Goal: Information Seeking & Learning: Check status

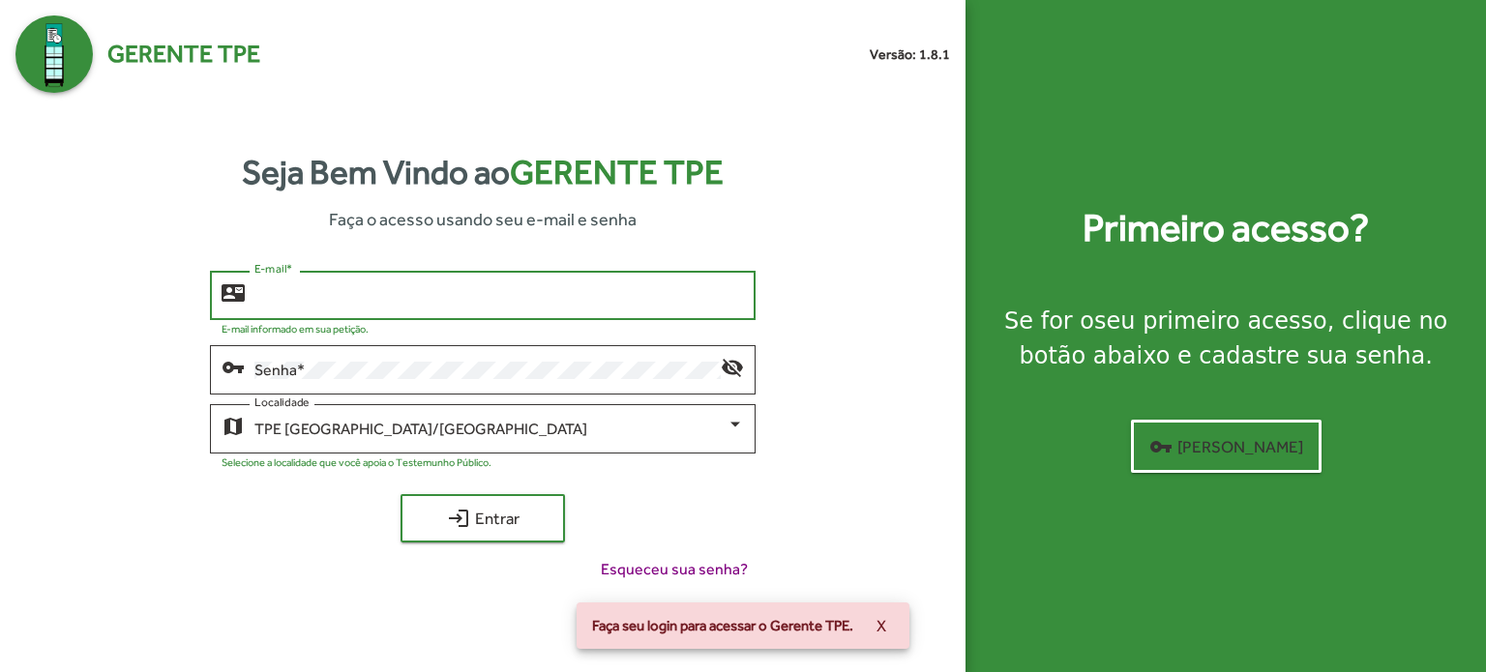
click at [373, 300] on input "E-mail *" at bounding box center [498, 295] width 489 height 17
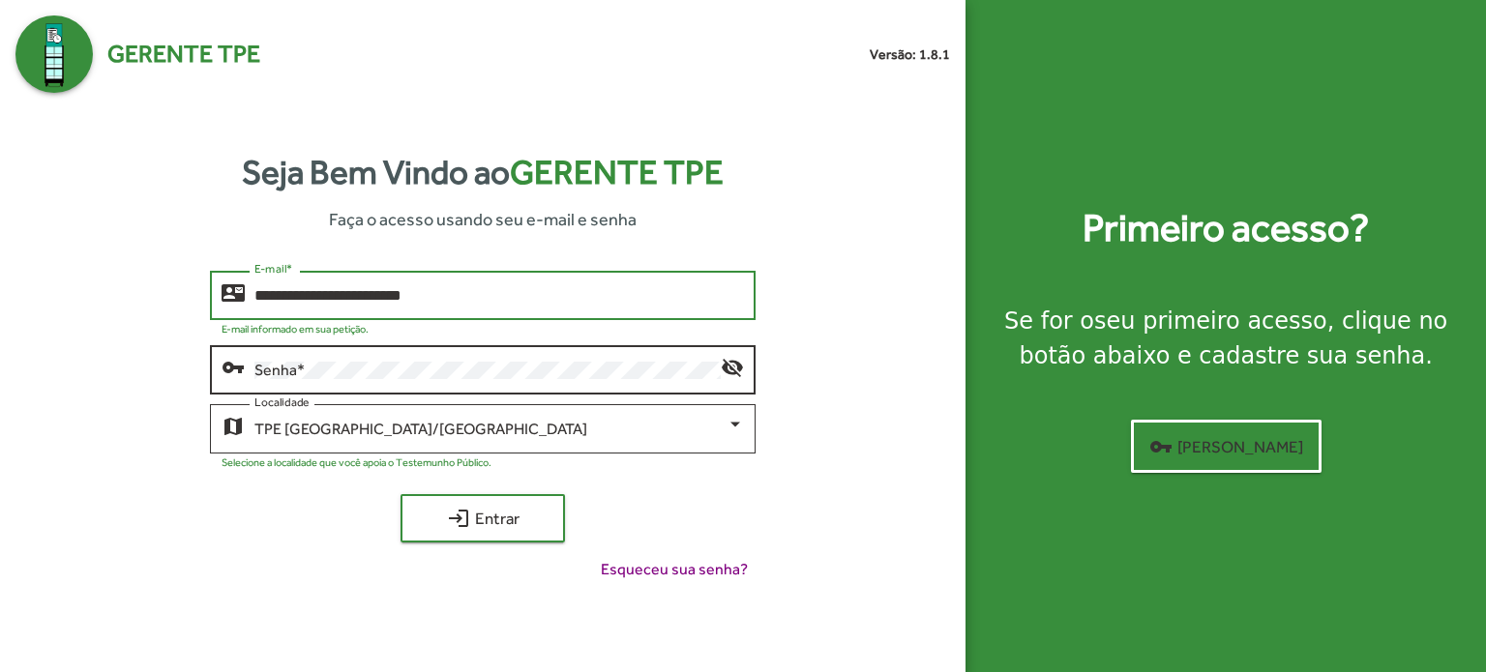
type input "**********"
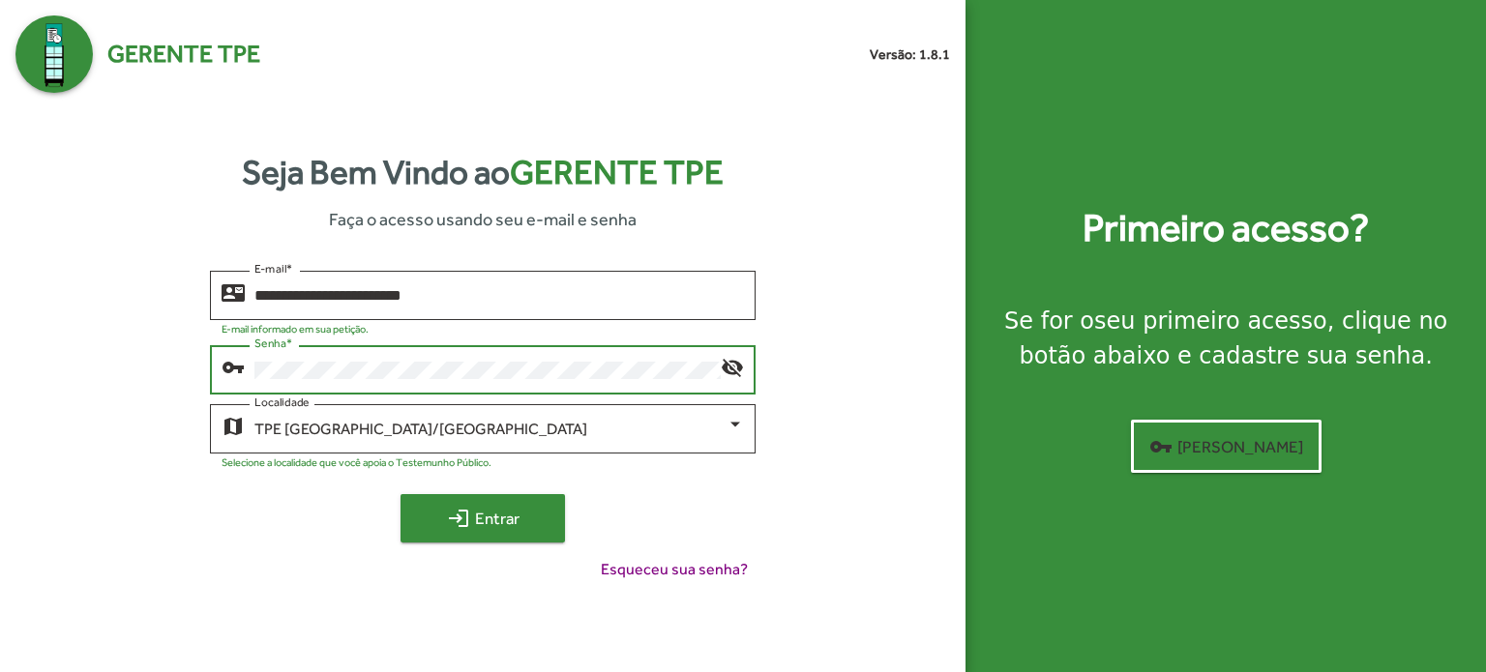
click at [490, 519] on span "login Entrar" at bounding box center [483, 518] width 130 height 35
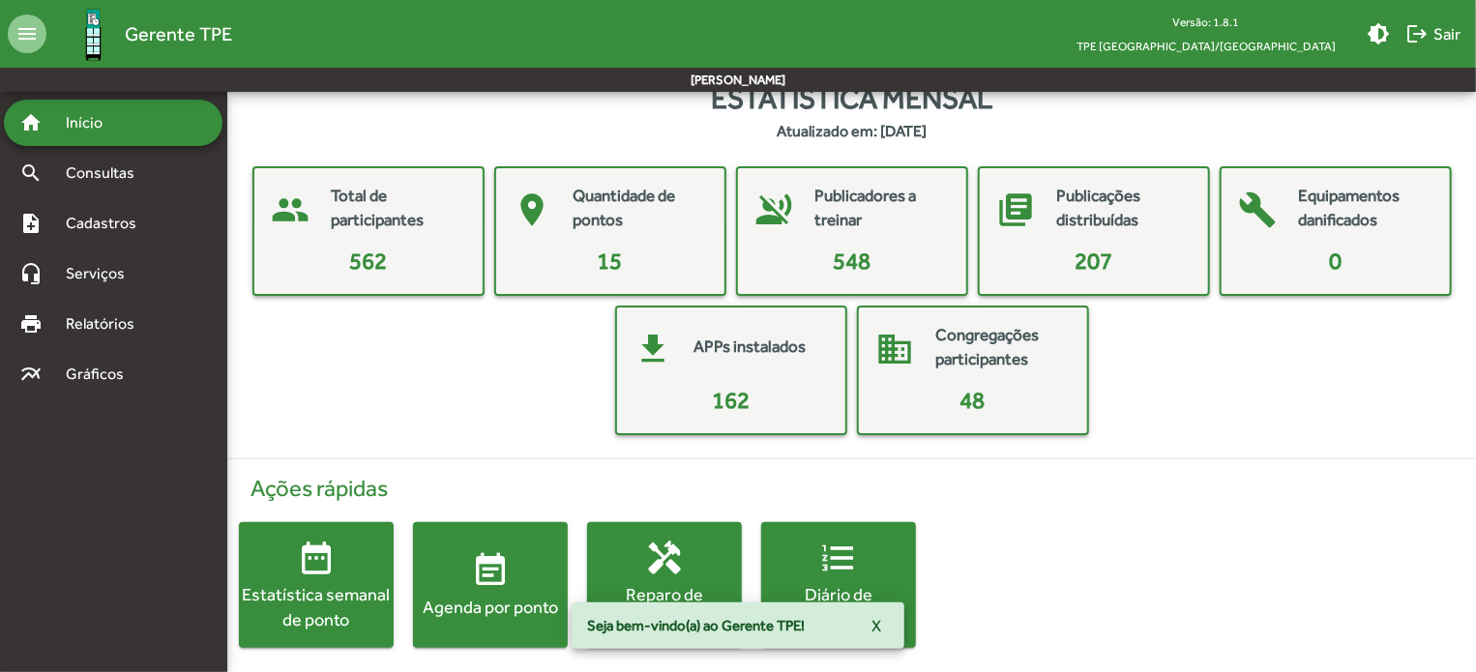
scroll to position [35, 0]
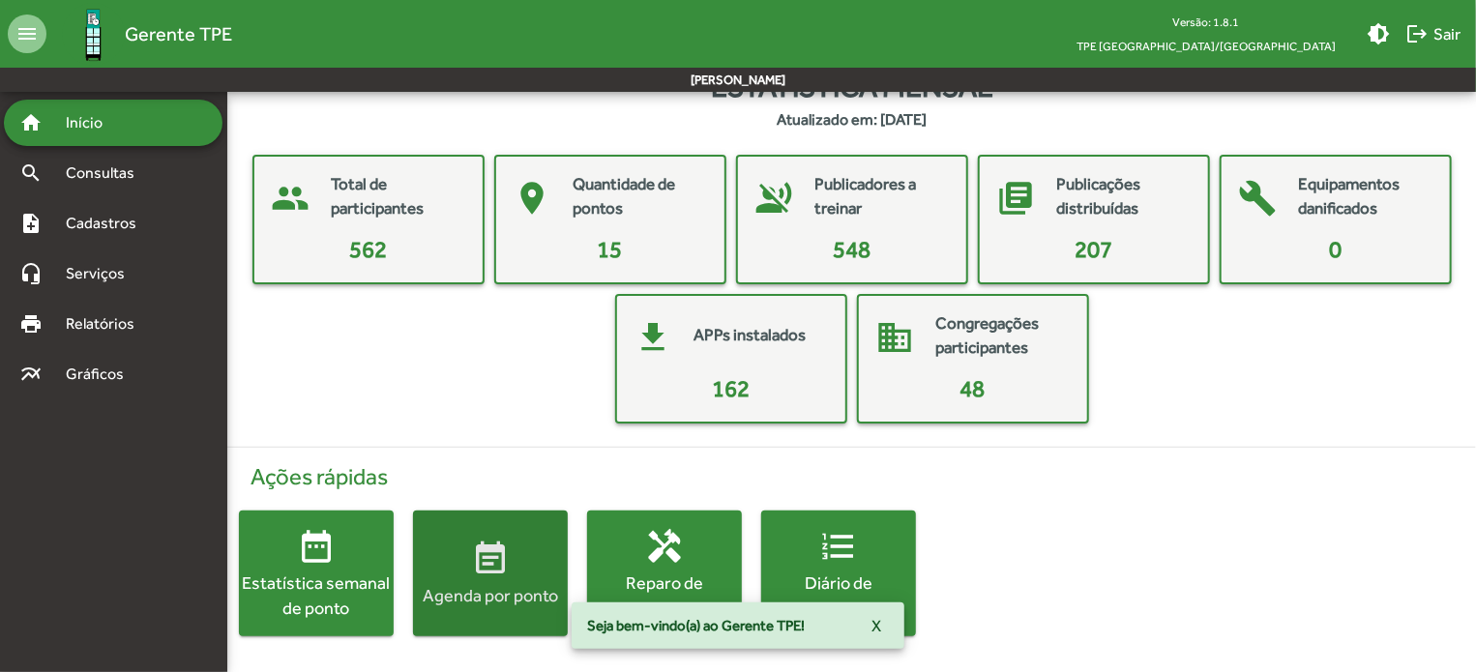
click at [499, 572] on mat-icon "event_note" at bounding box center [490, 559] width 39 height 39
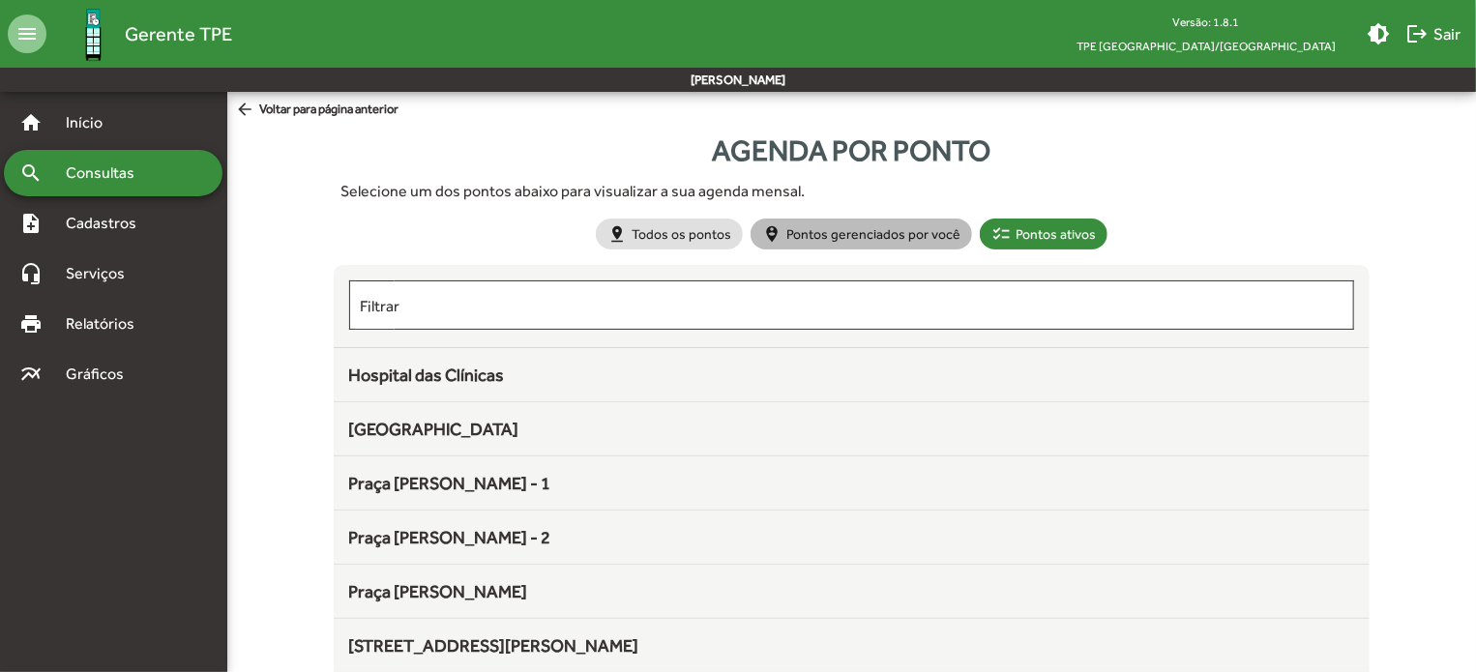
click at [869, 232] on mat-chip "person_pin_circle Pontos gerenciados por você" at bounding box center [862, 234] width 222 height 31
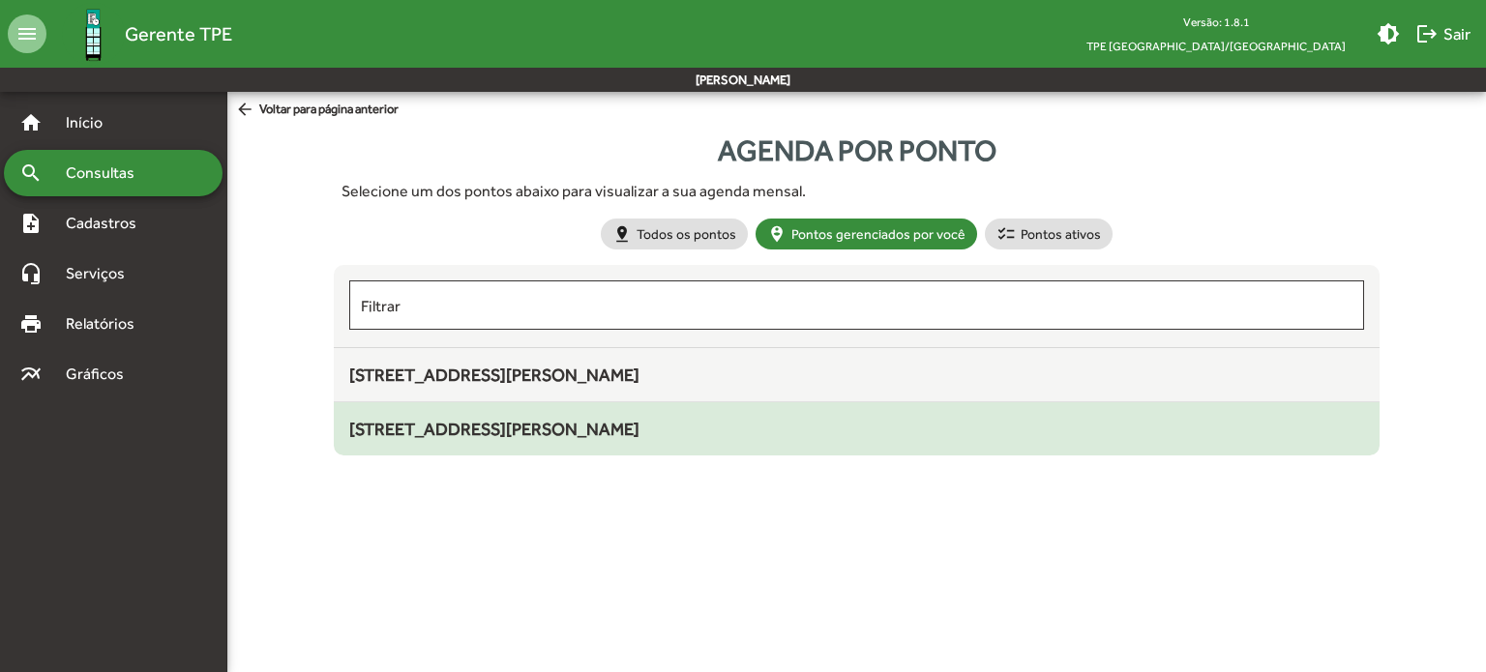
click at [450, 432] on span "[STREET_ADDRESS][PERSON_NAME]" at bounding box center [494, 429] width 290 height 20
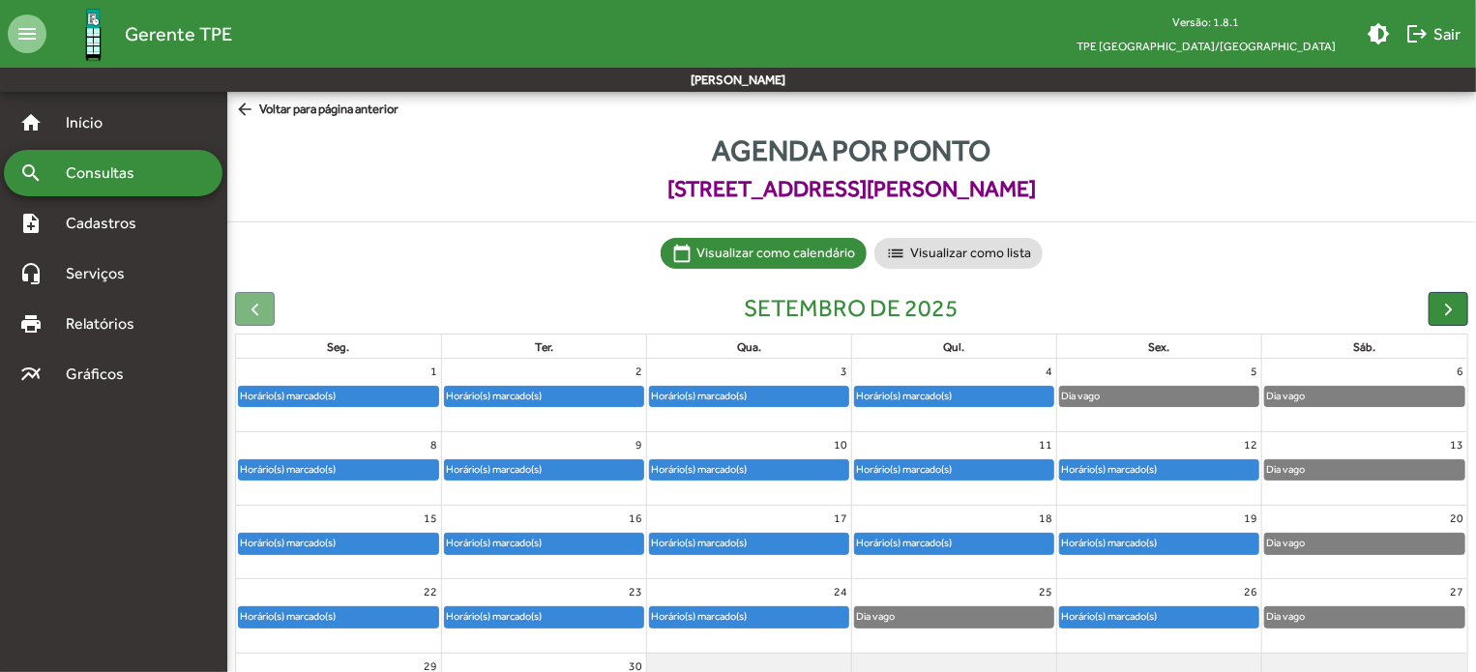
click at [1172, 397] on div "Dia vago" at bounding box center [1159, 396] width 198 height 19
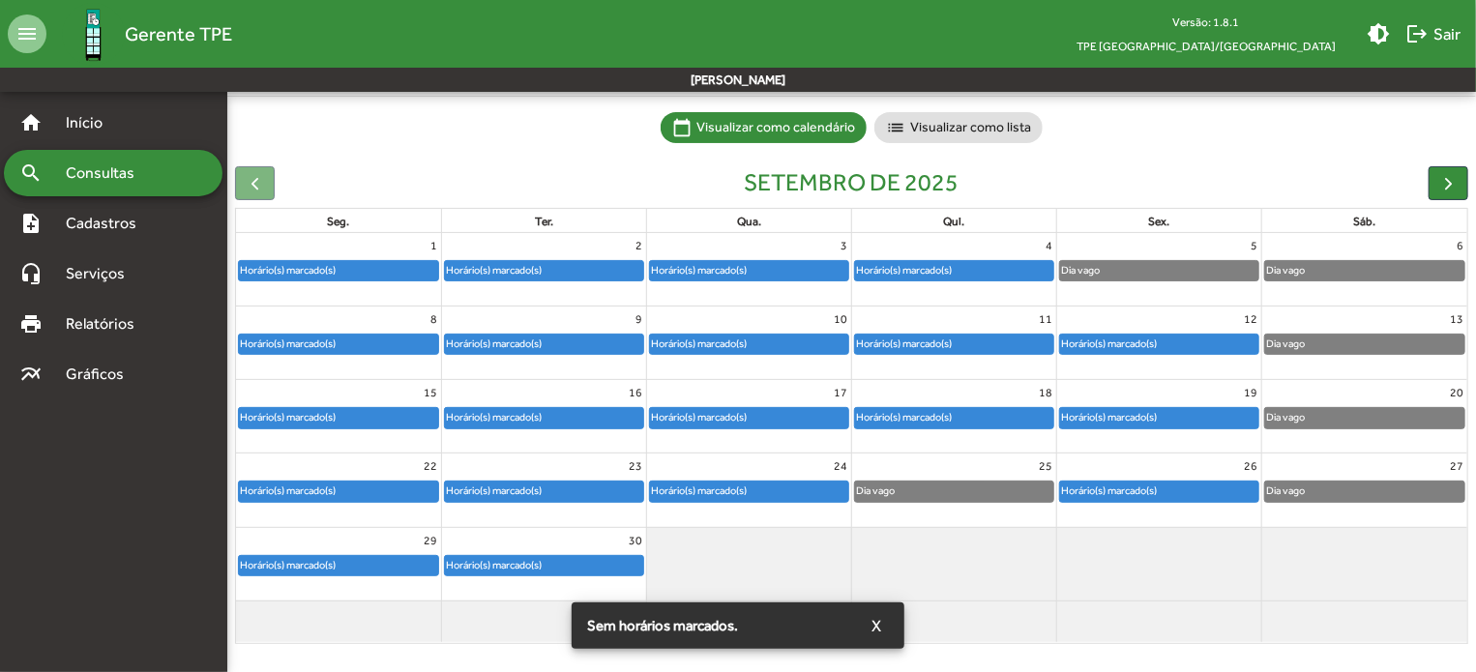
scroll to position [128, 0]
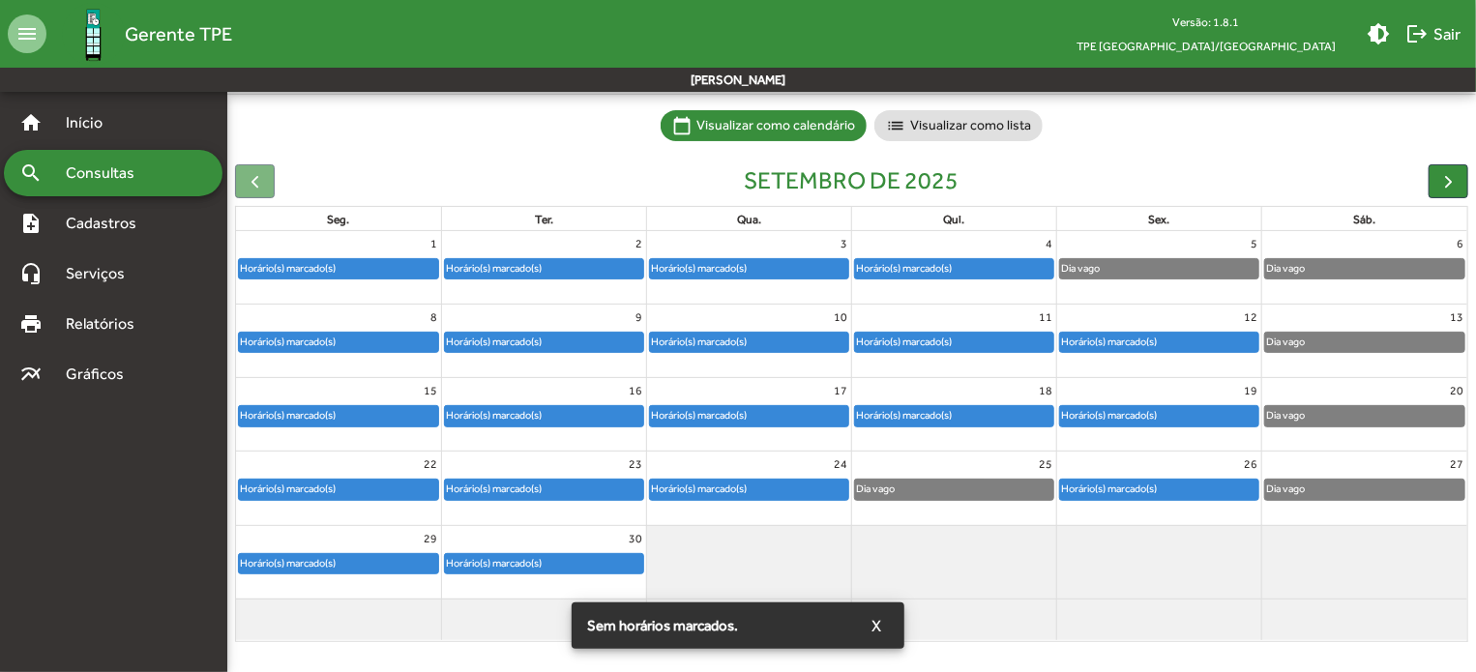
click at [1145, 341] on div "Horário(s) marcado(s)" at bounding box center [1109, 342] width 98 height 18
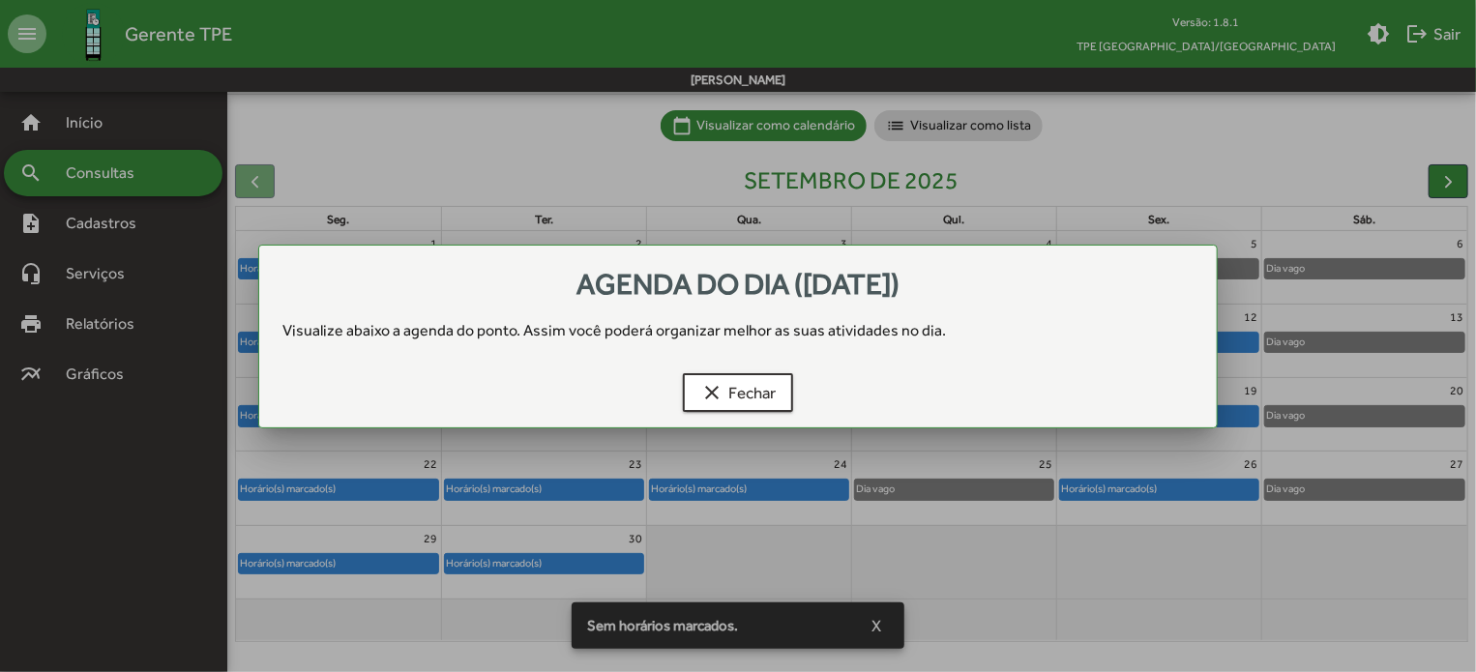
scroll to position [0, 0]
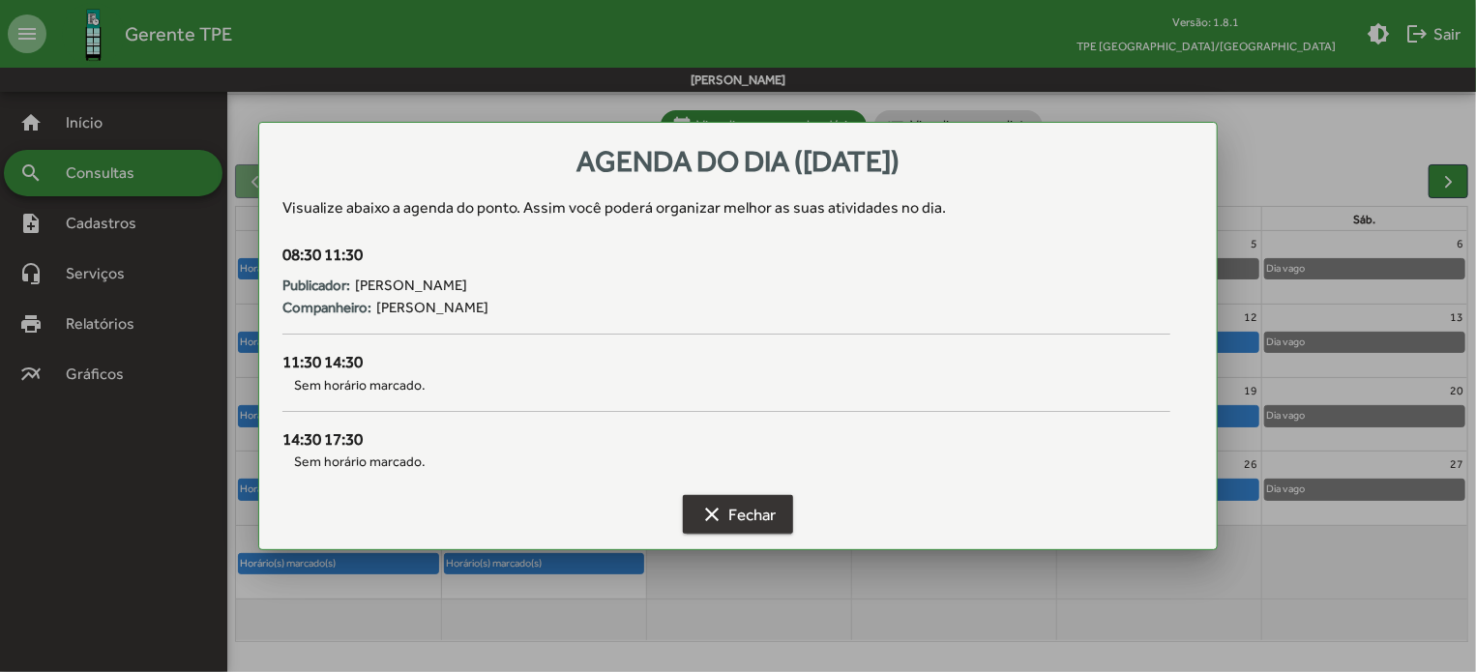
drag, startPoint x: 753, startPoint y: 511, endPoint x: 770, endPoint y: 508, distance: 17.7
click at [754, 511] on span "clear Fechar" at bounding box center [737, 514] width 75 height 35
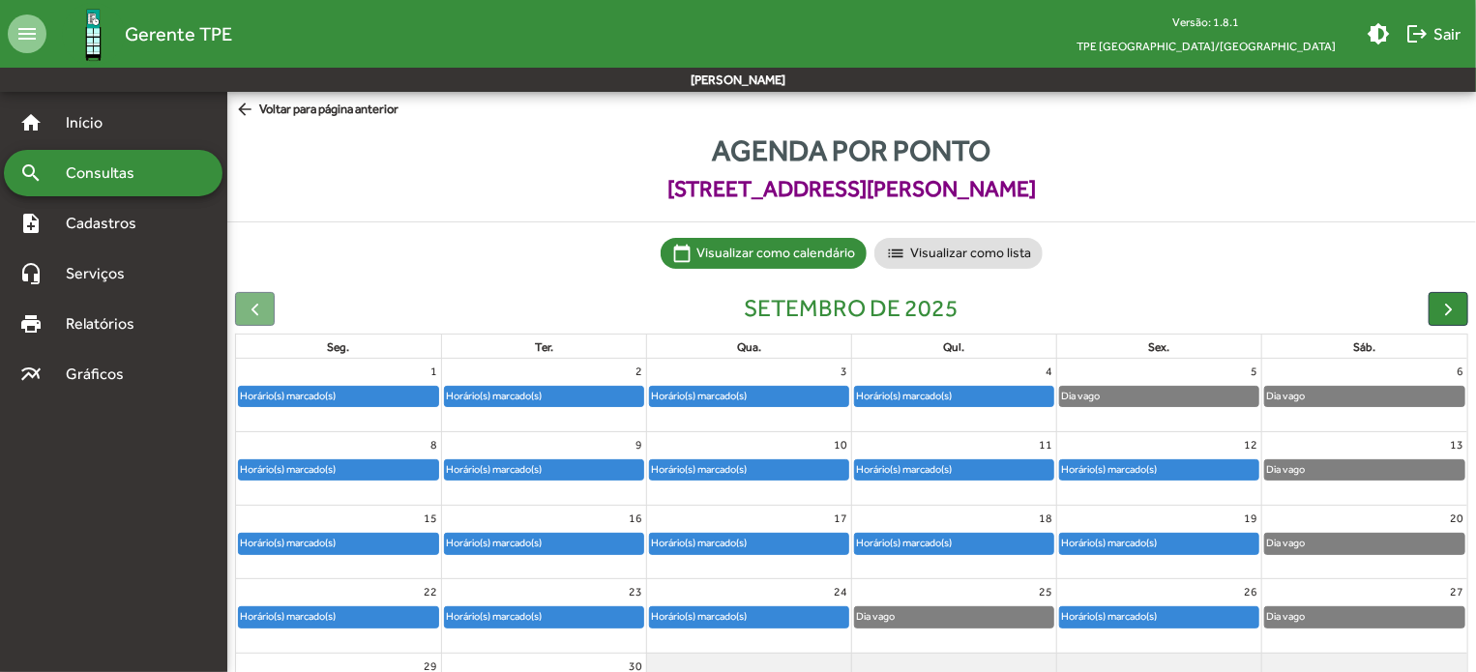
scroll to position [128, 0]
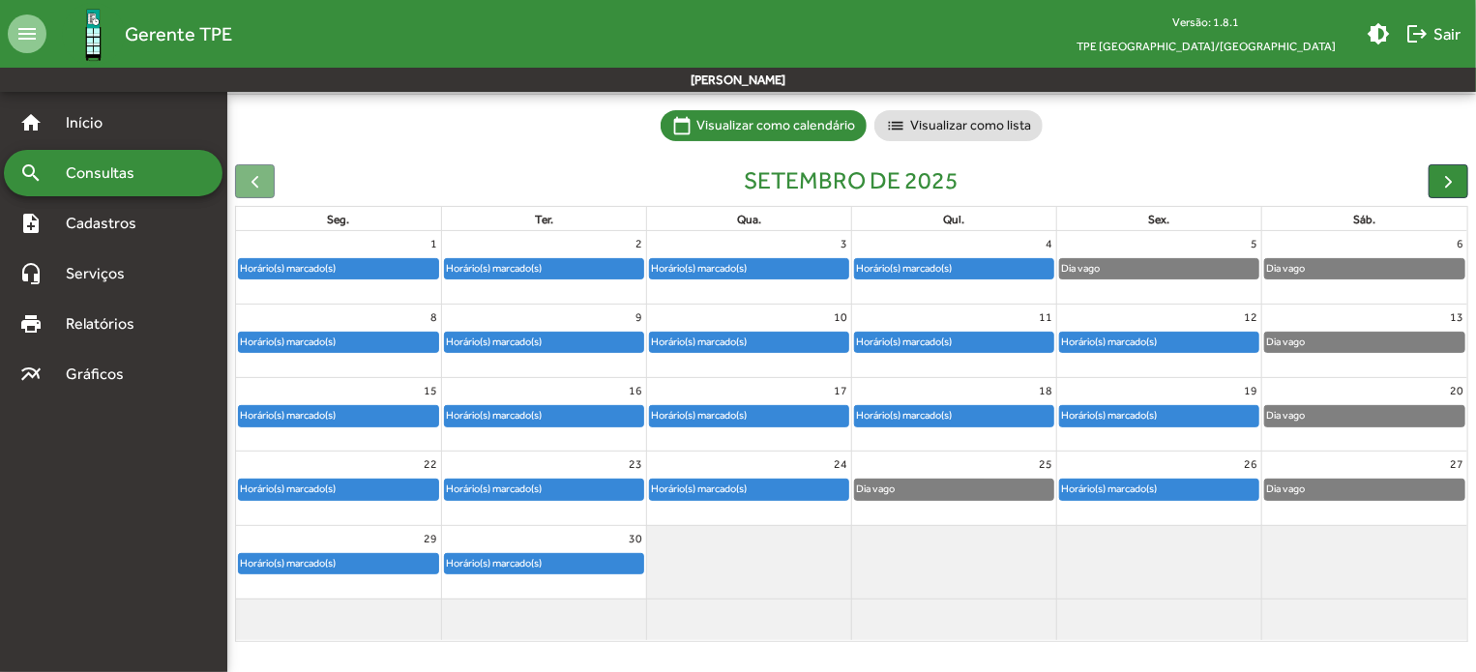
click at [1145, 417] on div "Horário(s) marcado(s)" at bounding box center [1109, 415] width 98 height 18
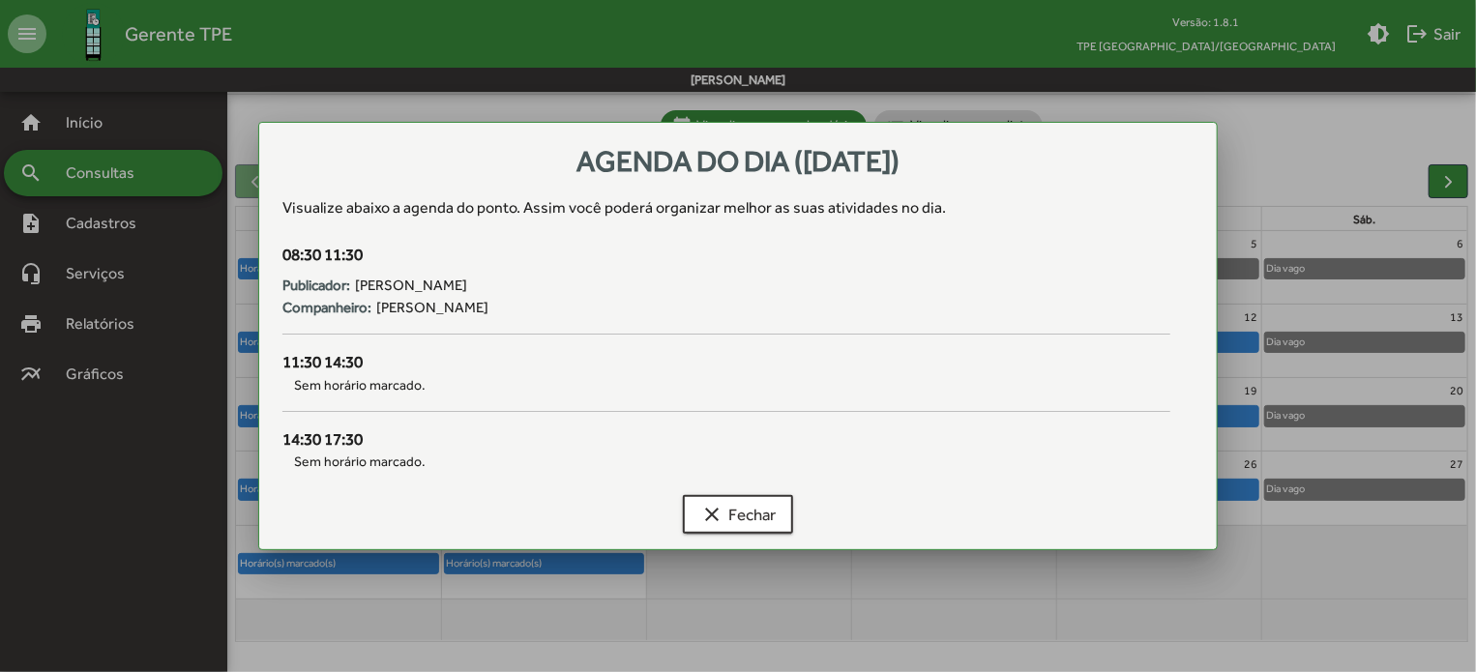
scroll to position [0, 0]
click at [759, 509] on span "clear Fechar" at bounding box center [737, 514] width 75 height 35
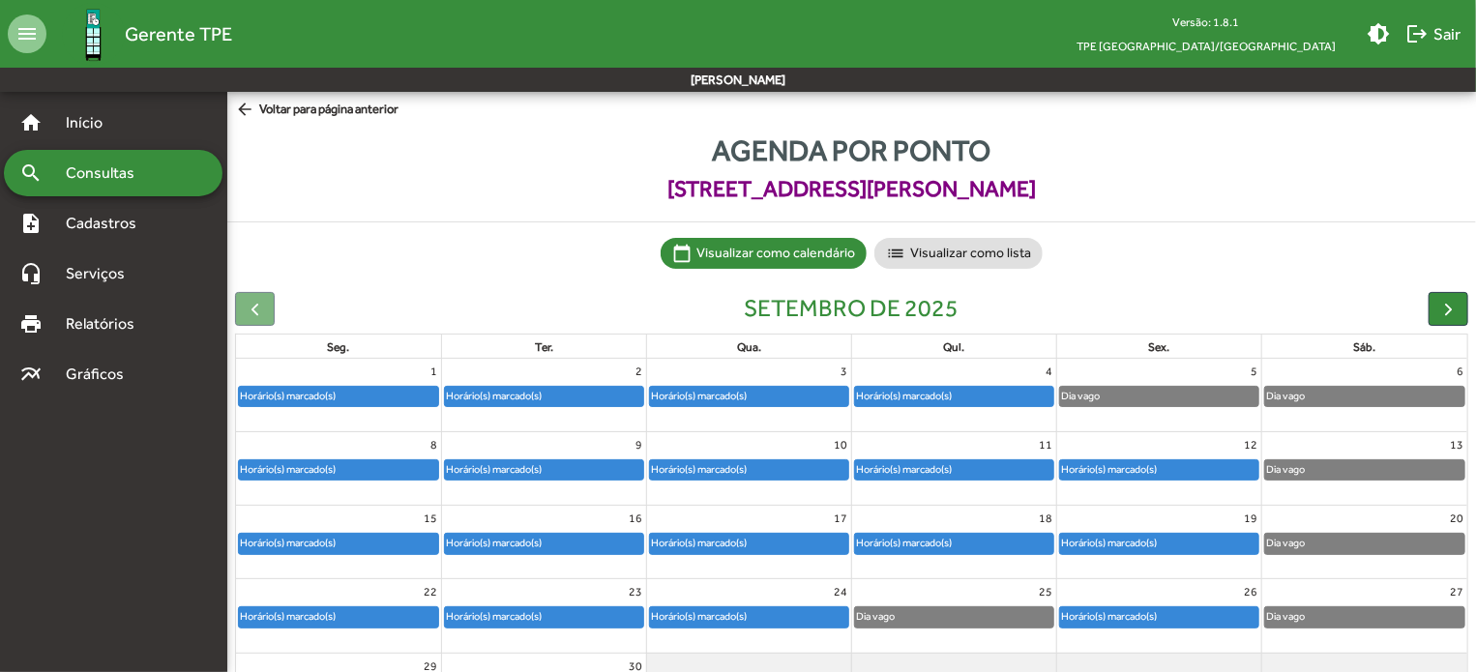
click at [240, 310] on div at bounding box center [255, 309] width 40 height 34
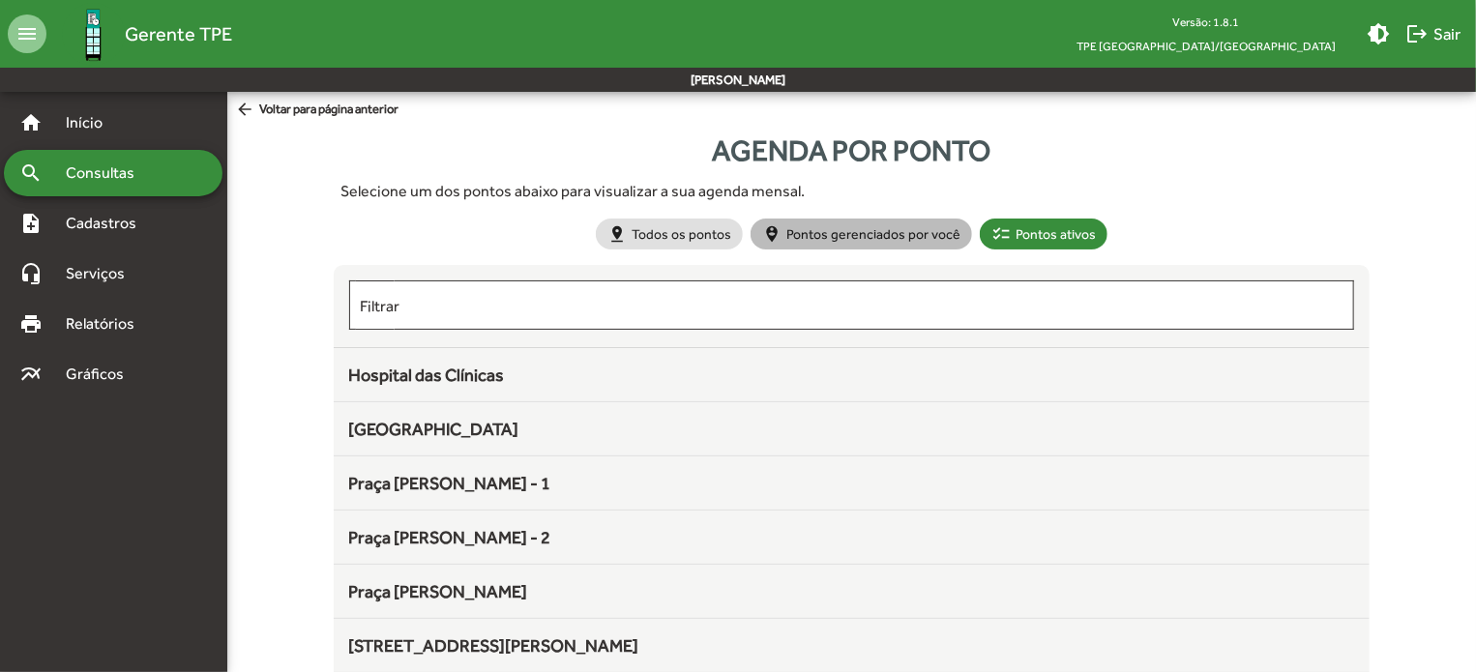
click at [853, 236] on mat-chip "person_pin_circle Pontos gerenciados por você" at bounding box center [862, 234] width 222 height 31
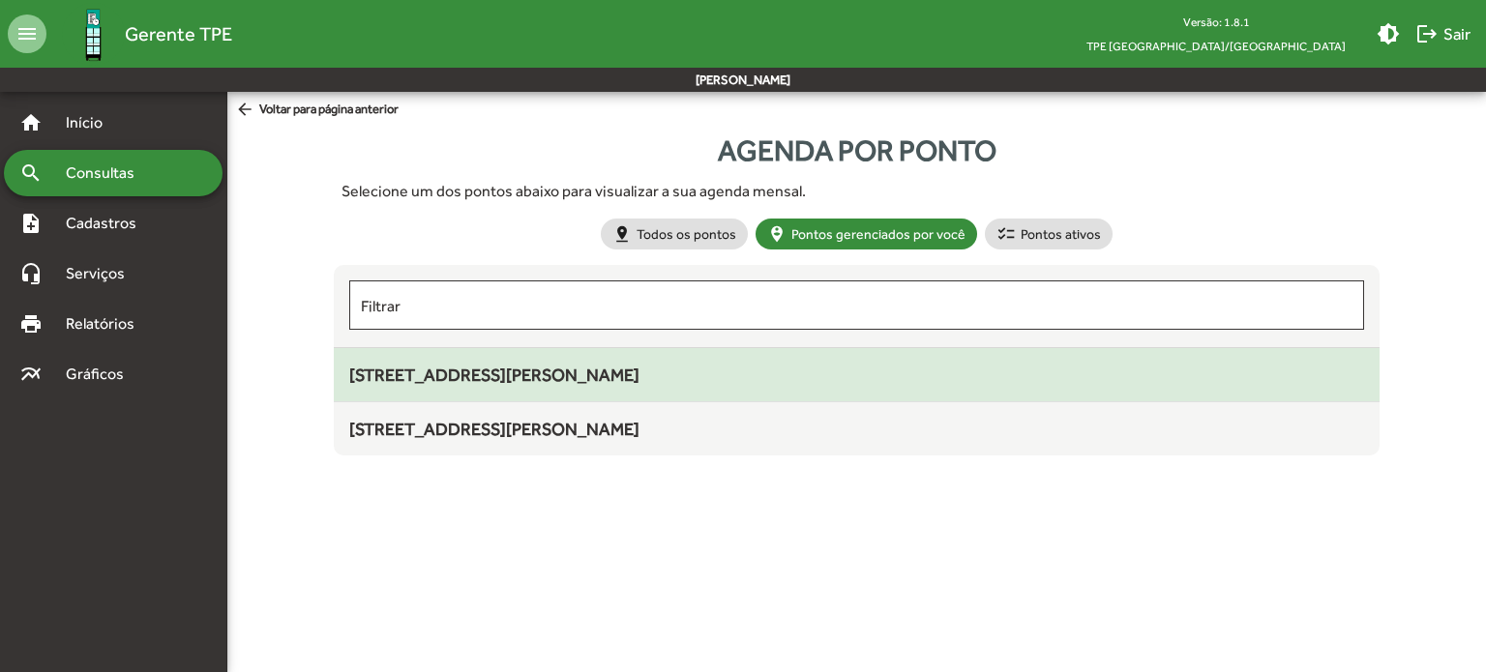
click at [421, 372] on span "[STREET_ADDRESS][PERSON_NAME]" at bounding box center [494, 375] width 290 height 20
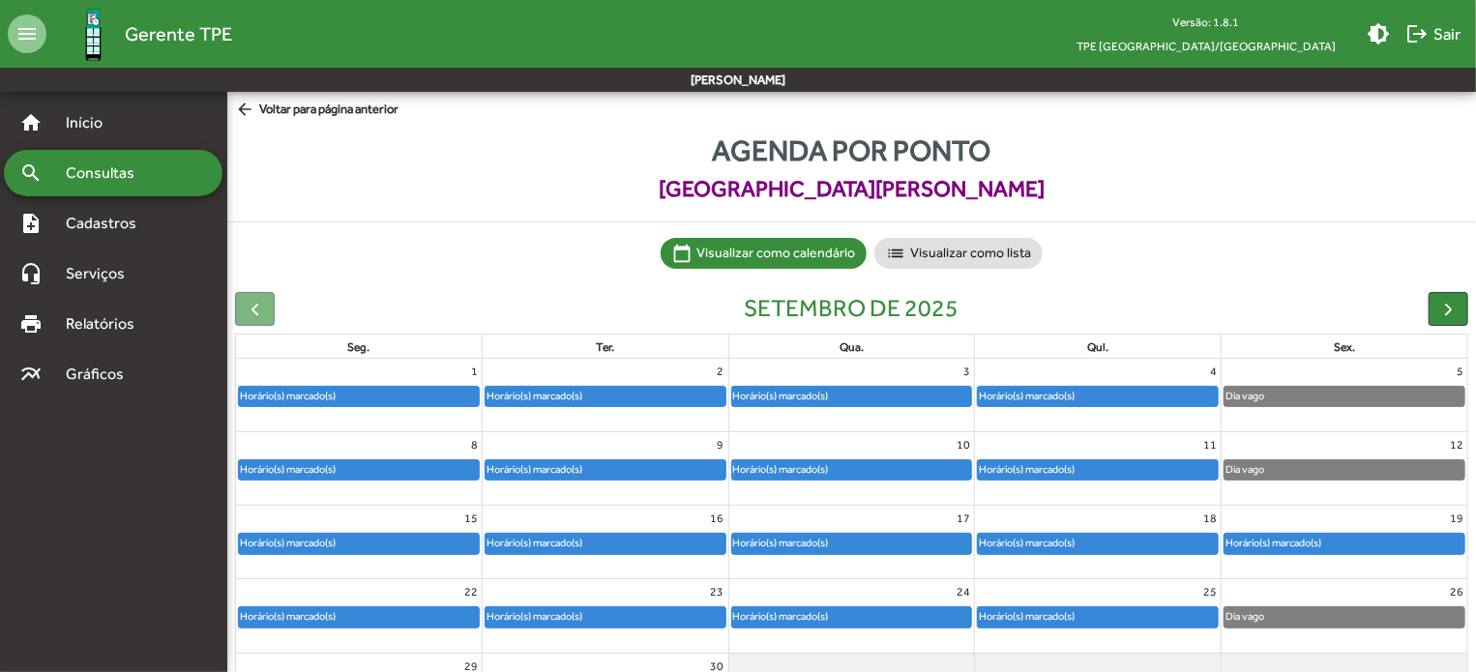
click at [1058, 538] on div "Horário(s) marcado(s)" at bounding box center [1027, 543] width 98 height 18
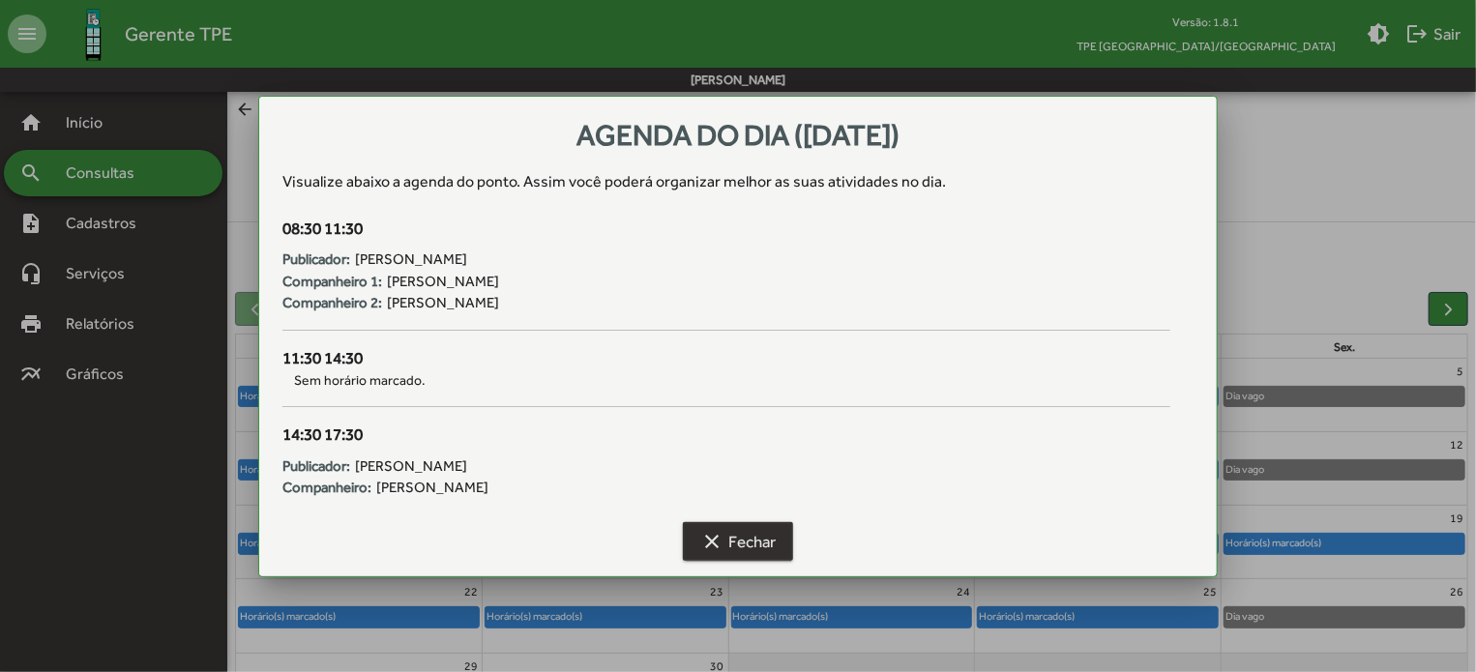
click at [793, 533] on button "clear Fechar" at bounding box center [738, 541] width 110 height 39
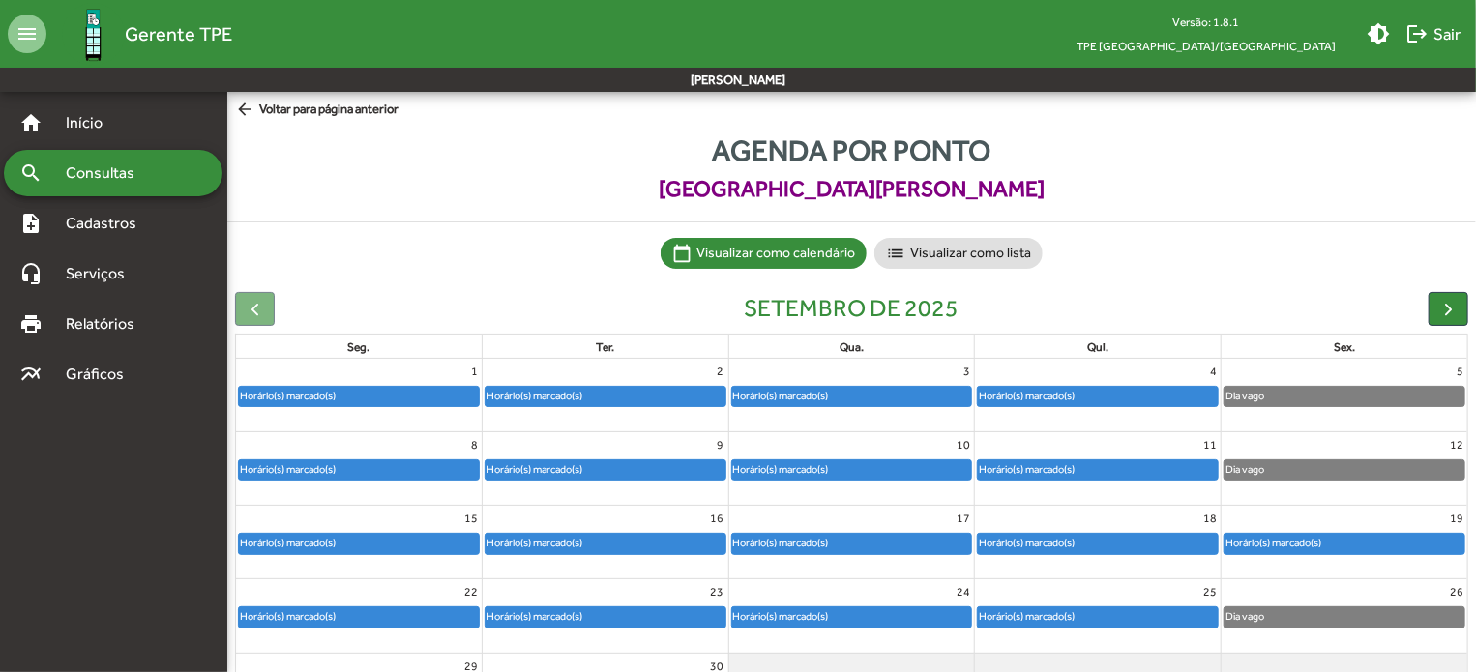
click at [1306, 540] on div "Horário(s) marcado(s)" at bounding box center [1274, 543] width 98 height 18
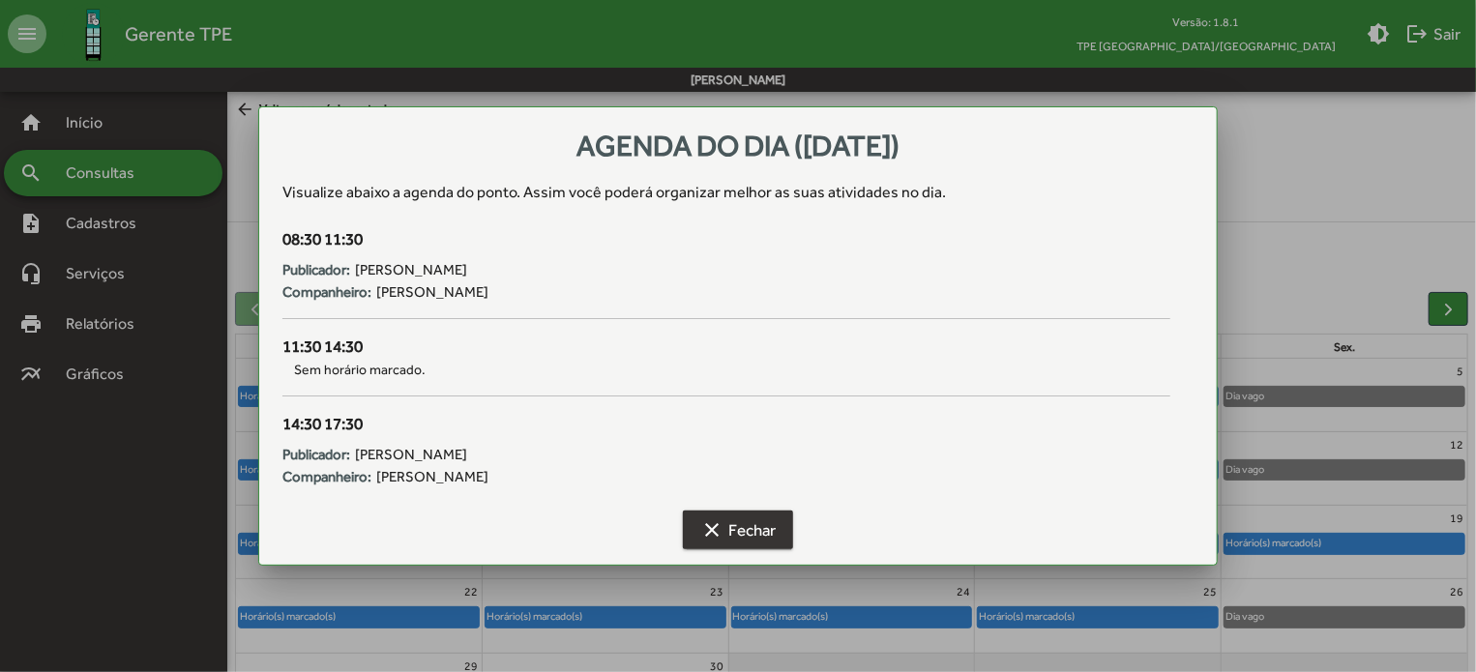
click at [735, 529] on span "clear Fechar" at bounding box center [737, 530] width 75 height 35
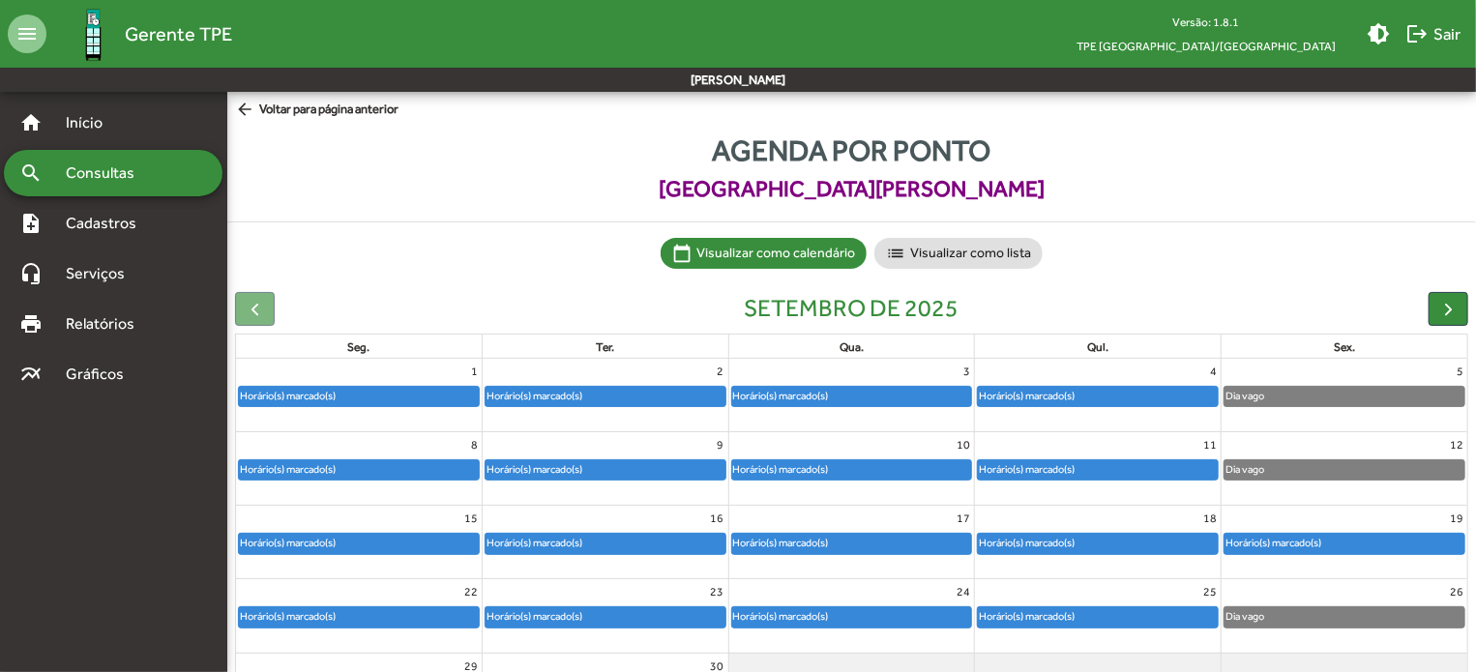
click at [1279, 544] on div "Horário(s) marcado(s)" at bounding box center [1274, 543] width 98 height 18
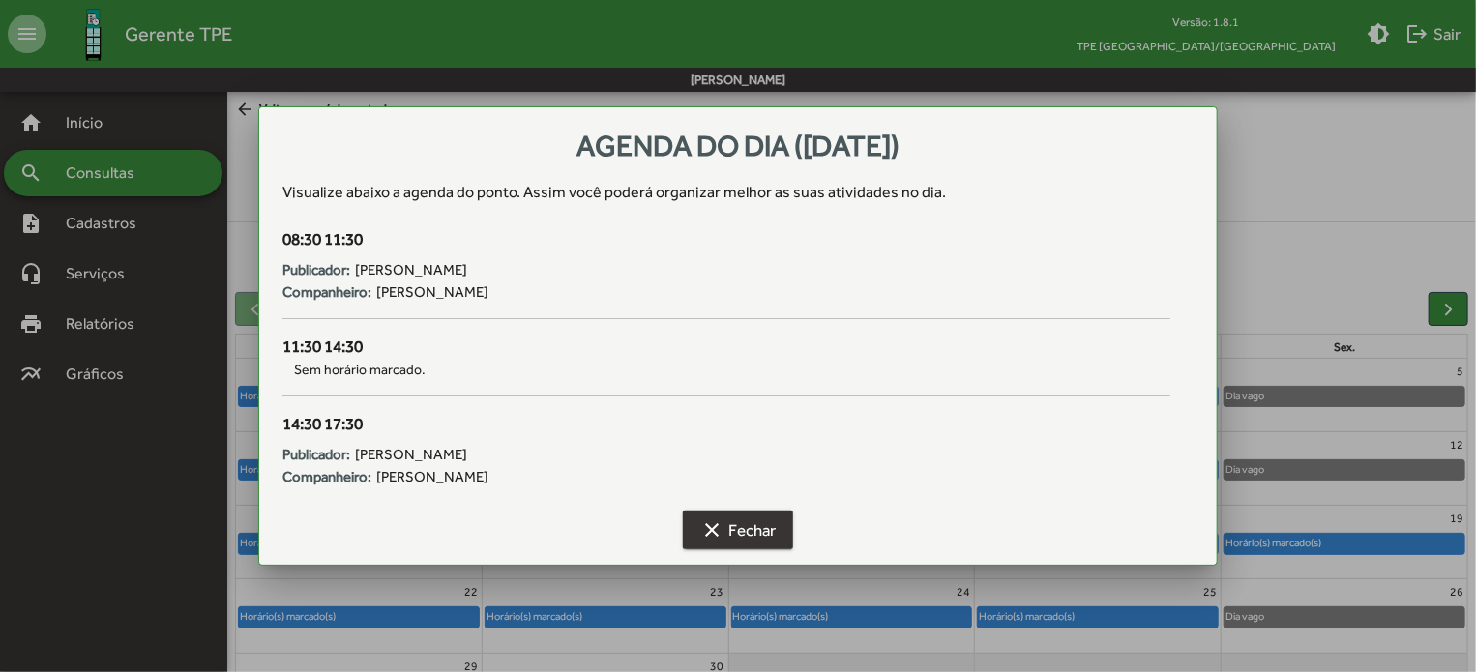
click at [737, 518] on span "clear Fechar" at bounding box center [737, 530] width 75 height 35
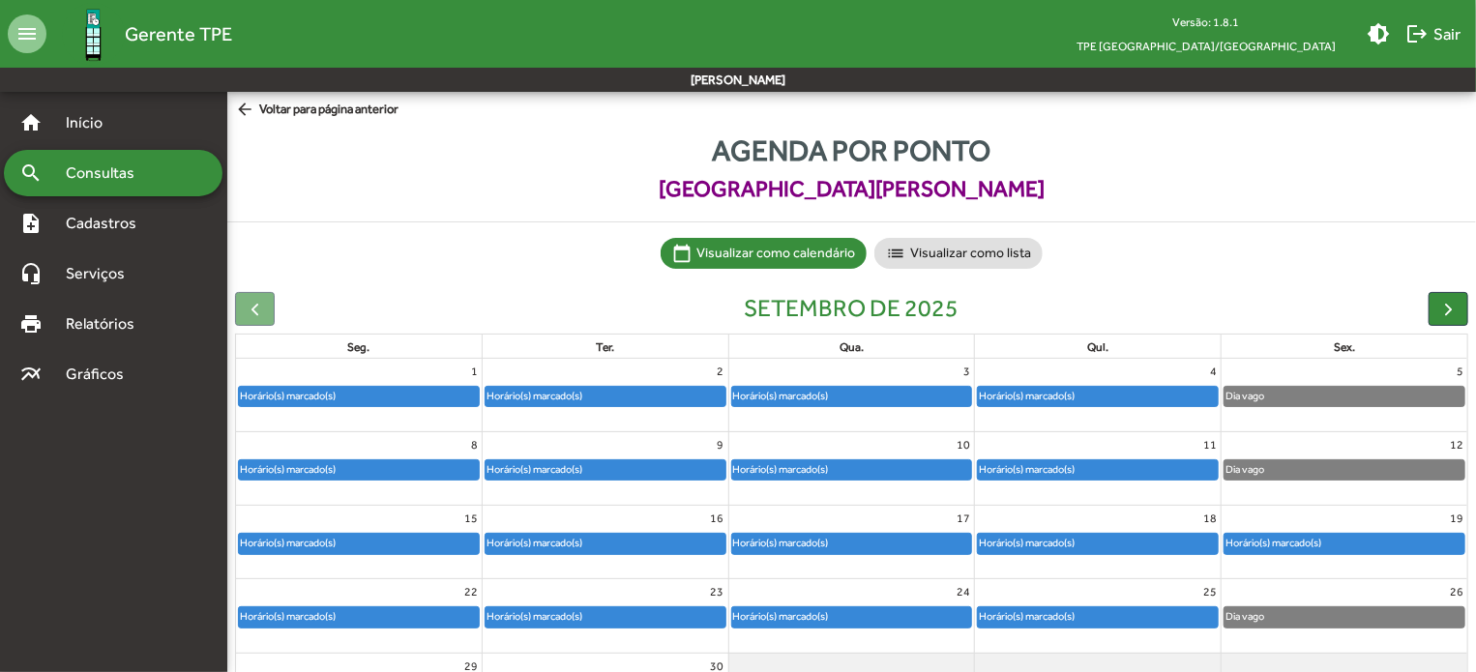
click at [244, 104] on mat-icon "arrow_back" at bounding box center [247, 110] width 24 height 21
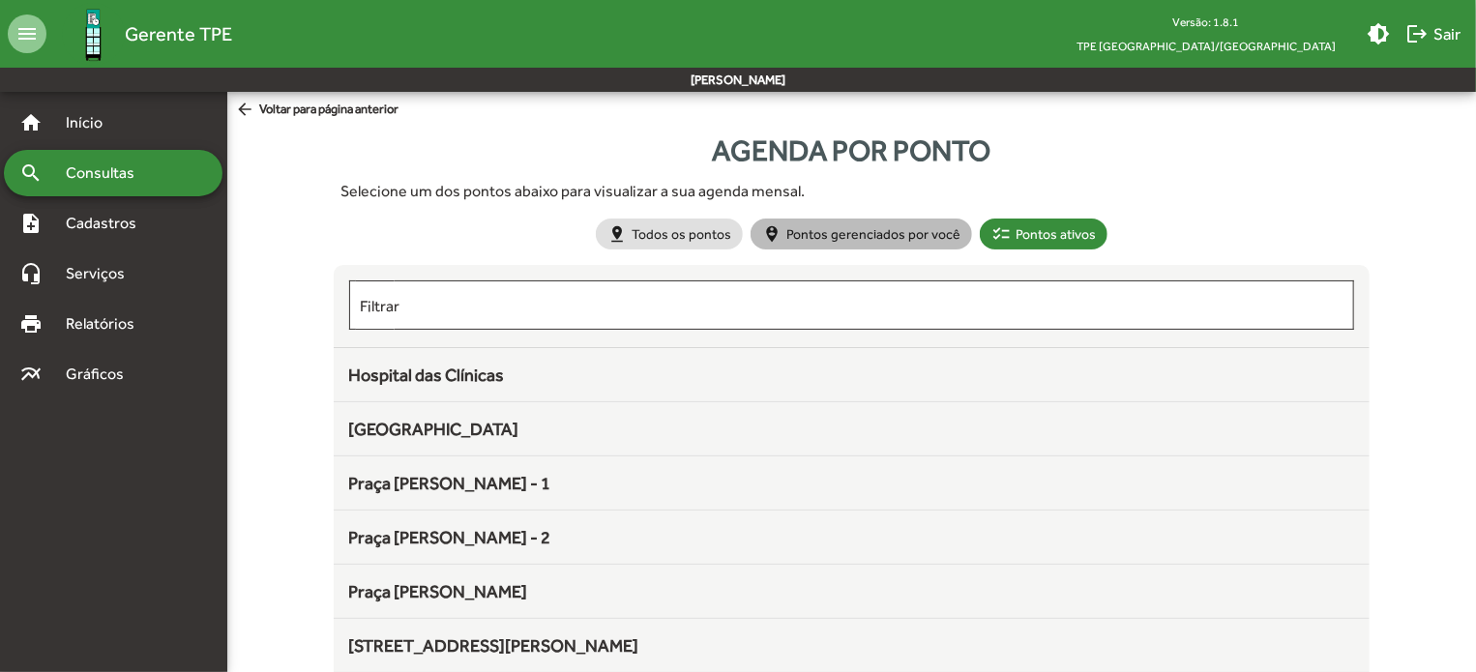
click at [844, 237] on mat-chip "person_pin_circle Pontos gerenciados por você" at bounding box center [862, 234] width 222 height 31
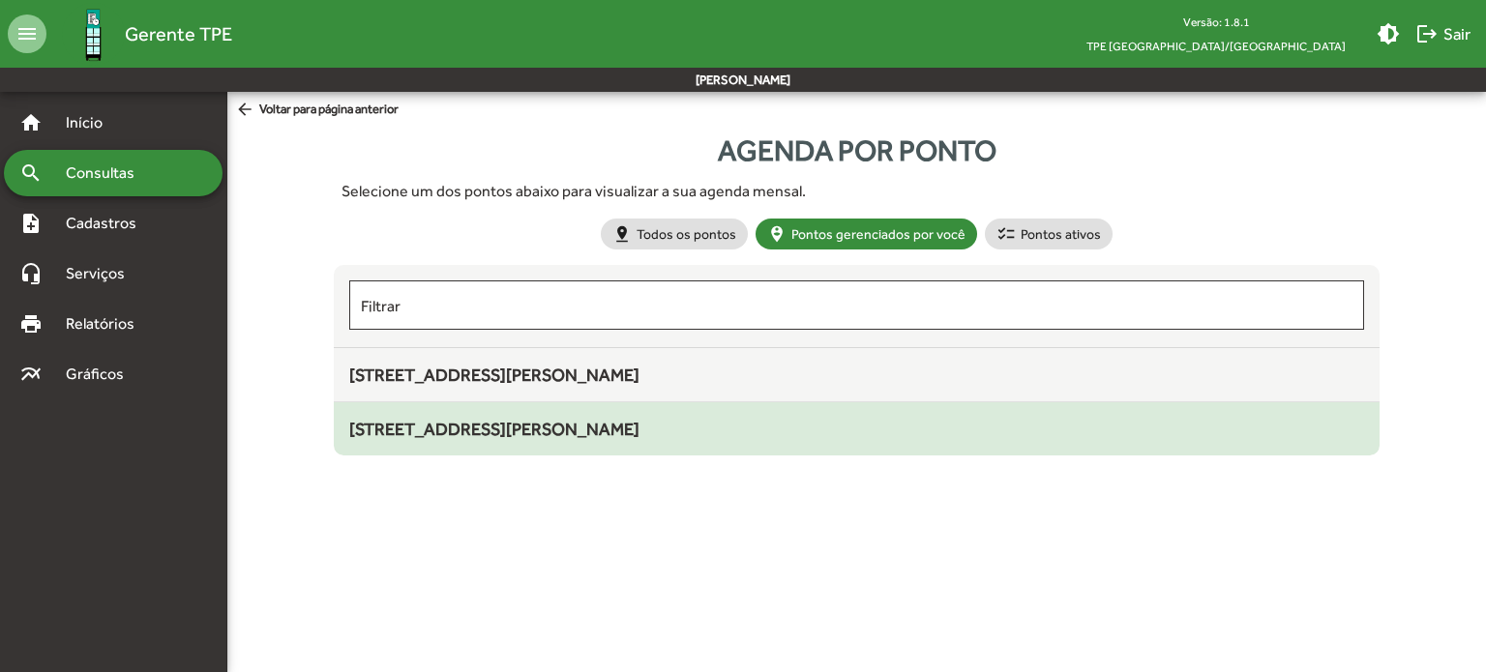
click at [459, 417] on div "[STREET_ADDRESS][PERSON_NAME]" at bounding box center [856, 429] width 1014 height 26
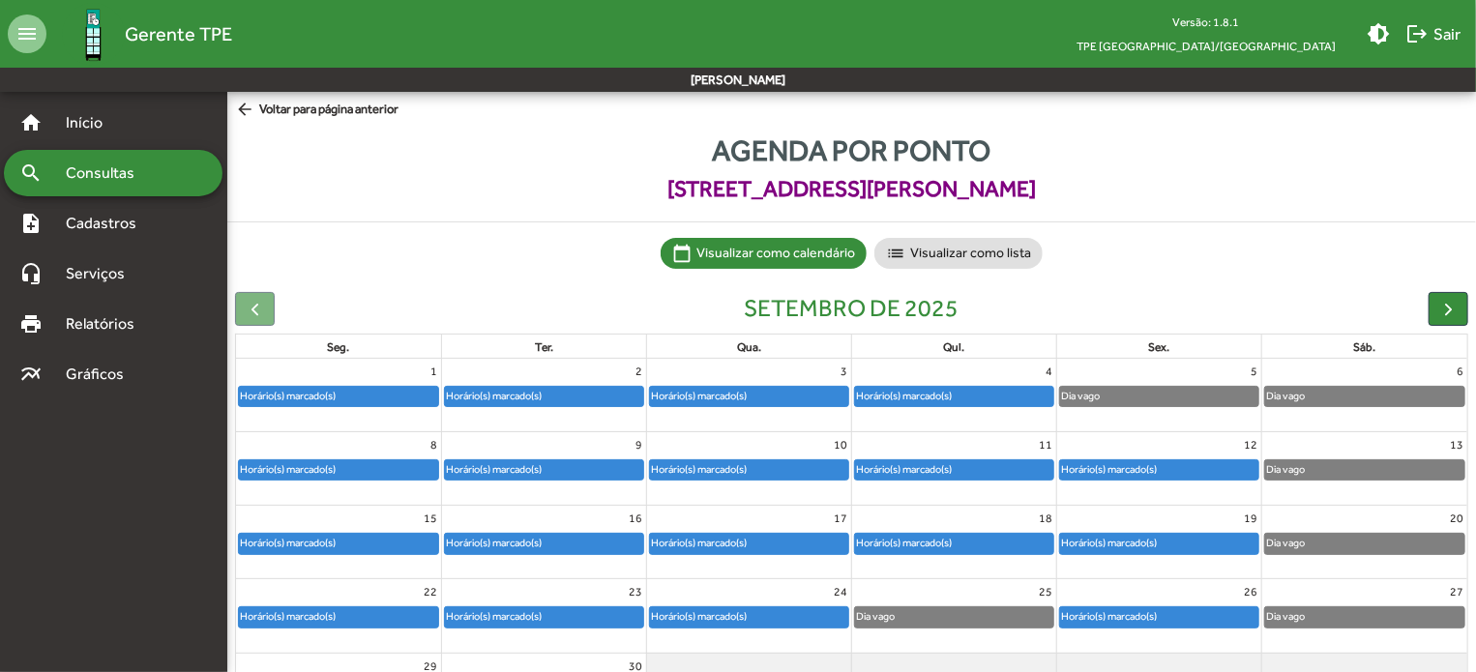
click at [1175, 541] on div "Horário(s) marcado(s)" at bounding box center [1159, 543] width 198 height 19
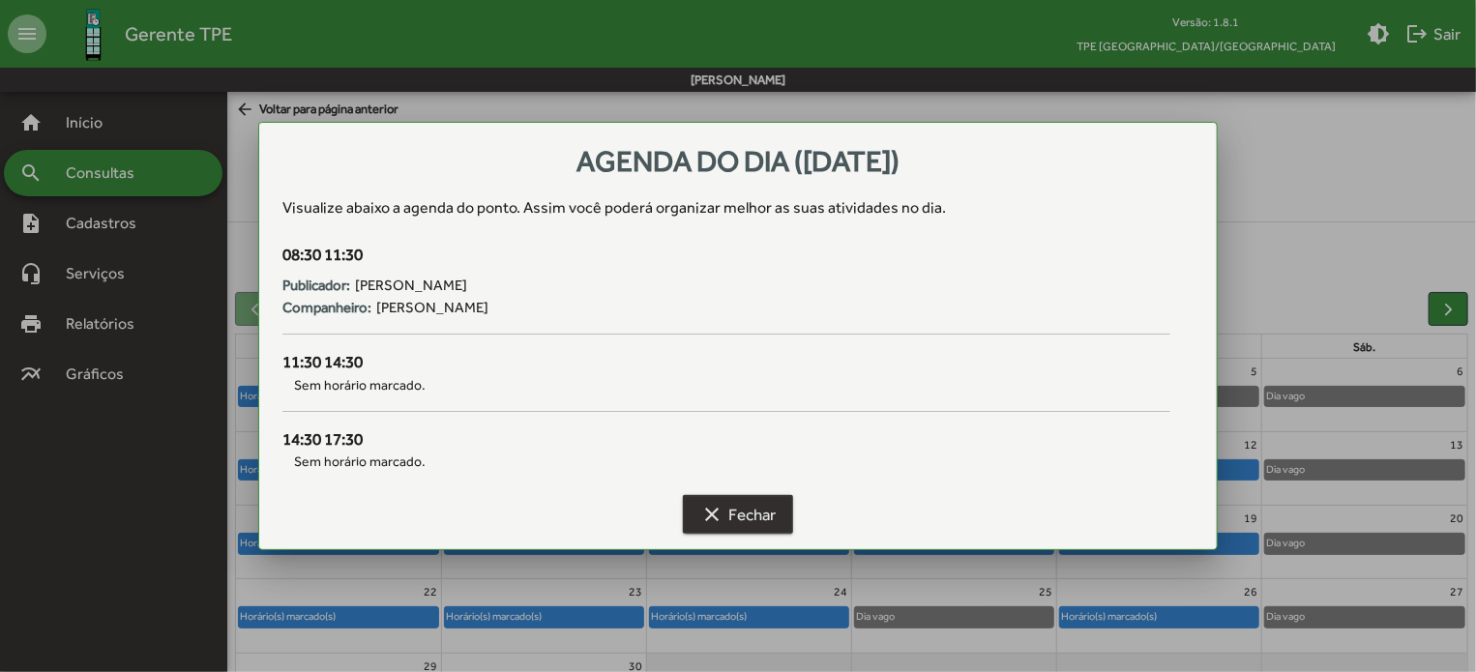
click at [745, 518] on span "clear Fechar" at bounding box center [737, 514] width 75 height 35
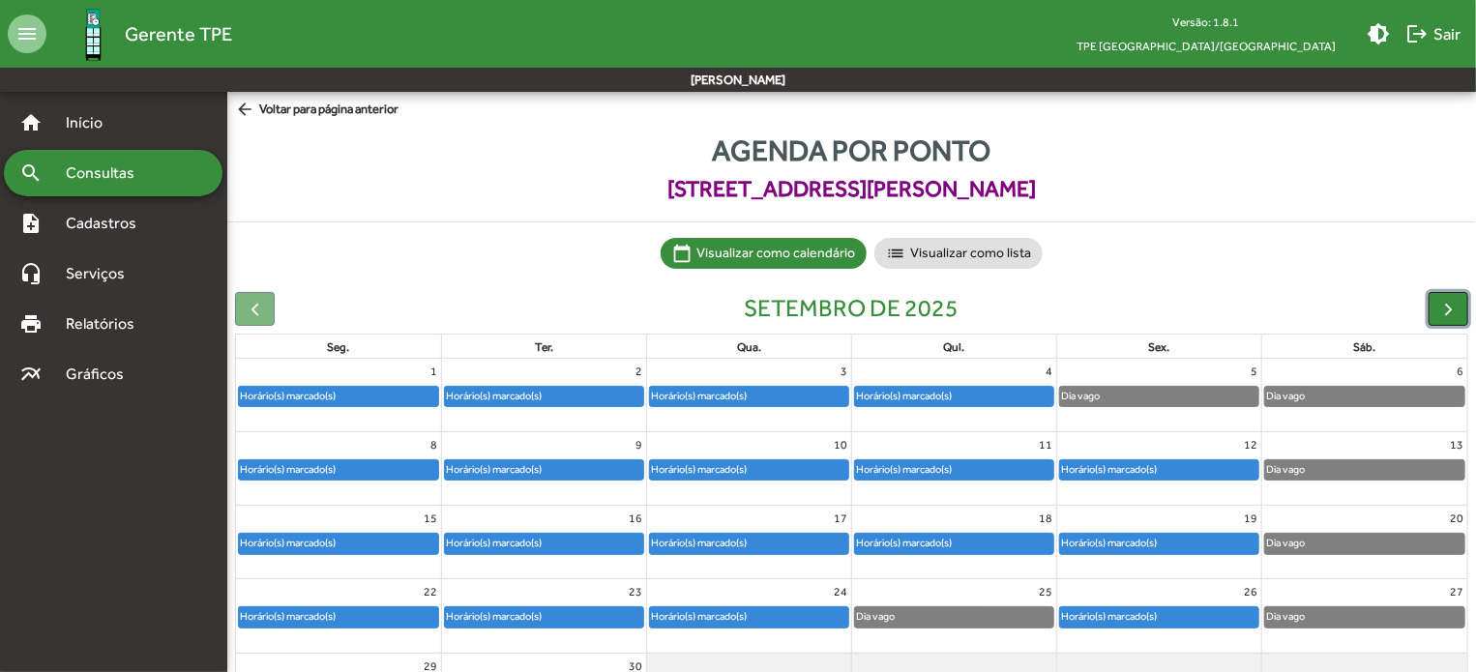
click at [1450, 315] on span "button" at bounding box center [1448, 309] width 20 height 20
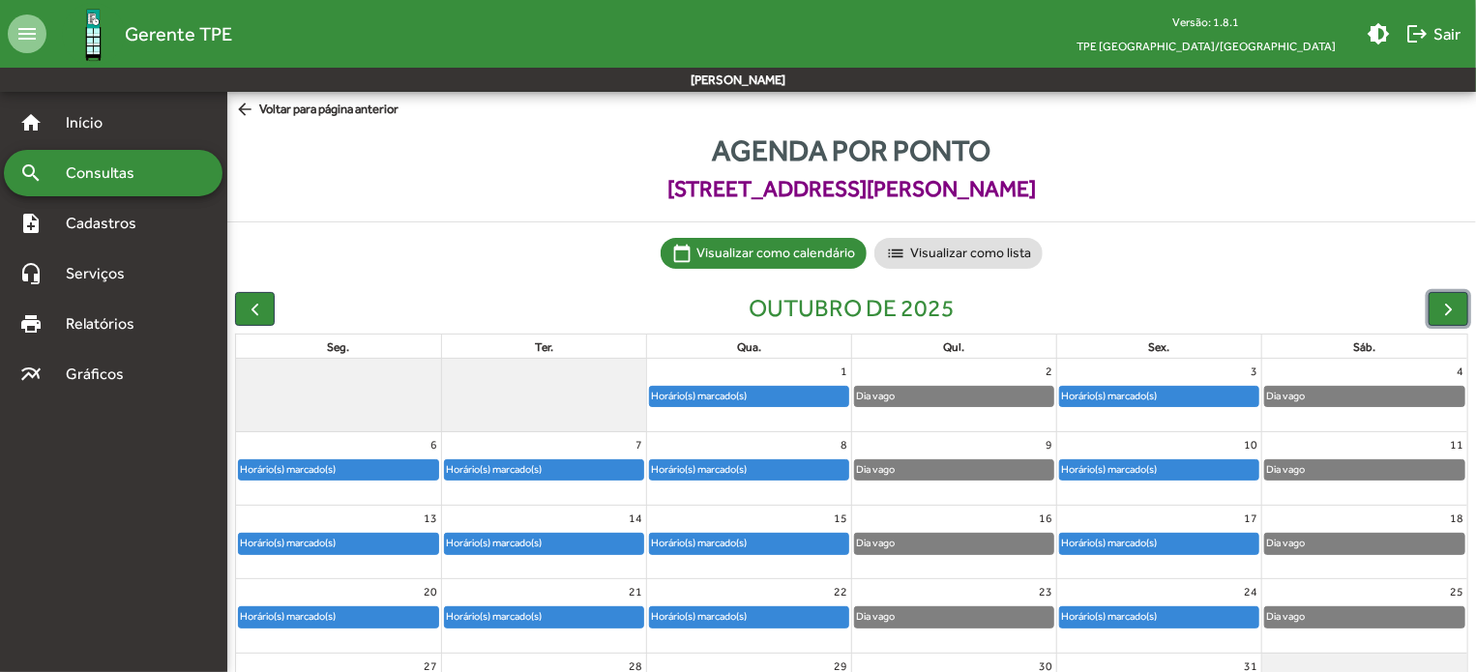
click at [1151, 539] on div "Horário(s) marcado(s)" at bounding box center [1109, 543] width 98 height 18
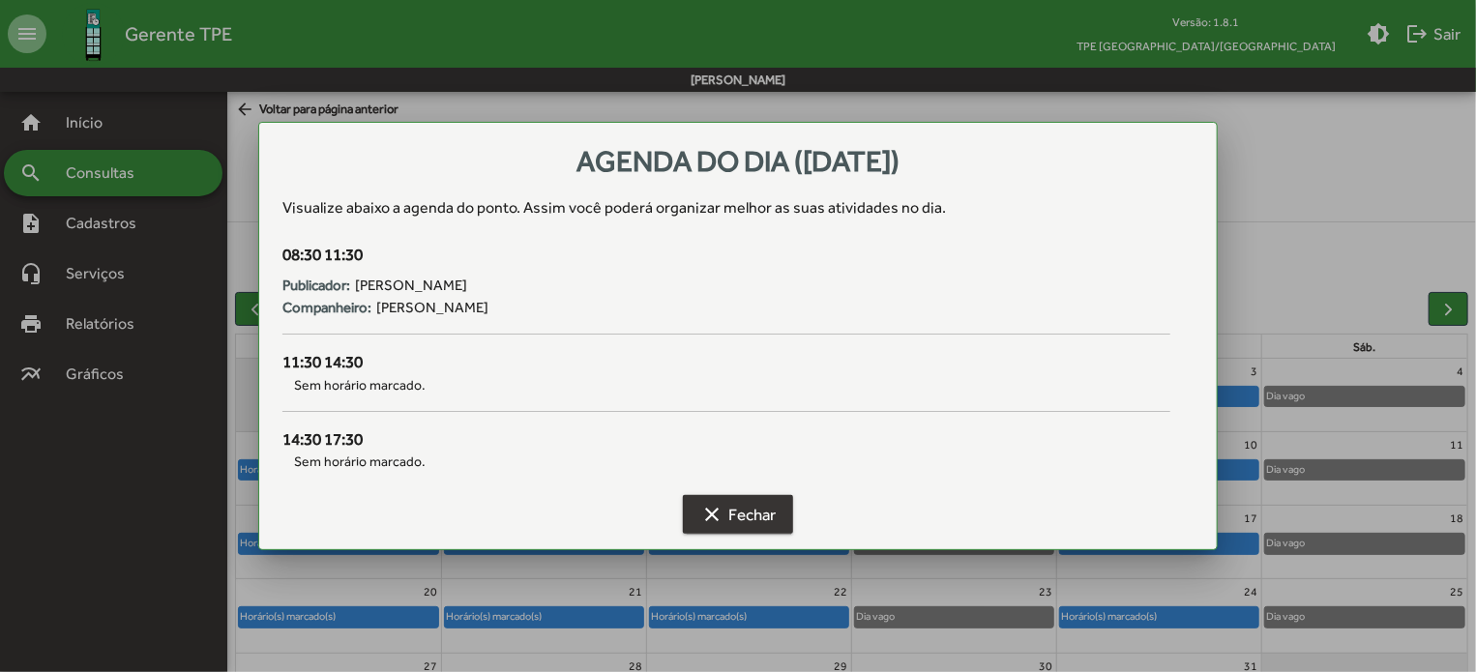
click at [764, 516] on span "clear Fechar" at bounding box center [737, 514] width 75 height 35
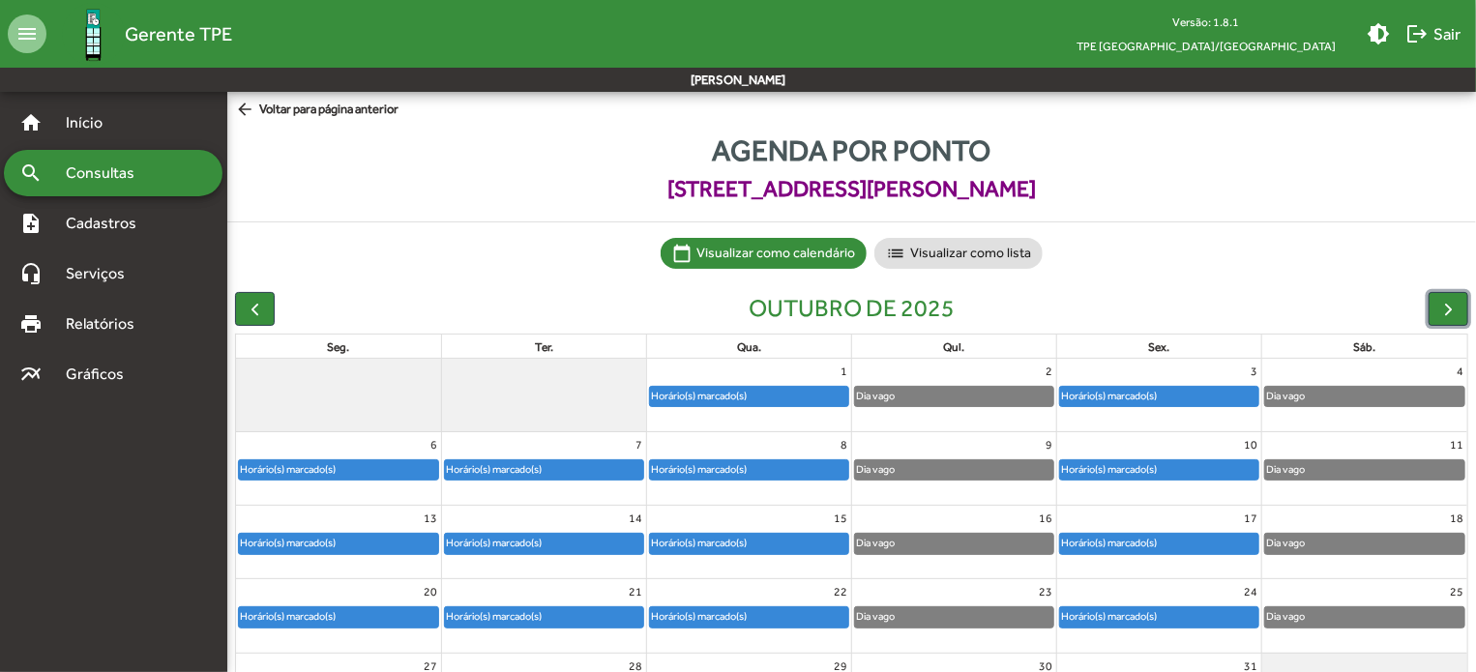
click at [1141, 479] on div "Horário(s) marcado(s)" at bounding box center [1159, 469] width 198 height 19
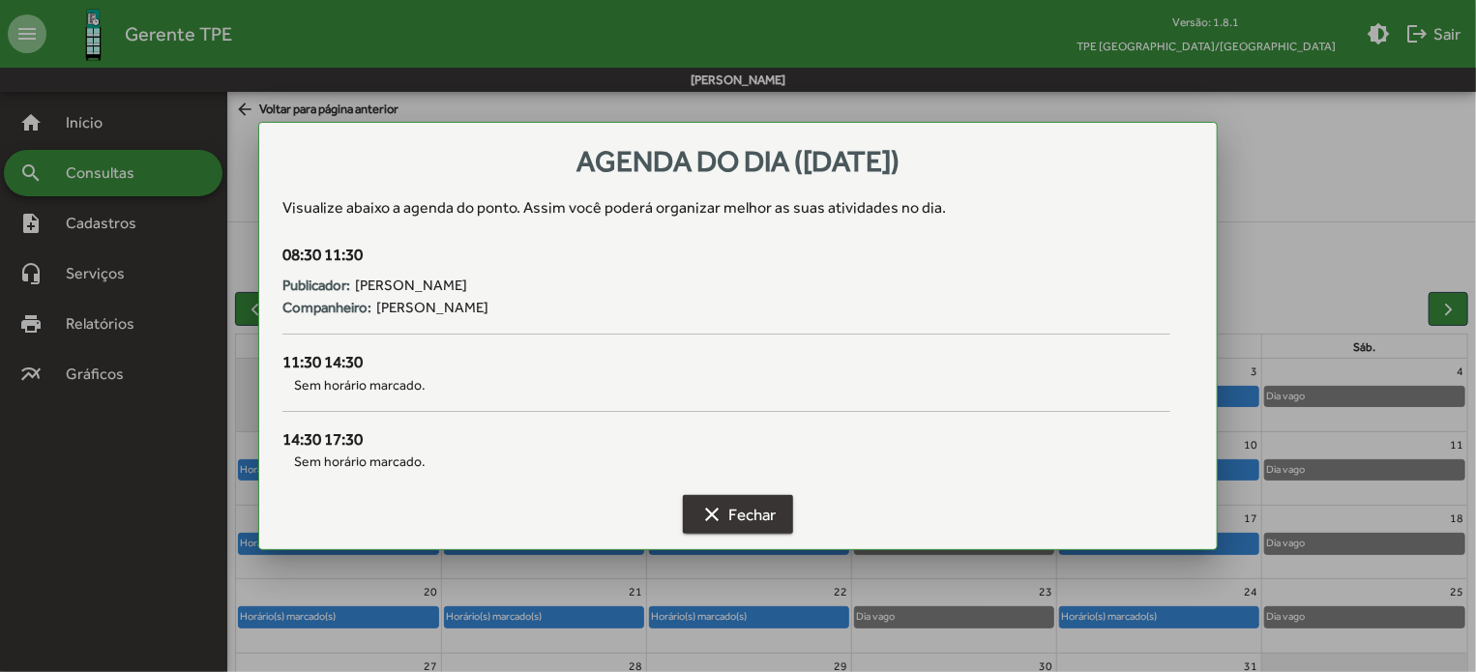
click at [727, 516] on span "clear Fechar" at bounding box center [737, 514] width 75 height 35
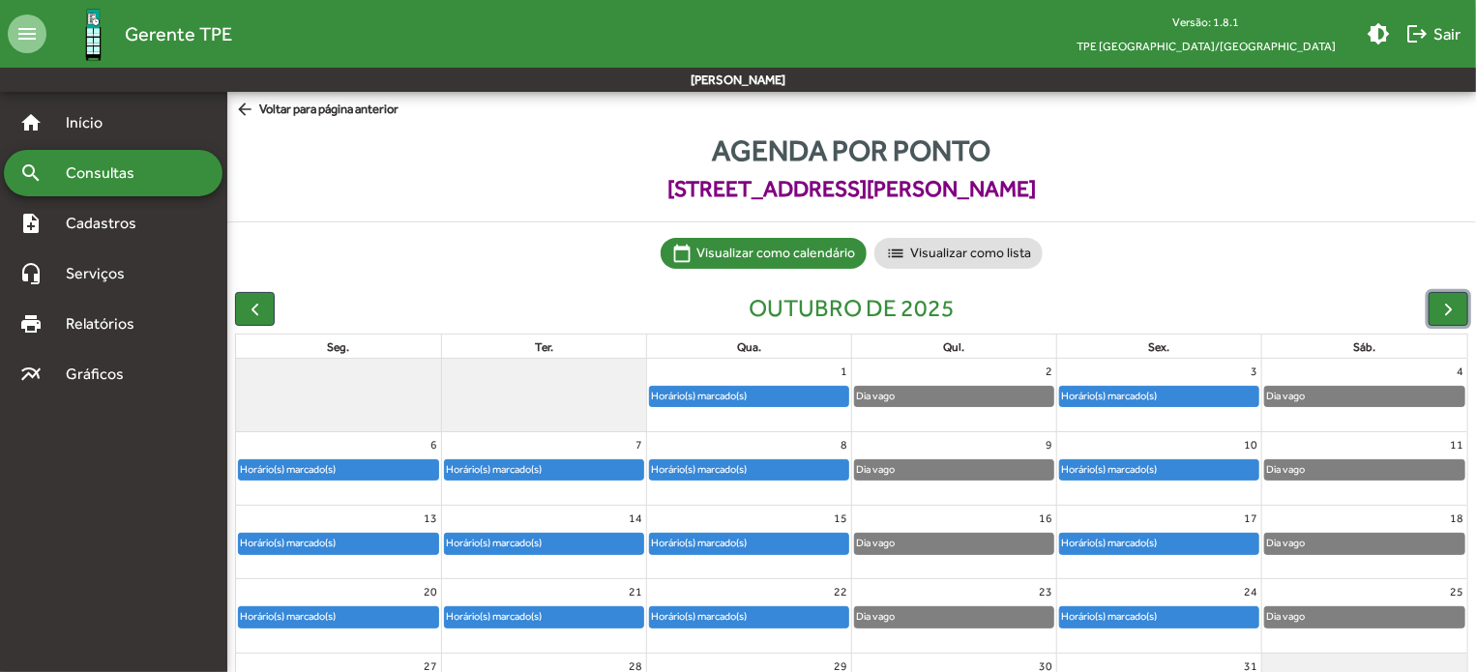
click at [1145, 407] on div at bounding box center [1159, 408] width 204 height 2
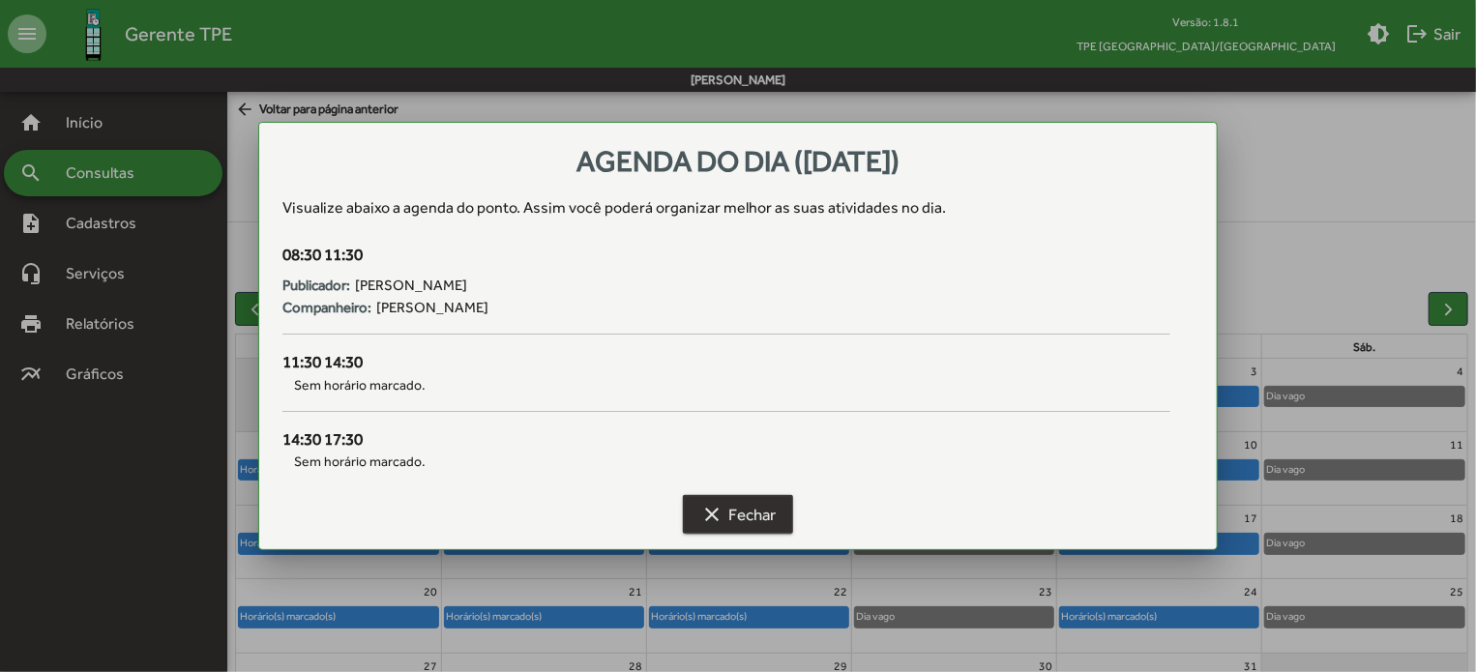
click at [752, 515] on span "clear Fechar" at bounding box center [737, 514] width 75 height 35
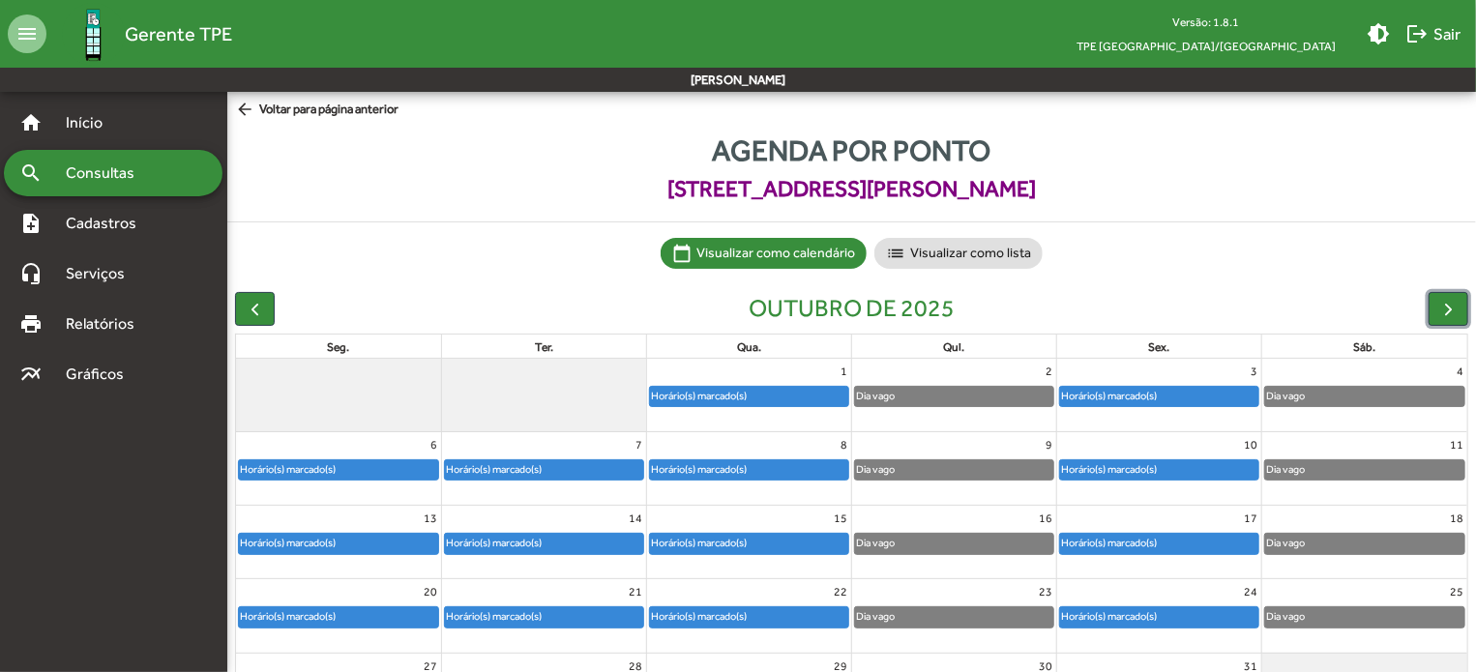
click at [1118, 620] on div "Horário(s) marcado(s)" at bounding box center [1109, 616] width 98 height 18
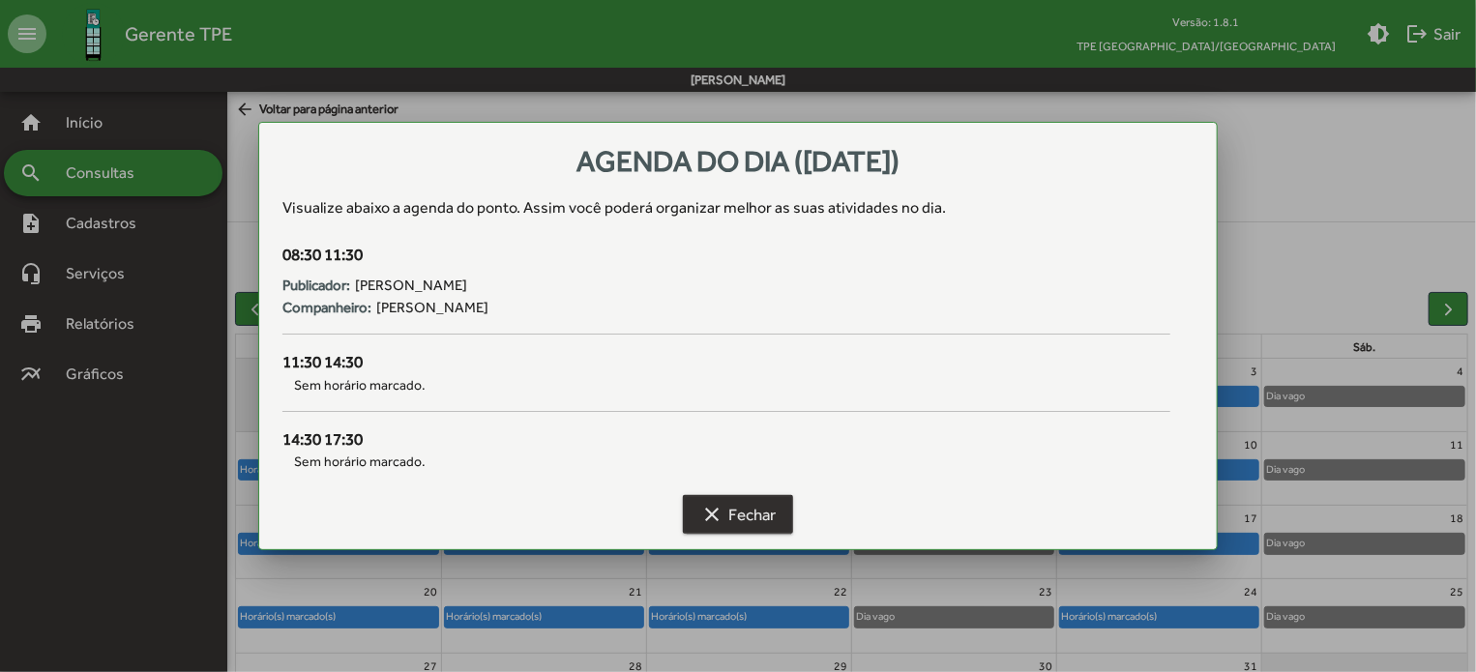
click at [732, 510] on span "clear Fechar" at bounding box center [737, 514] width 75 height 35
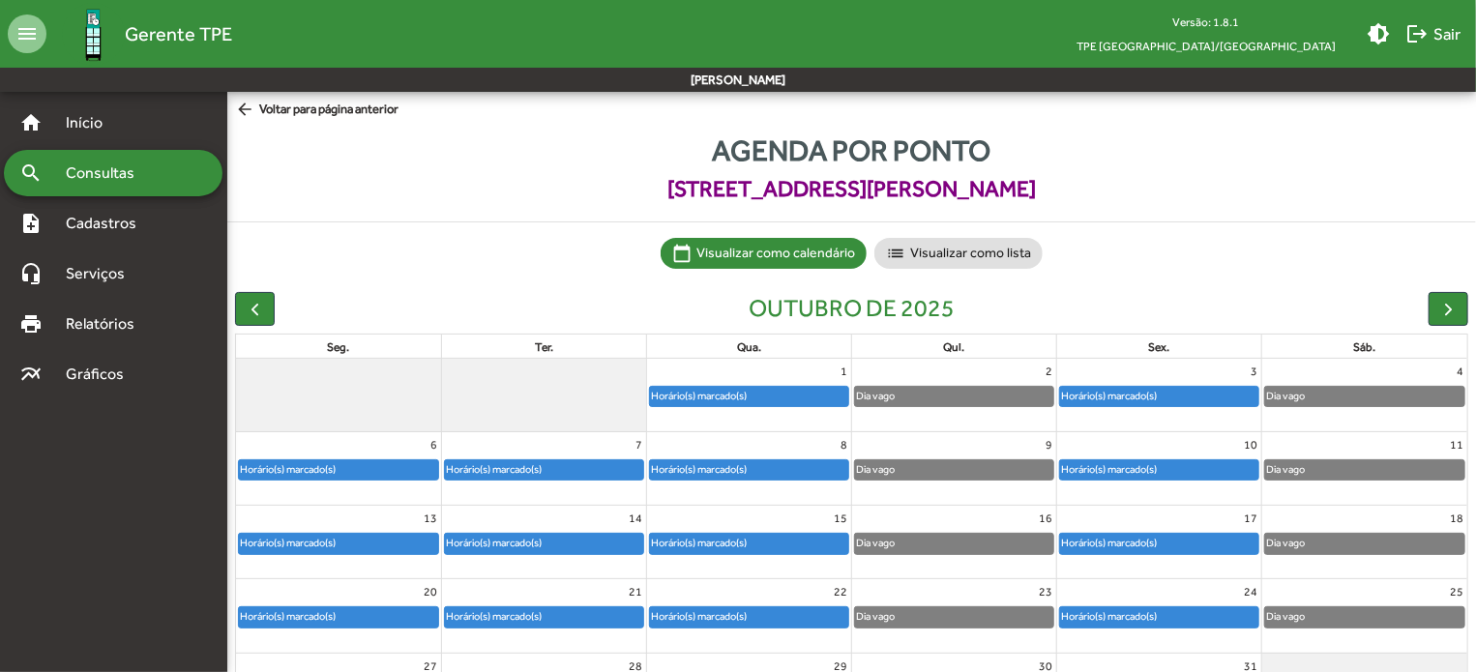
click at [276, 114] on span "arrow_back Voltar para página anterior" at bounding box center [316, 110] width 163 height 21
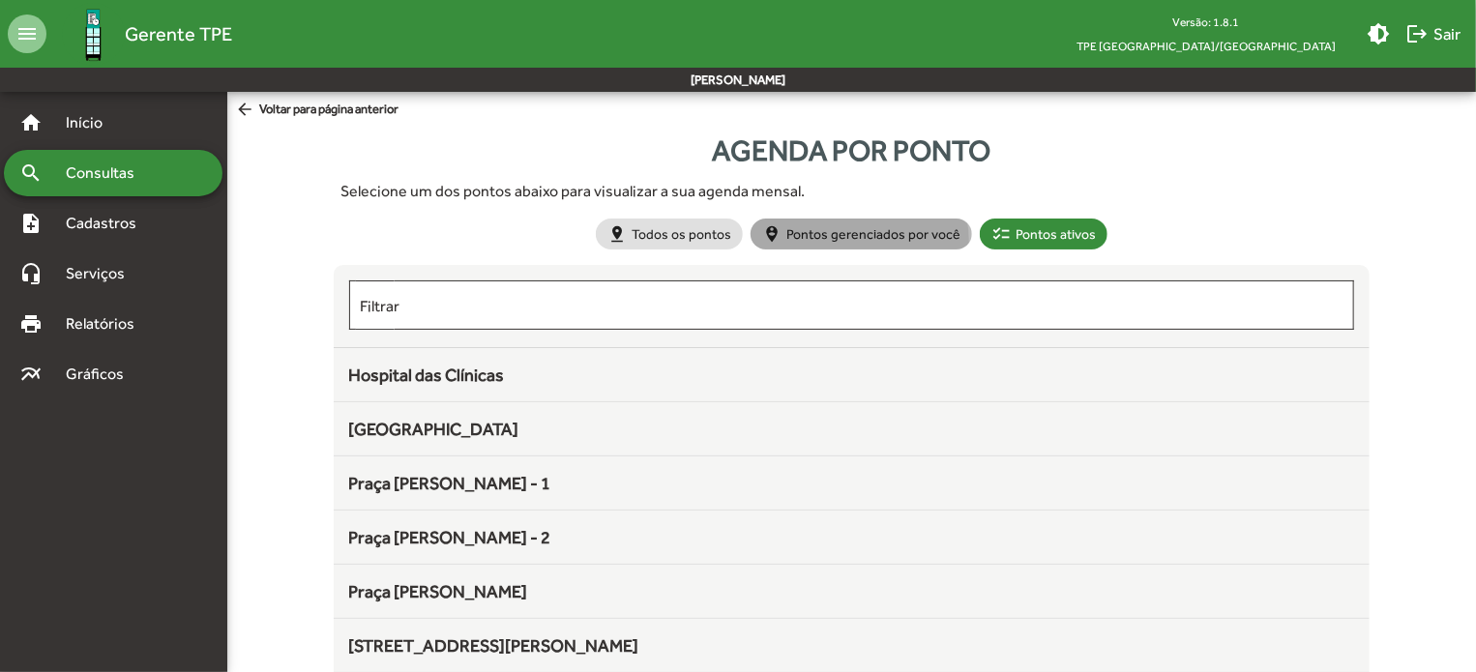
click at [847, 242] on mat-chip "person_pin_circle Pontos gerenciados por você" at bounding box center [862, 234] width 222 height 31
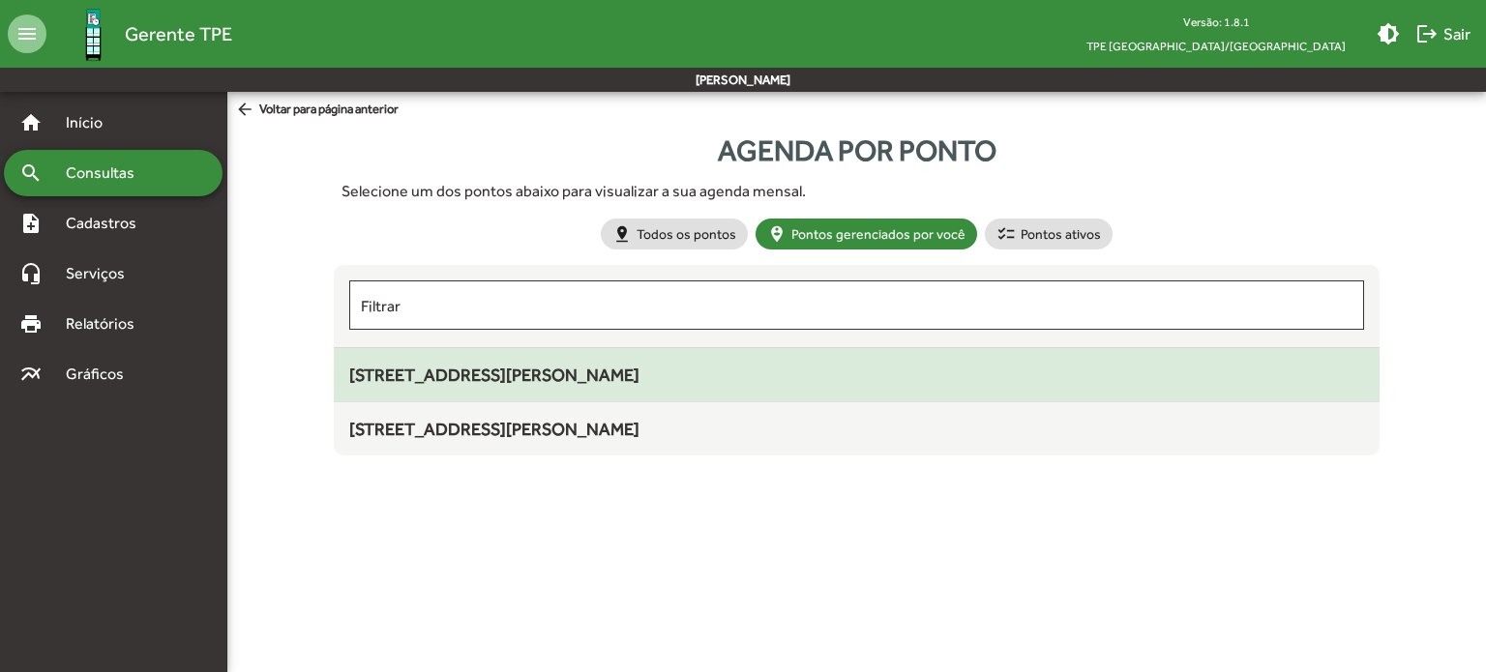
click at [499, 378] on div "[STREET_ADDRESS][PERSON_NAME]" at bounding box center [856, 375] width 1014 height 26
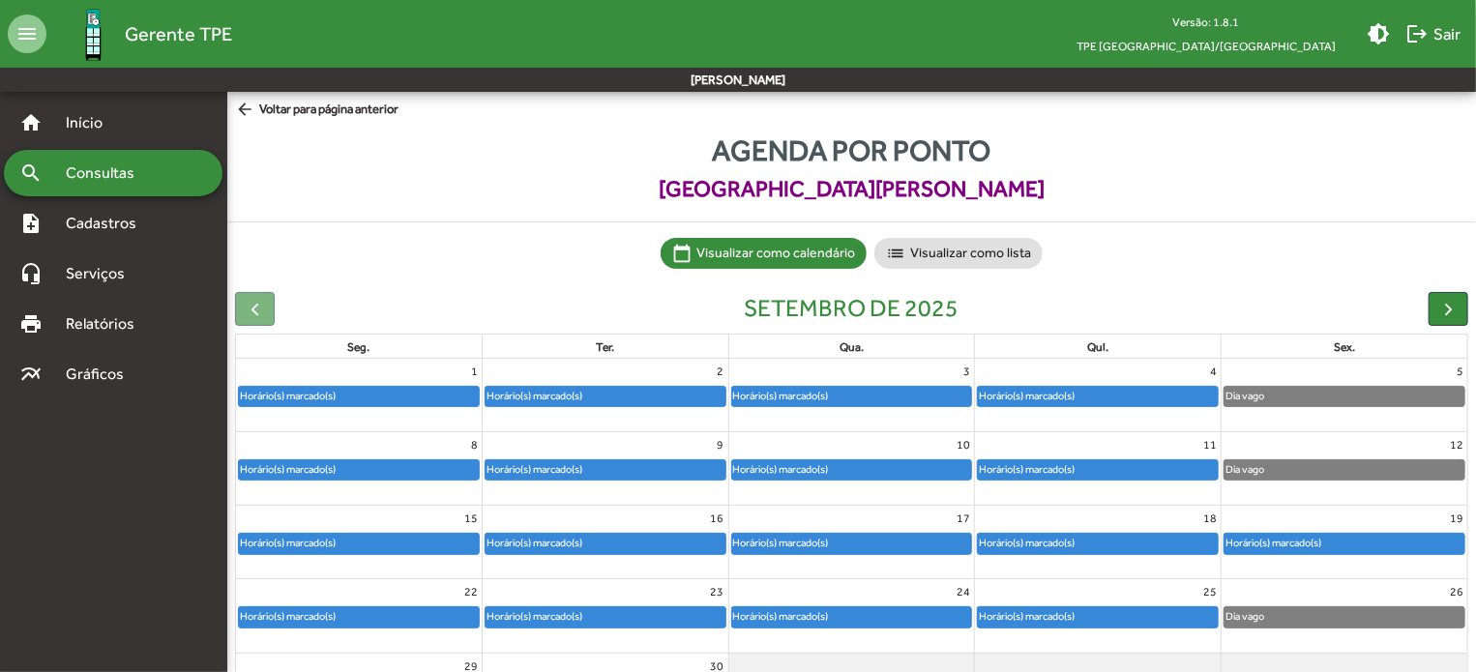
click at [1287, 542] on div "Horário(s) marcado(s)" at bounding box center [1274, 543] width 98 height 18
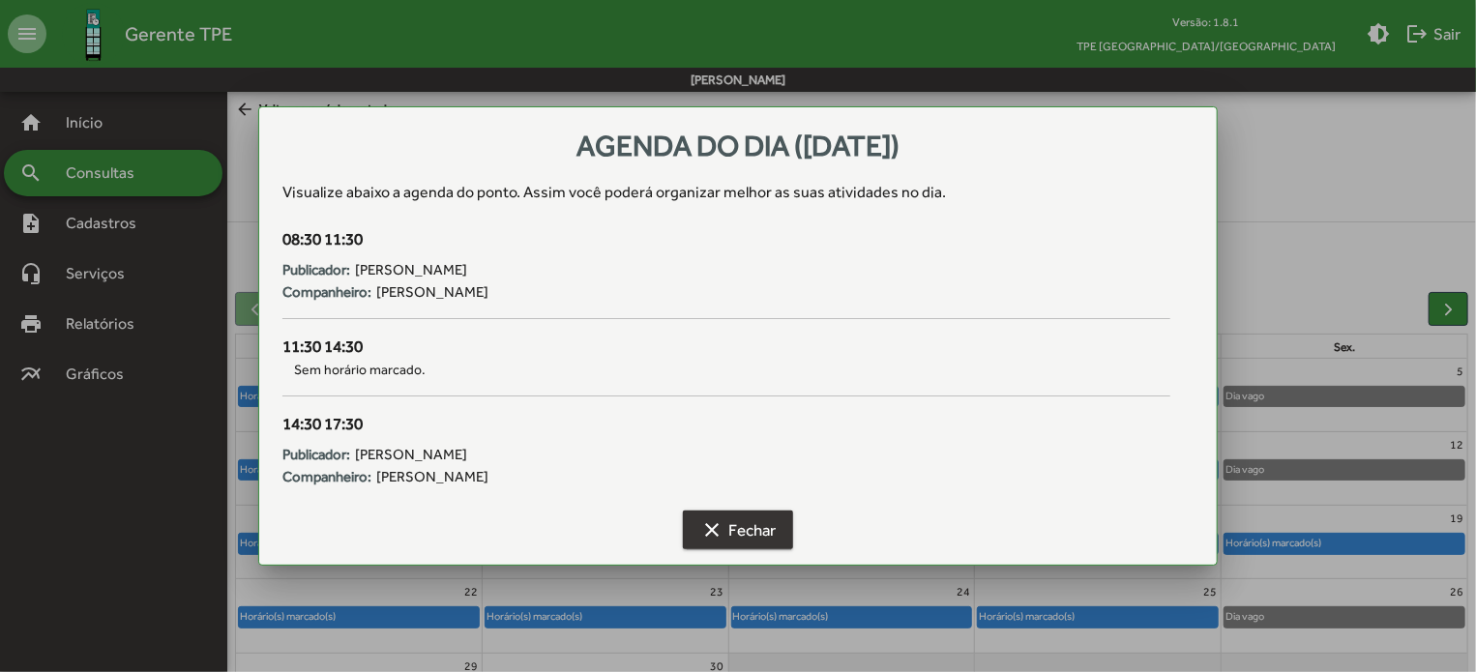
click at [763, 525] on span "clear Fechar" at bounding box center [737, 530] width 75 height 35
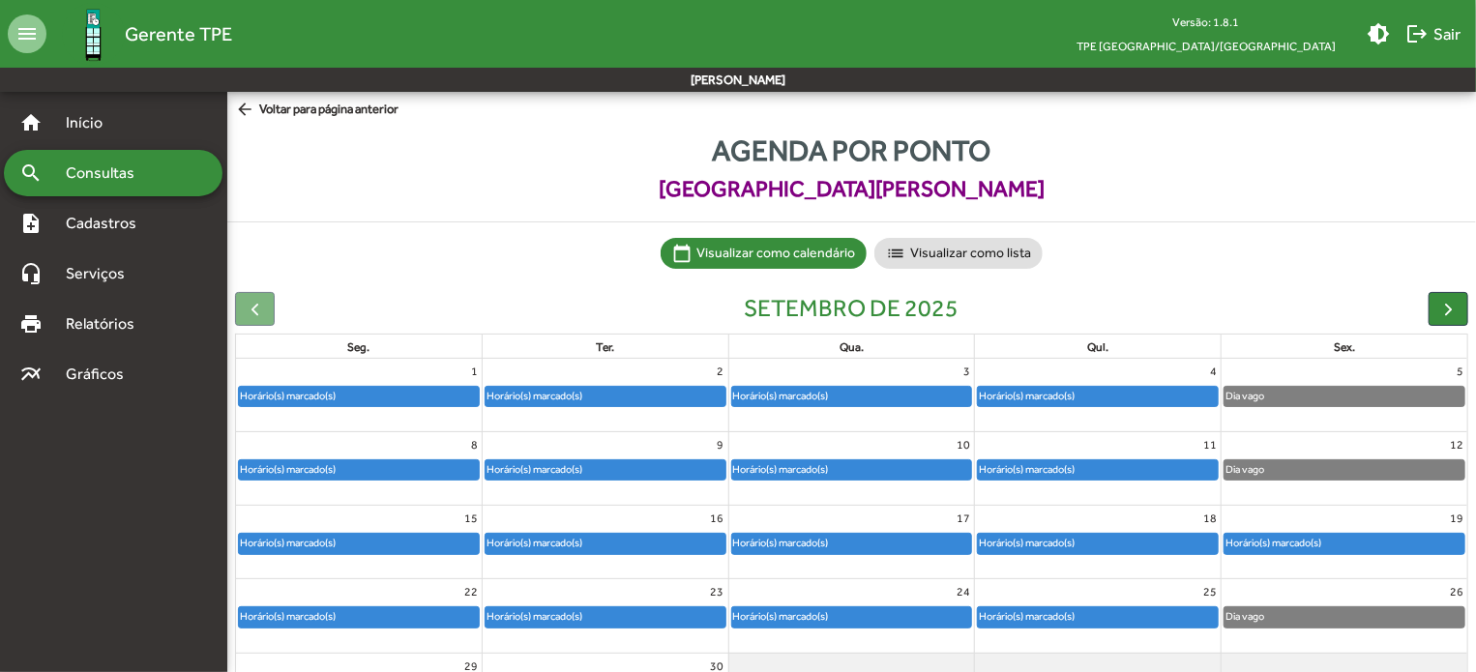
click at [1282, 615] on div "Dia vago" at bounding box center [1345, 616] width 240 height 19
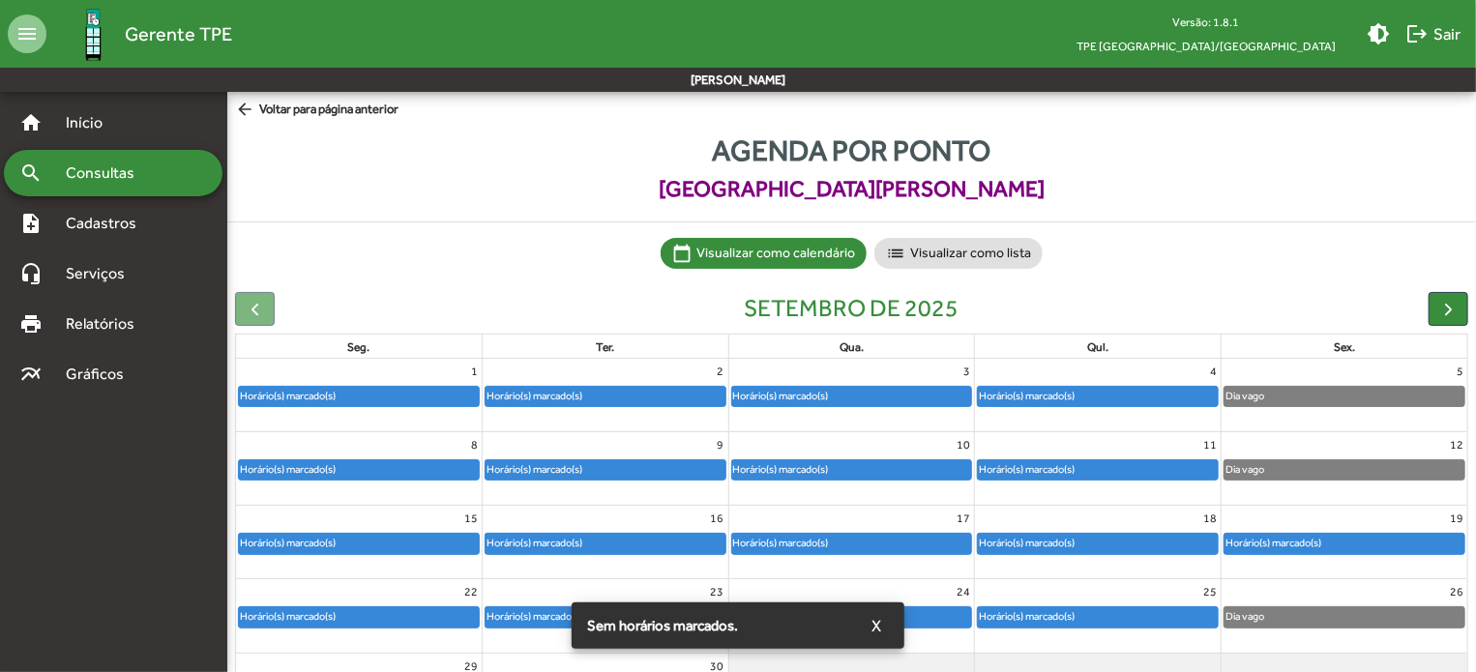
click at [877, 618] on span "X" at bounding box center [877, 625] width 10 height 35
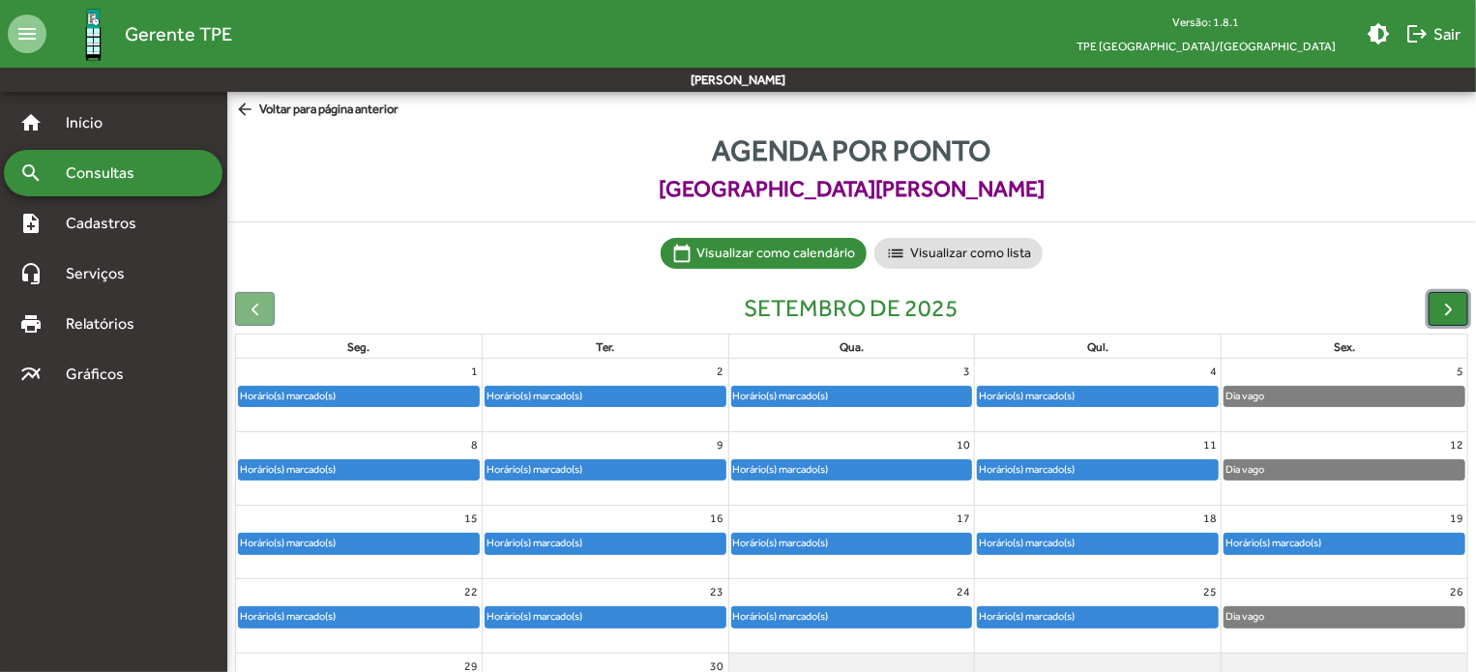
click at [1456, 309] on span "button" at bounding box center [1448, 309] width 20 height 20
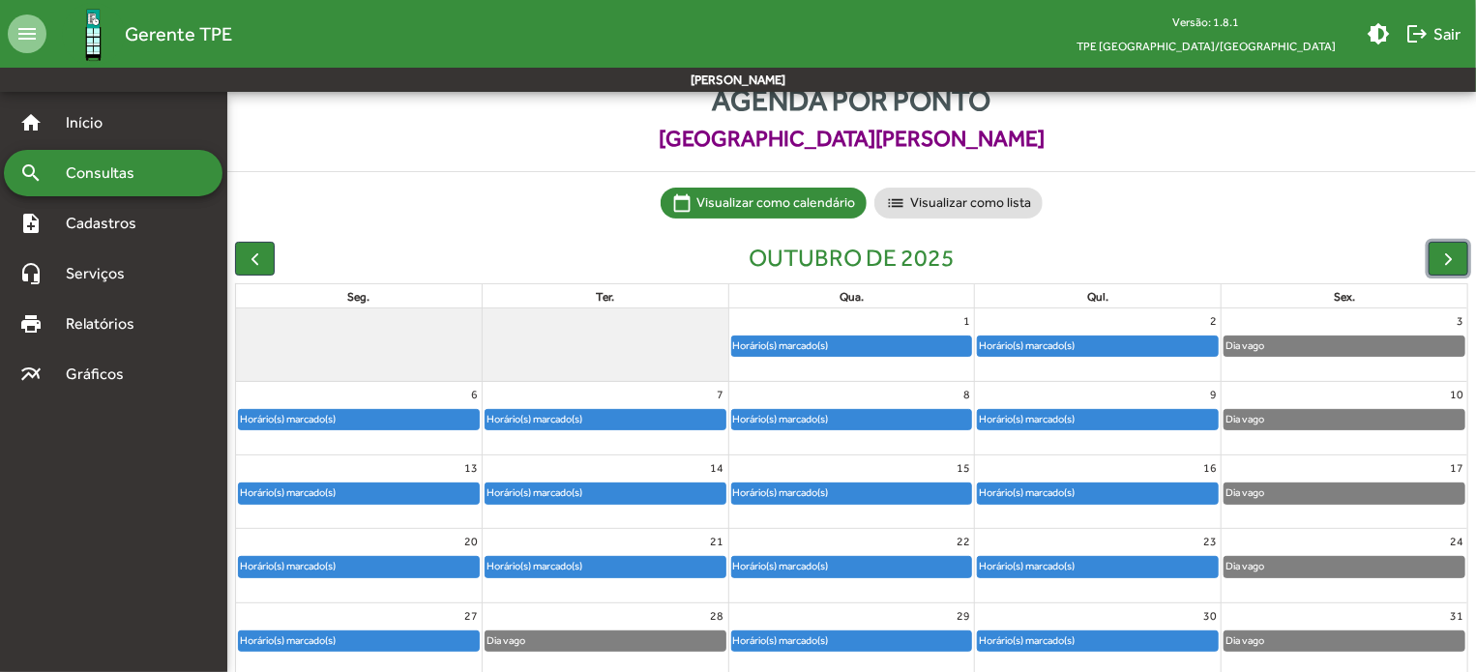
scroll to position [97, 0]
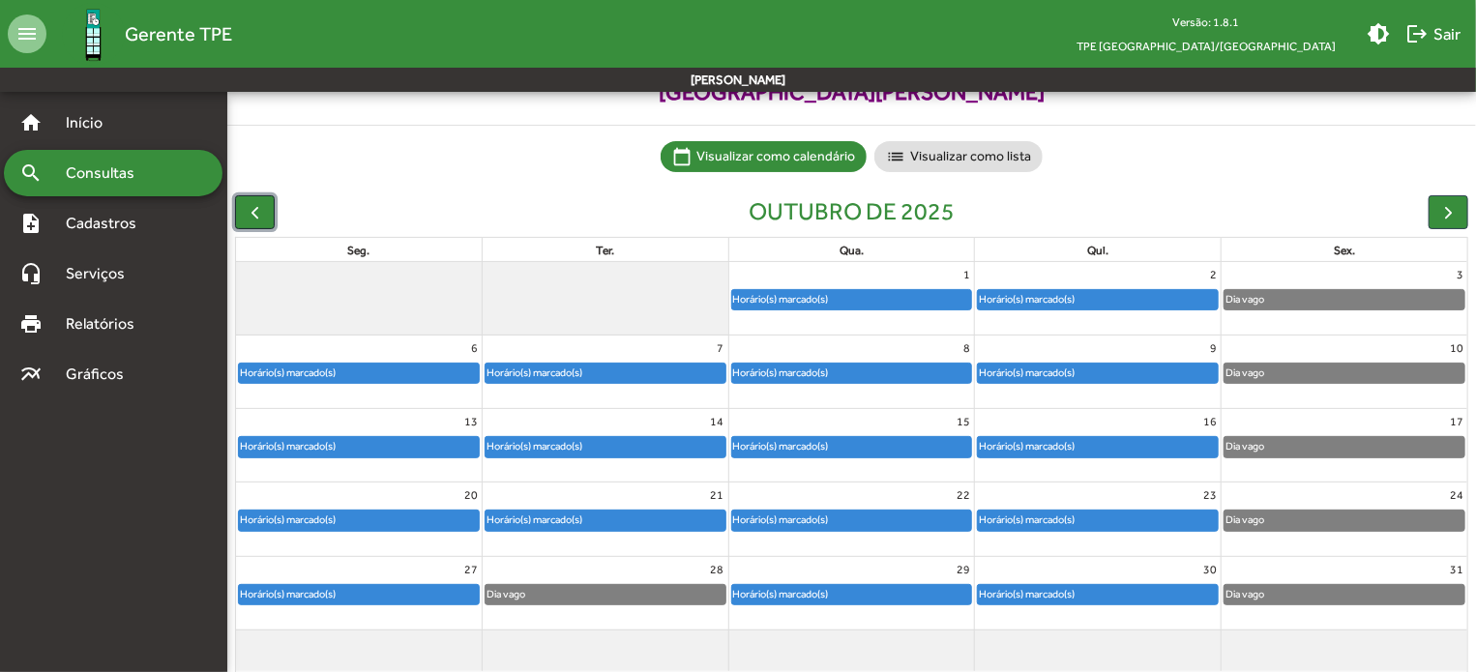
click at [245, 213] on span "button" at bounding box center [255, 212] width 20 height 20
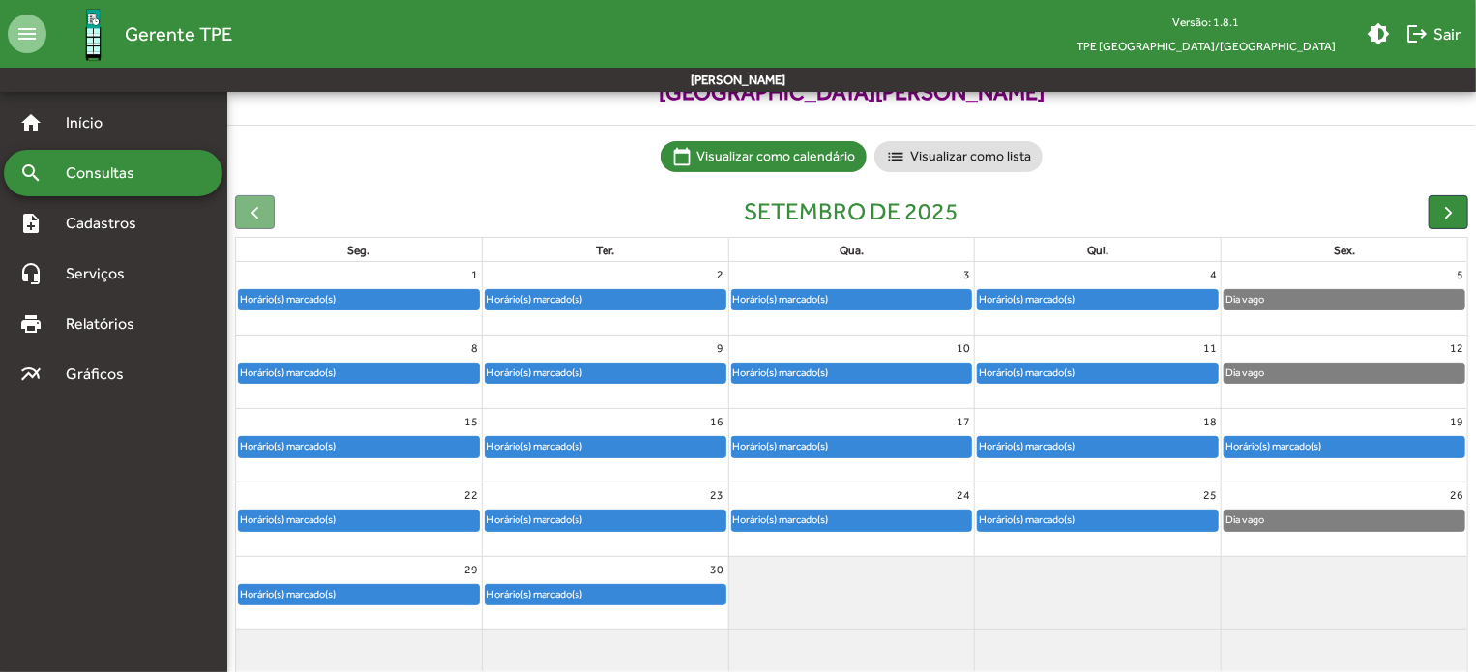
click at [1316, 441] on div "Horário(s) marcado(s)" at bounding box center [1274, 446] width 98 height 18
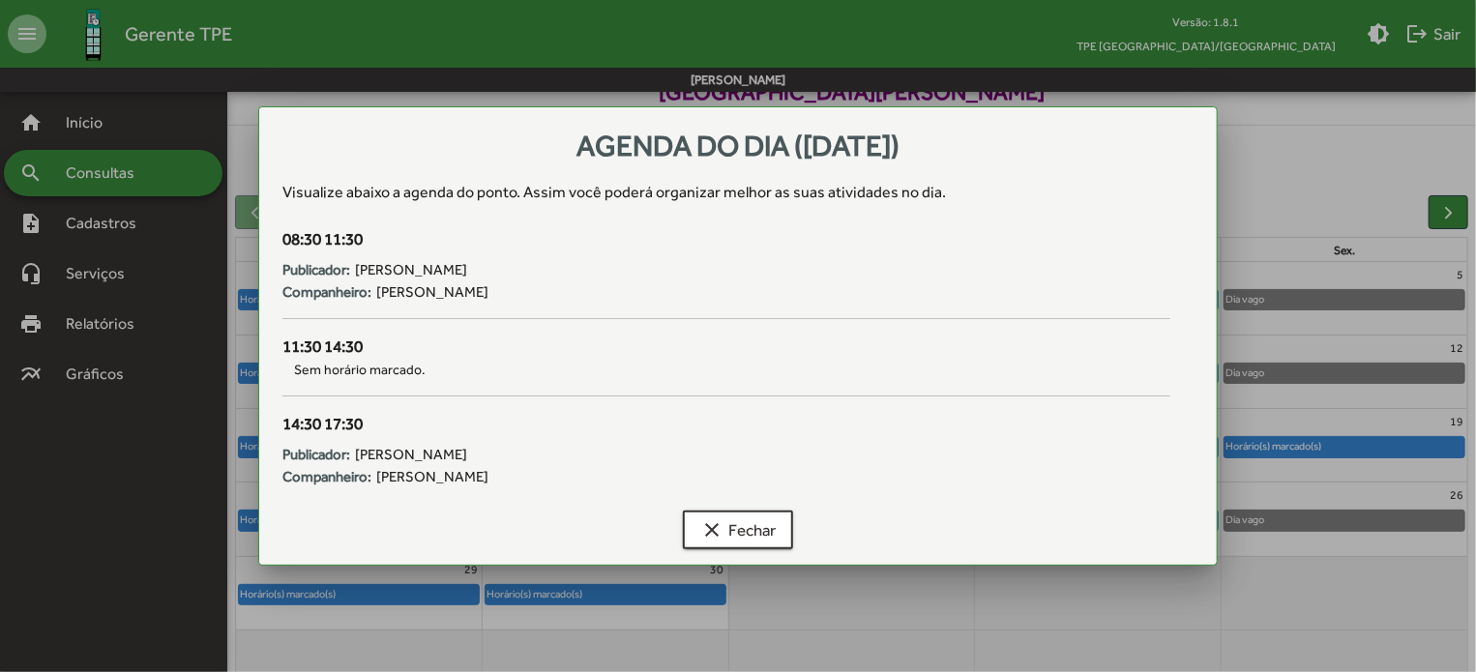
scroll to position [0, 0]
click at [1335, 173] on div at bounding box center [738, 336] width 1476 height 672
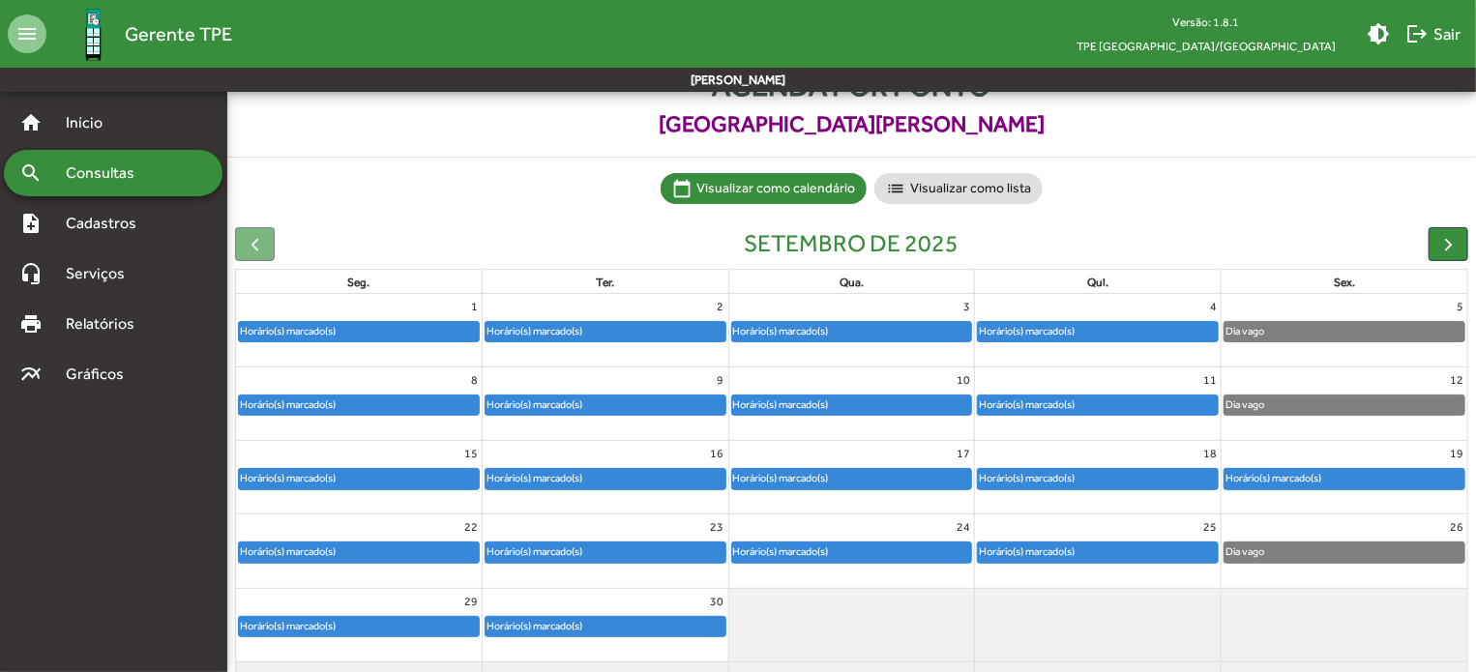
scroll to position [97, 0]
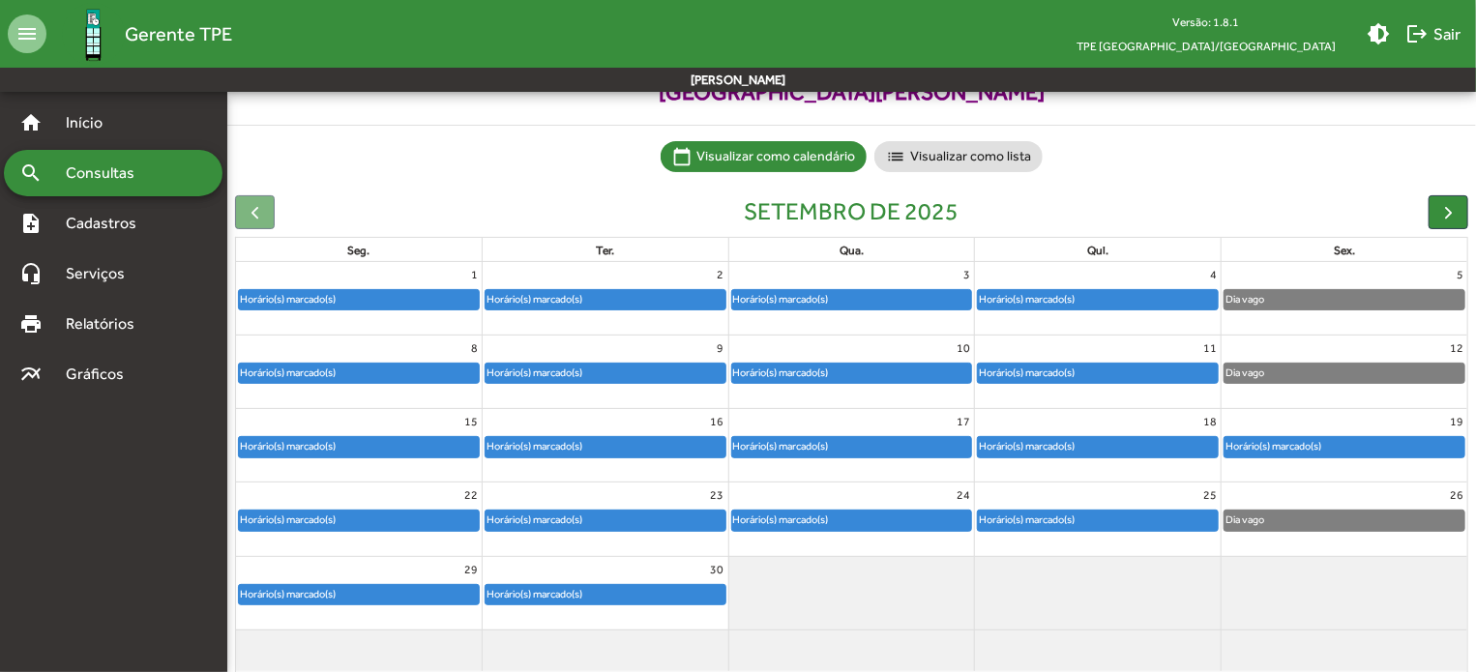
click at [1281, 450] on div "Horário(s) marcado(s)" at bounding box center [1274, 446] width 98 height 18
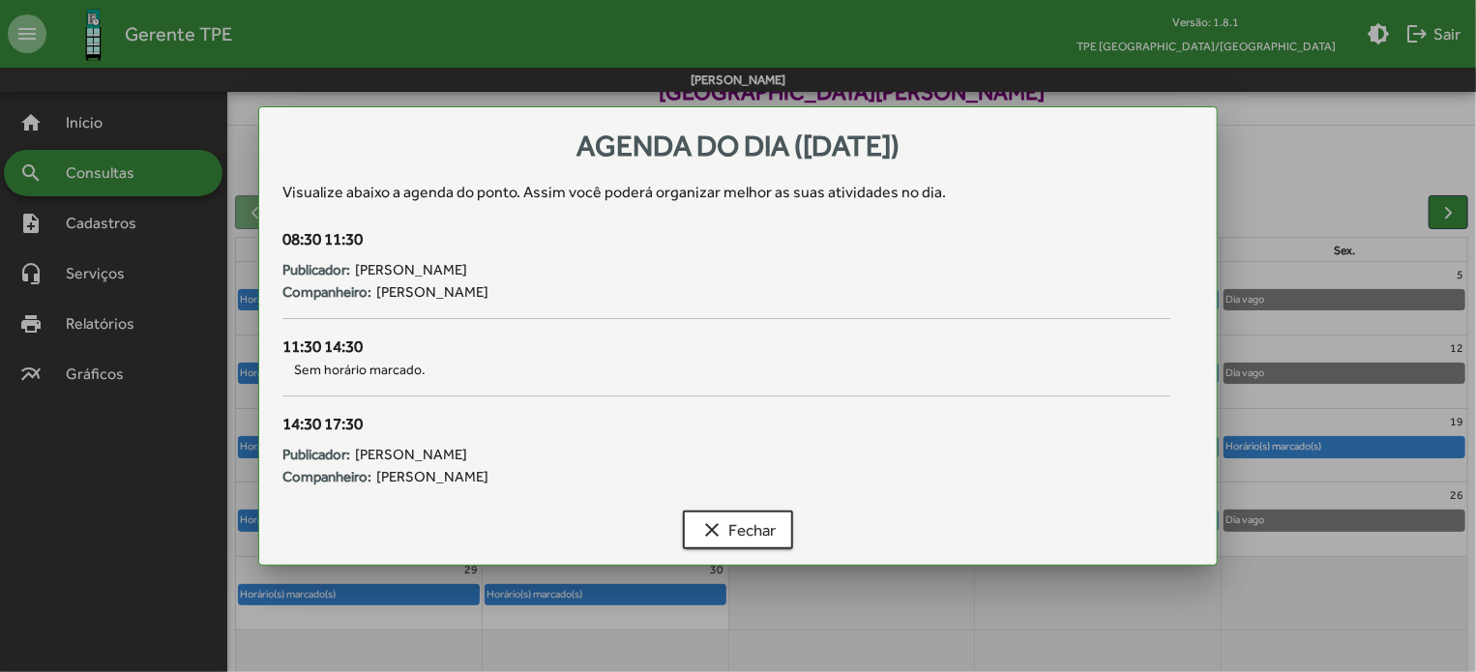
scroll to position [0, 0]
click at [749, 525] on span "clear Fechar" at bounding box center [737, 530] width 75 height 35
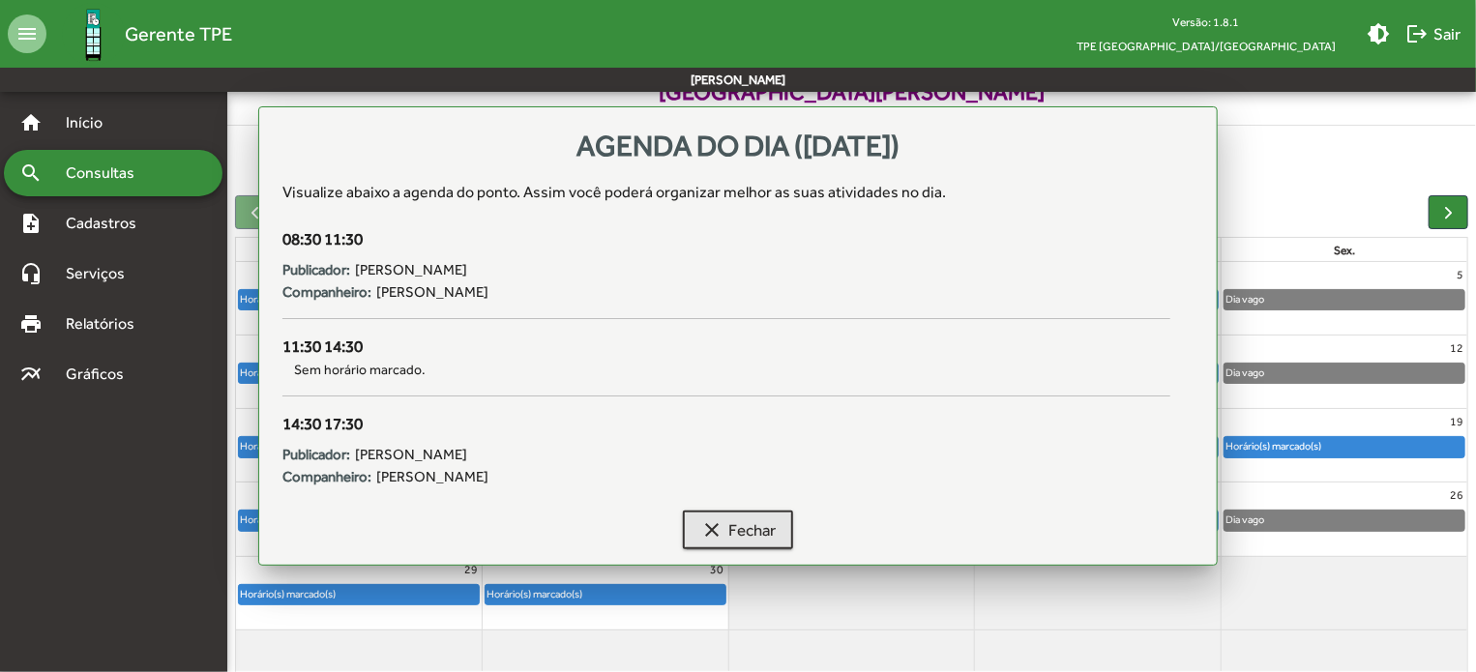
scroll to position [97, 0]
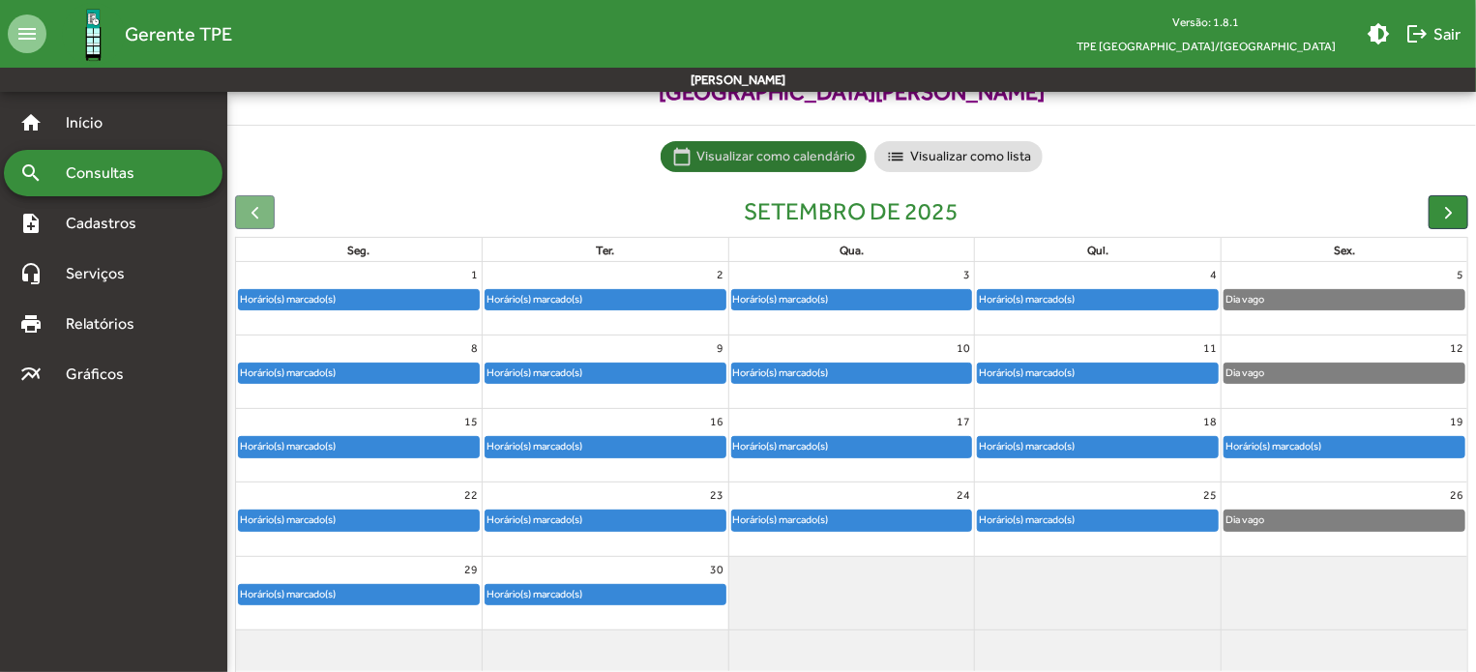
click at [1140, 150] on mat-chip-list "calendar_today Visualizar como calendário list Visualizar como lista" at bounding box center [851, 156] width 1249 height 31
click at [1444, 217] on span "button" at bounding box center [1448, 212] width 20 height 20
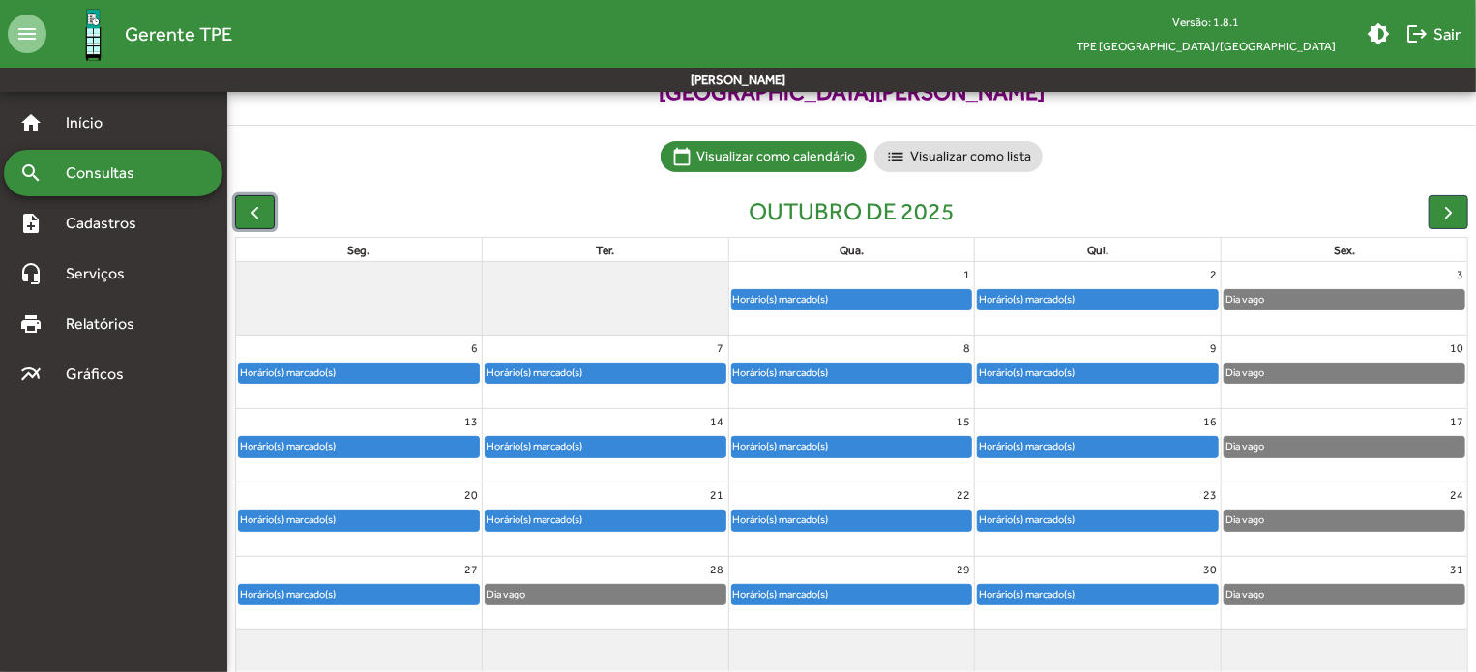
click at [261, 213] on span "button" at bounding box center [255, 212] width 20 height 20
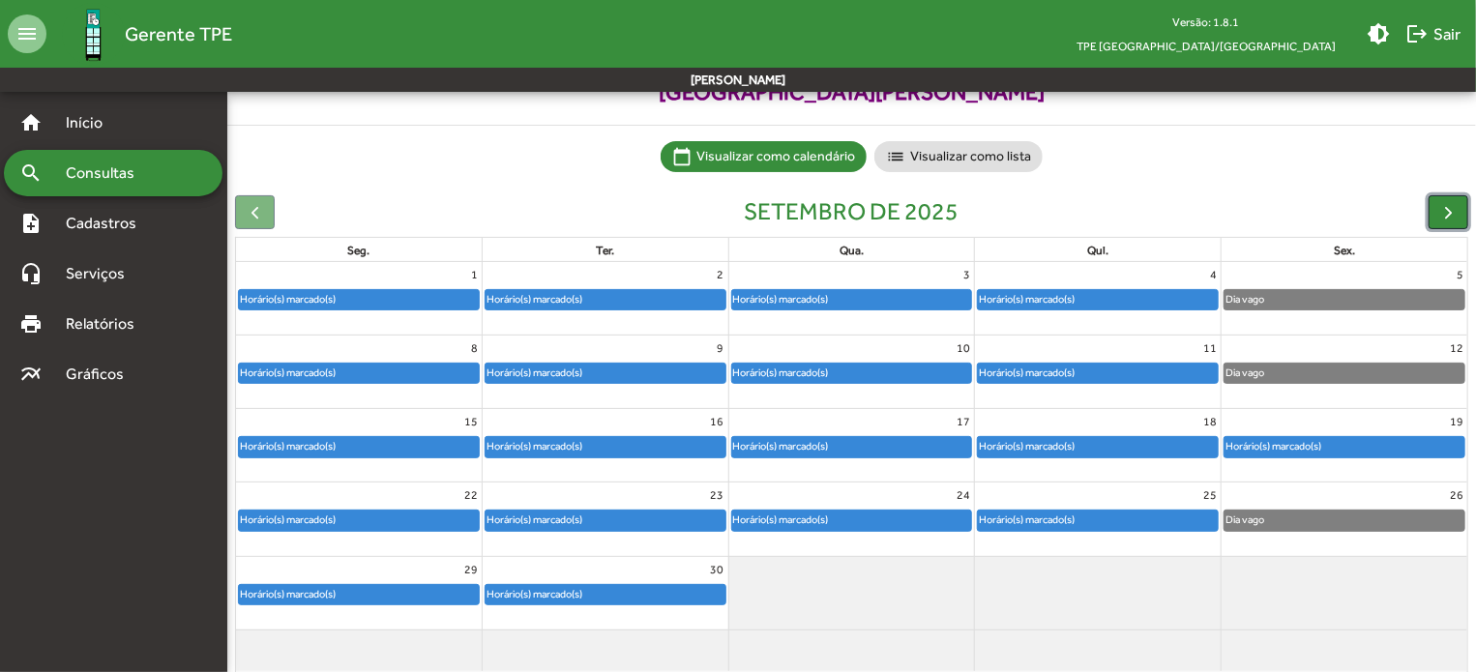
click at [1440, 216] on span "button" at bounding box center [1448, 212] width 20 height 20
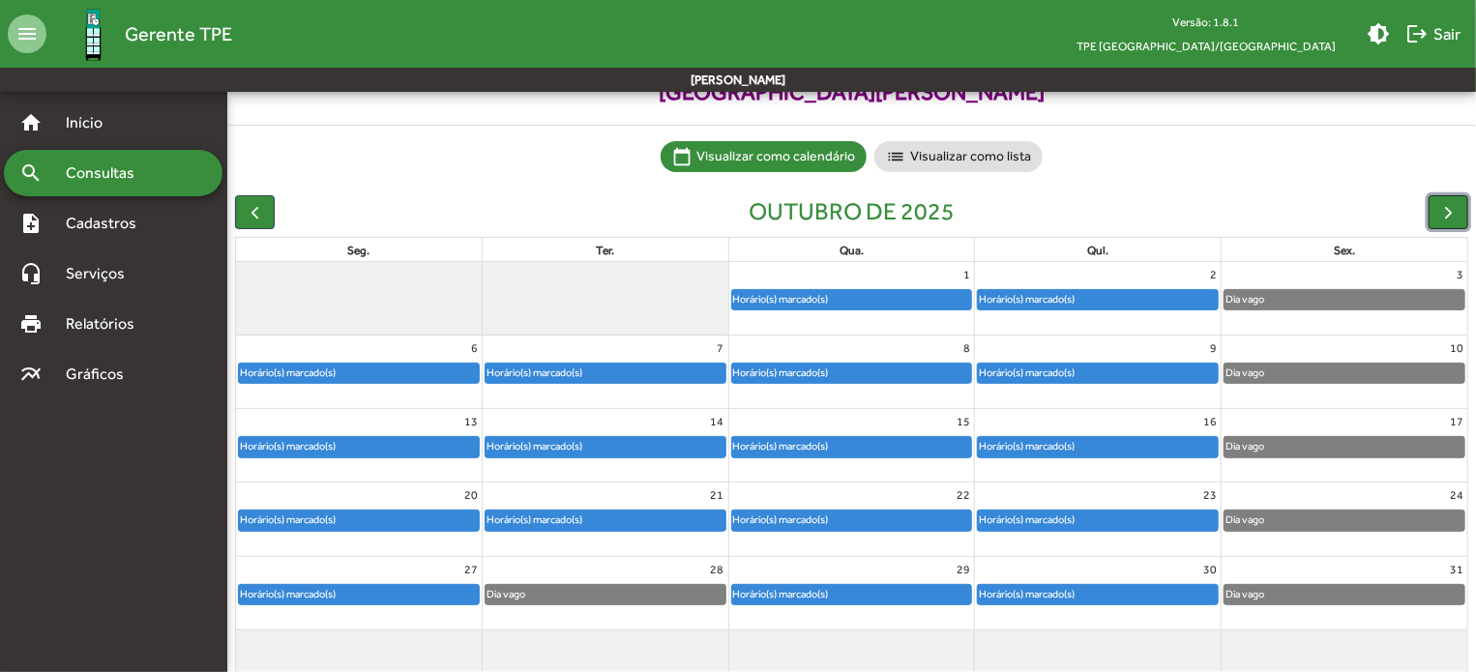
click at [1440, 216] on span "button" at bounding box center [1448, 212] width 20 height 20
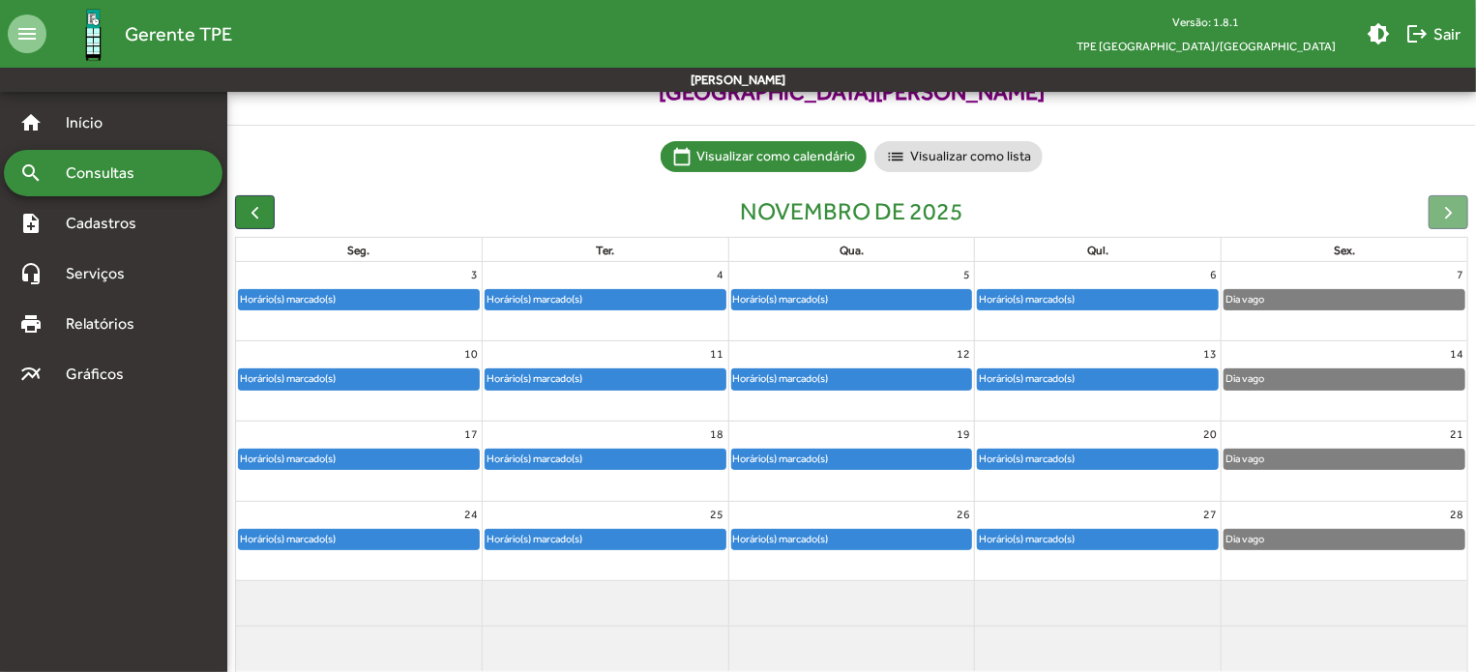
click at [1440, 216] on div at bounding box center [1449, 212] width 40 height 34
click at [255, 216] on span "button" at bounding box center [255, 212] width 20 height 20
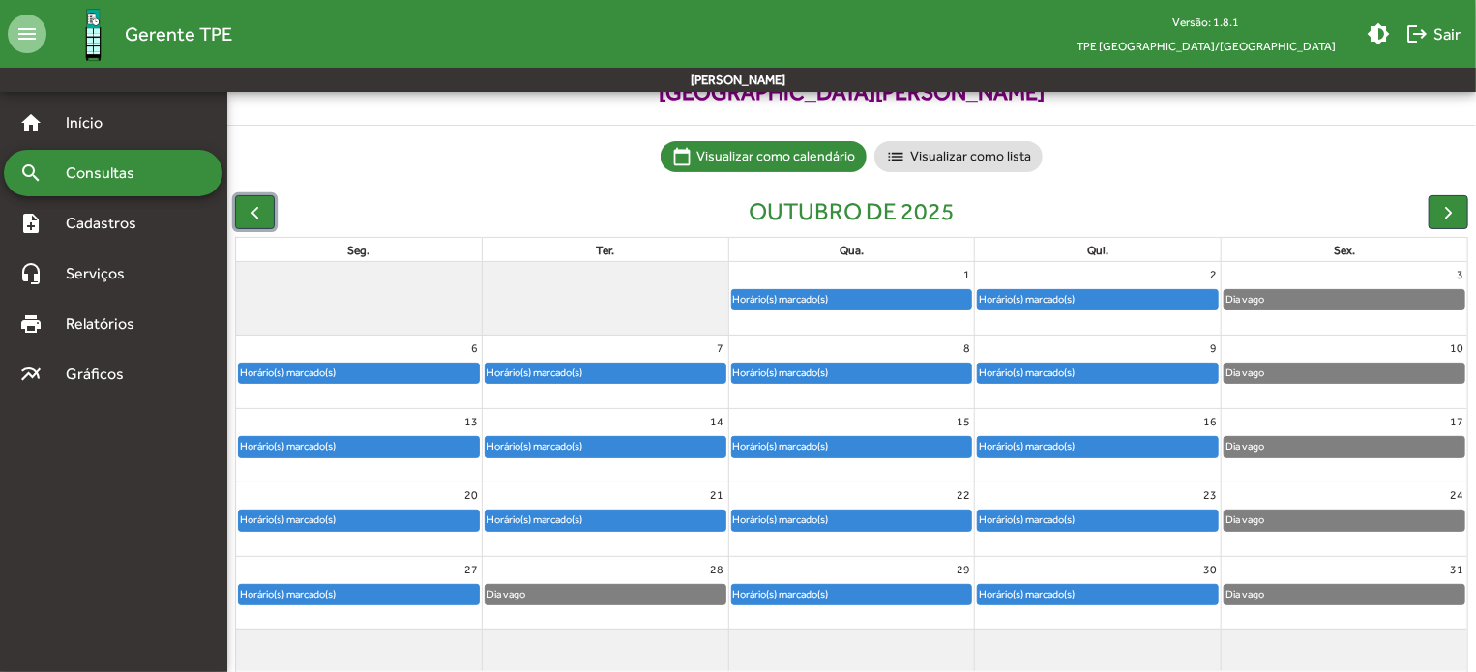
click at [1069, 595] on div "Horário(s) marcado(s)" at bounding box center [1027, 594] width 98 height 18
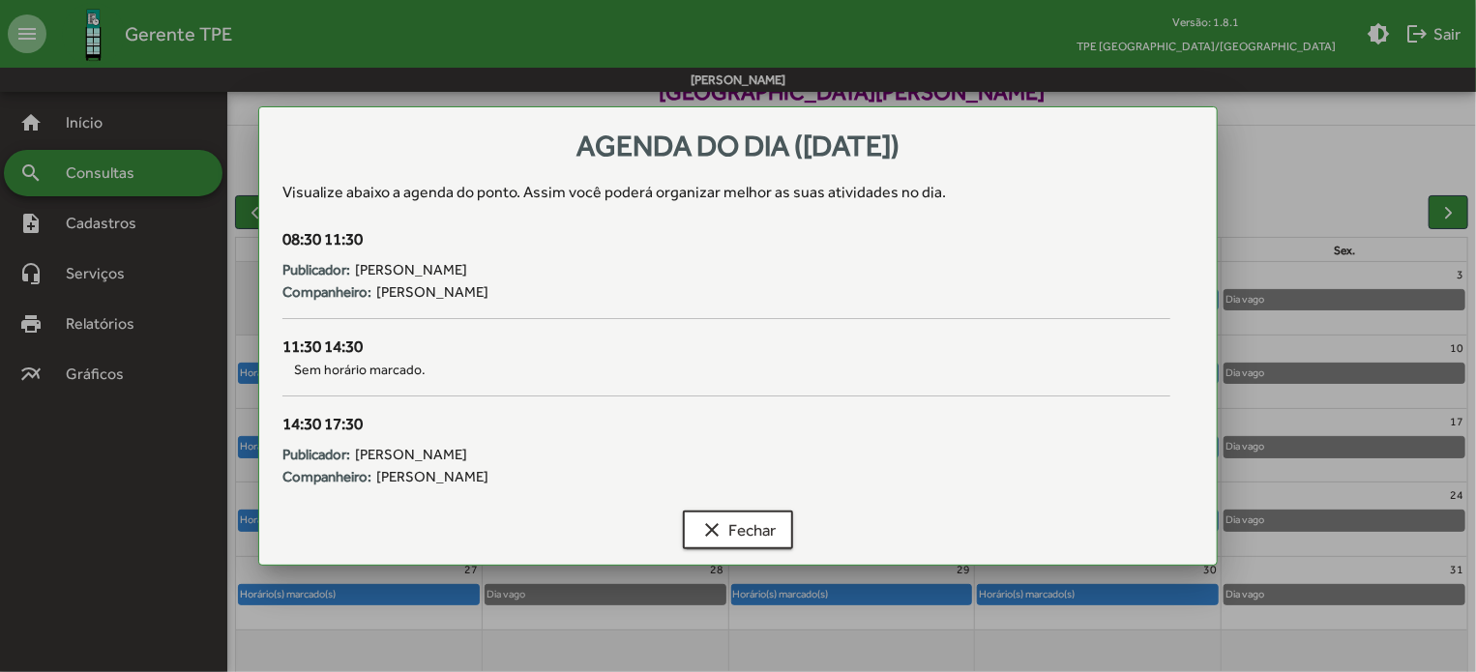
scroll to position [0, 0]
click at [747, 518] on span "clear Fechar" at bounding box center [737, 530] width 75 height 35
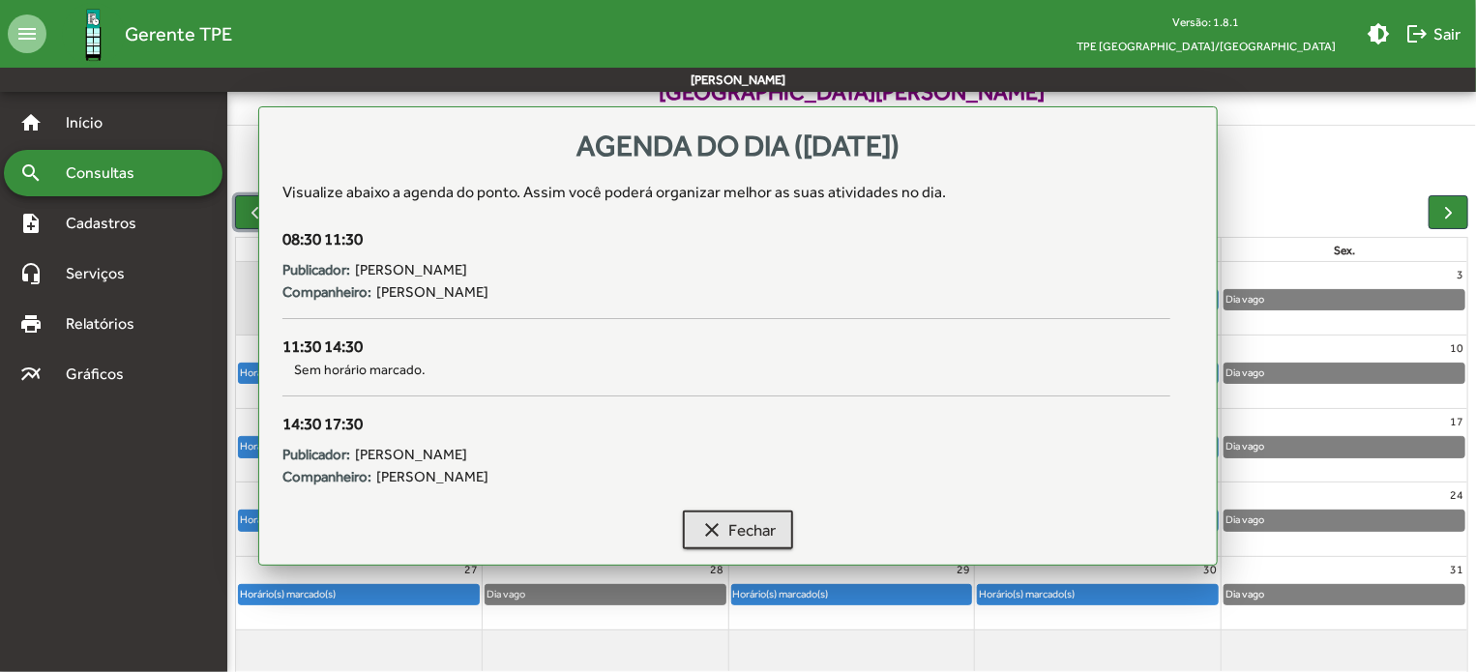
scroll to position [97, 0]
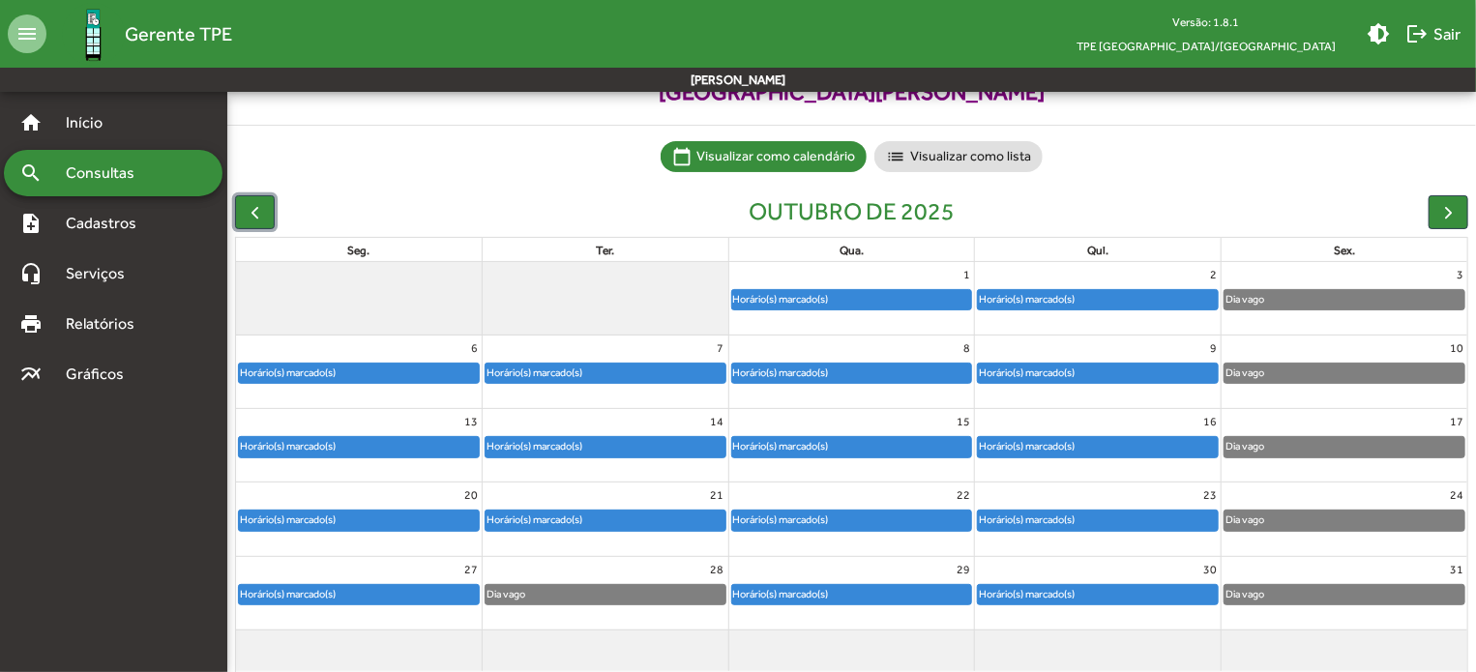
click at [1041, 525] on div "Horário(s) marcado(s)" at bounding box center [1027, 520] width 98 height 18
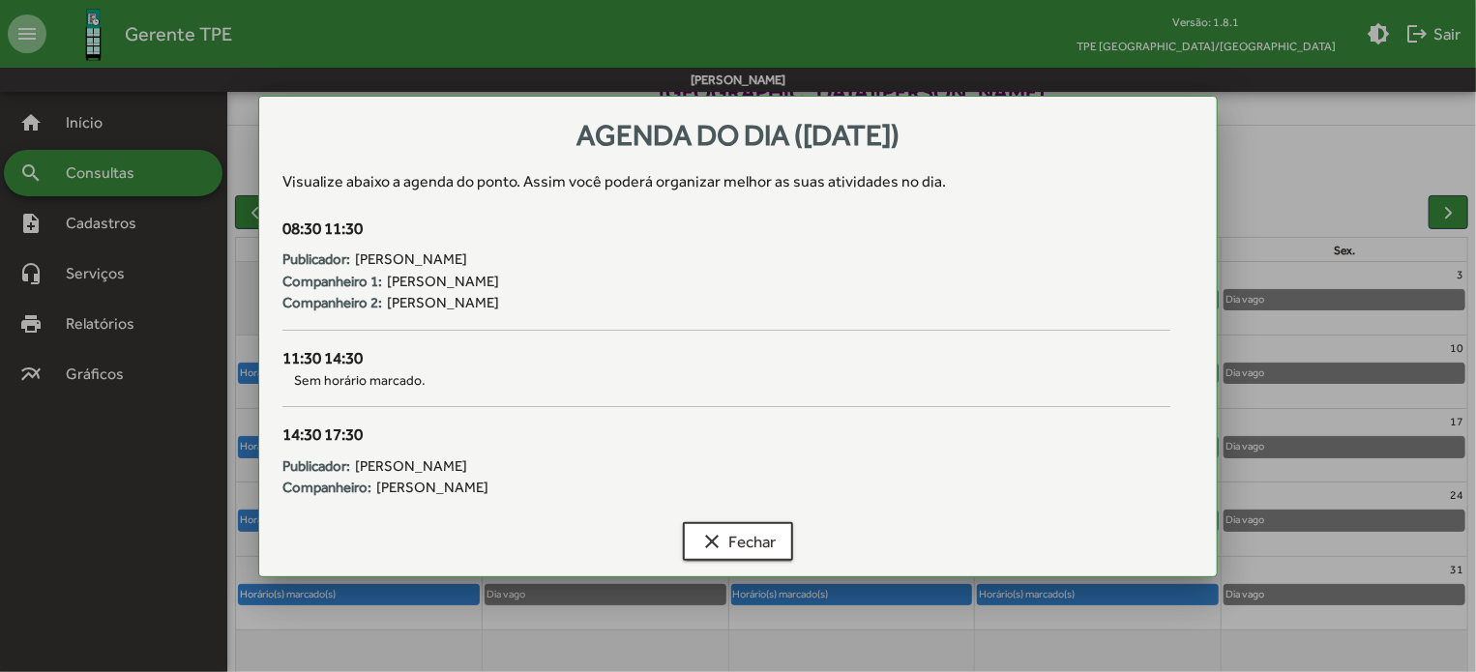
scroll to position [0, 0]
click at [784, 540] on button "clear Fechar" at bounding box center [738, 541] width 110 height 39
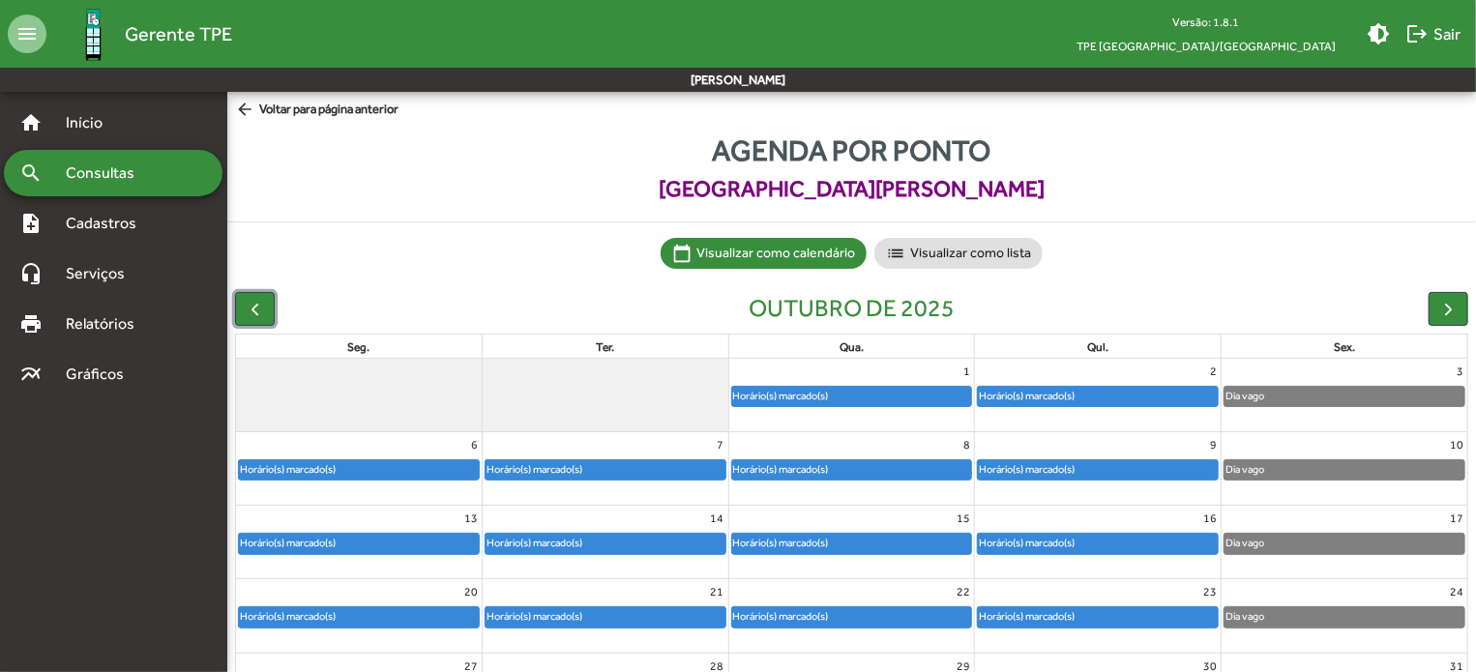
scroll to position [97, 0]
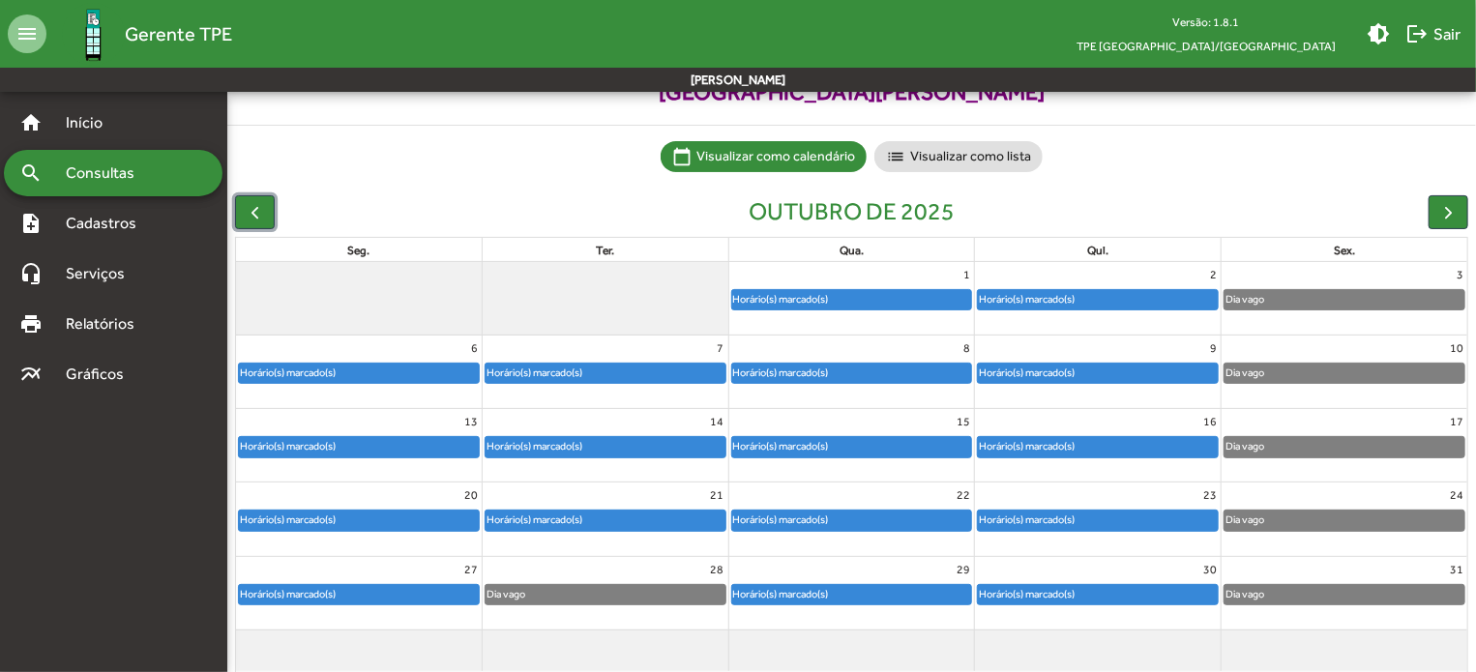
click at [844, 591] on div "Horário(s) marcado(s)" at bounding box center [852, 594] width 240 height 19
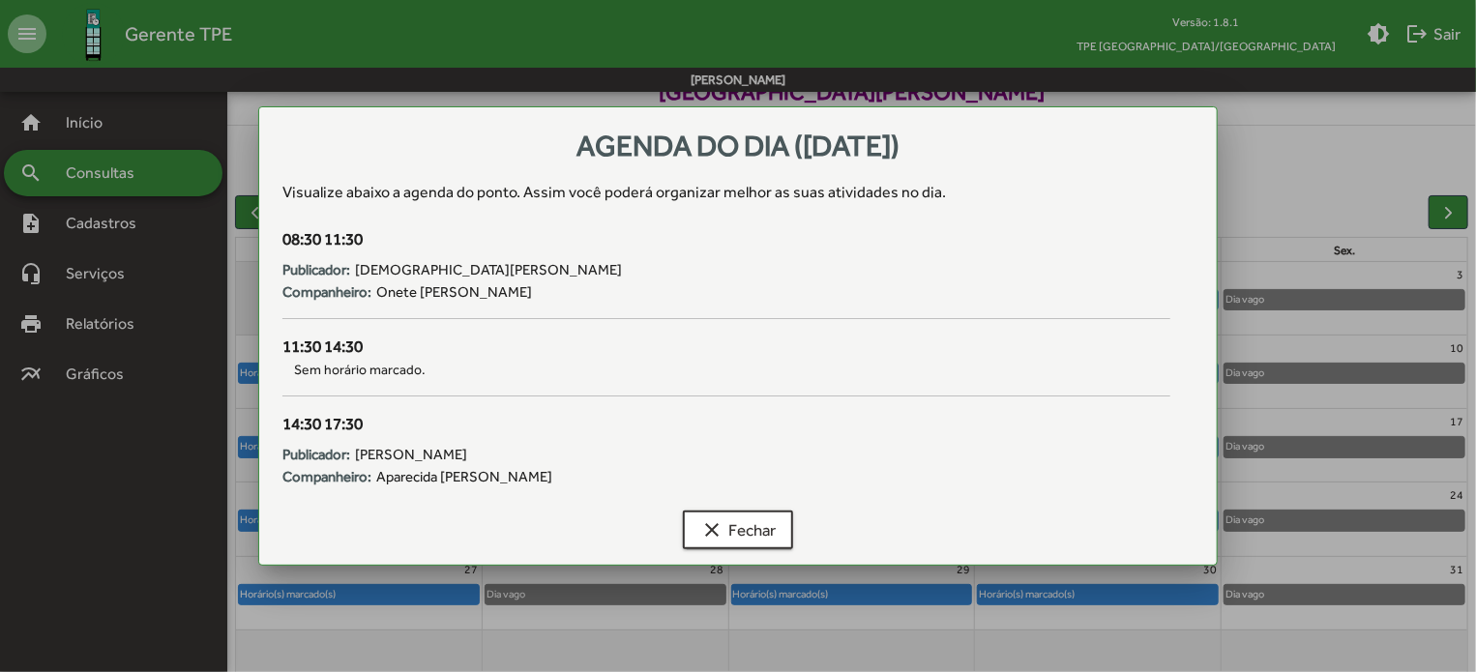
scroll to position [0, 0]
click at [774, 528] on span "clear Fechar" at bounding box center [737, 530] width 75 height 35
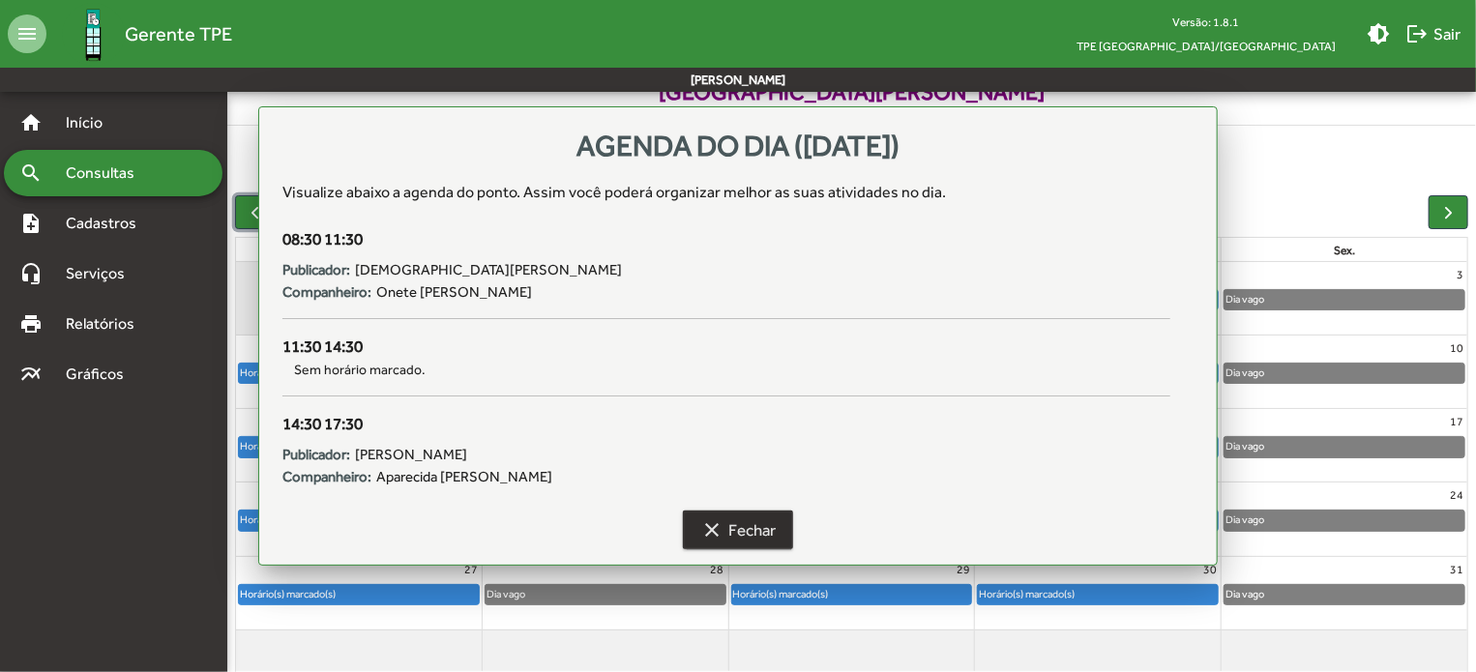
scroll to position [97, 0]
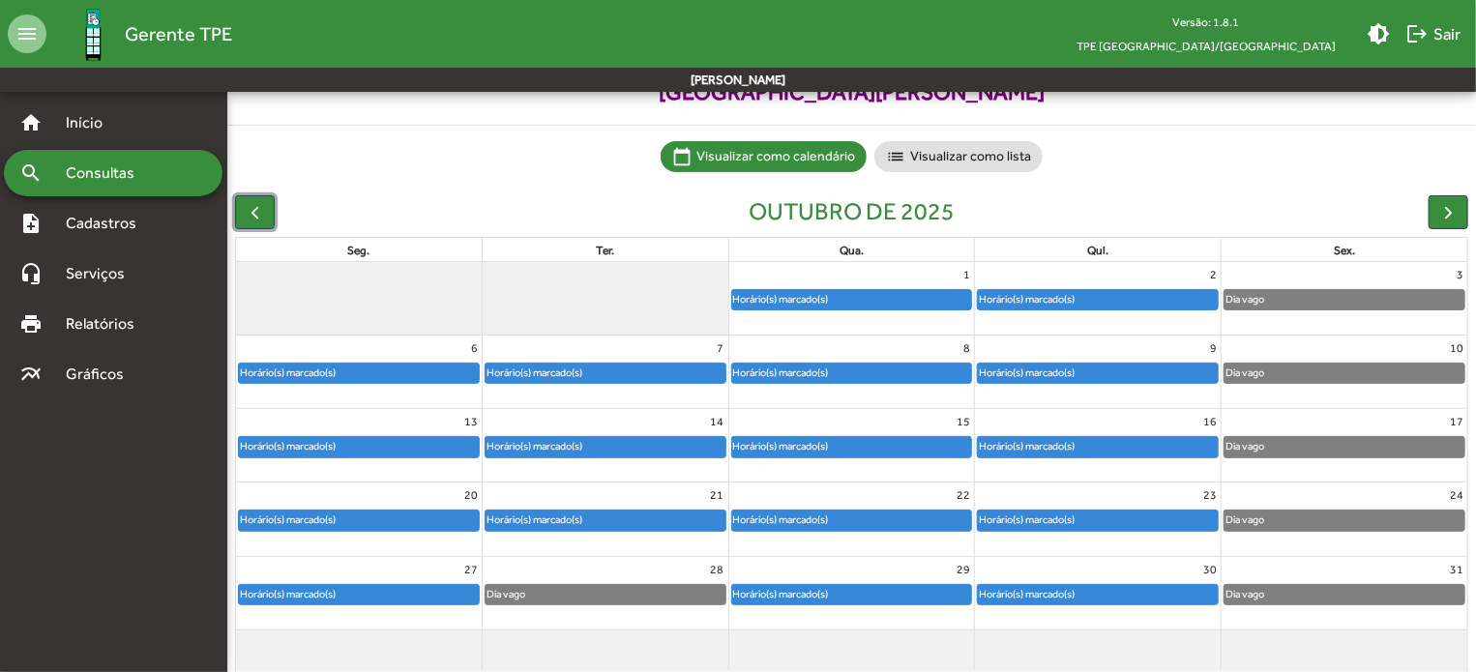
click at [376, 599] on div "Horário(s) marcado(s)" at bounding box center [359, 594] width 240 height 19
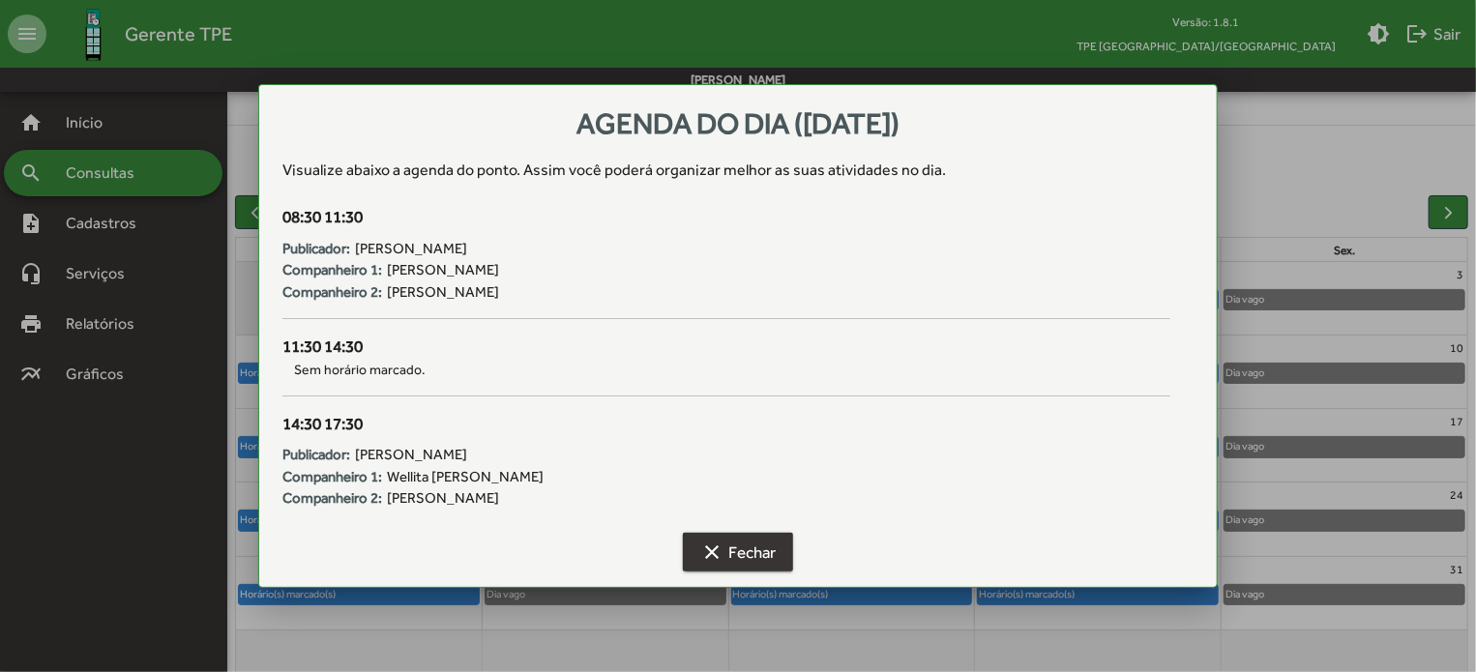
click at [755, 560] on span "clear Fechar" at bounding box center [737, 552] width 75 height 35
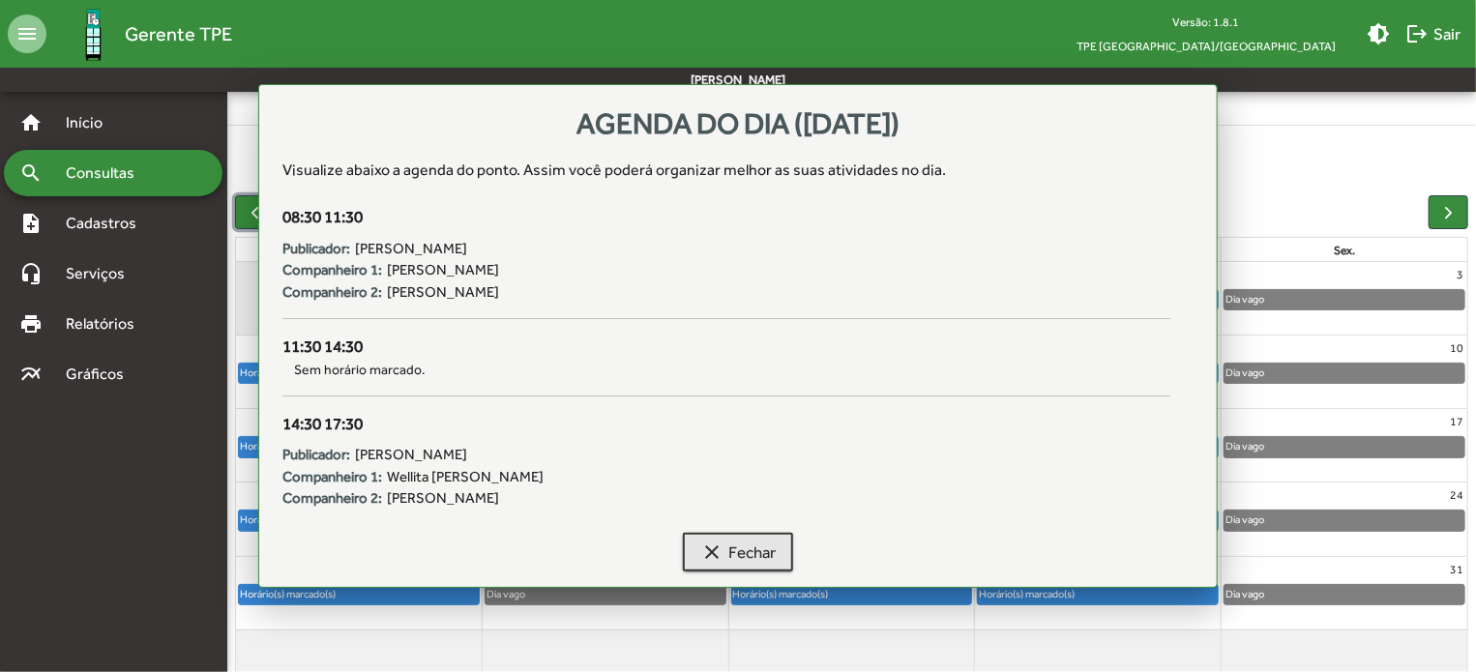
scroll to position [97, 0]
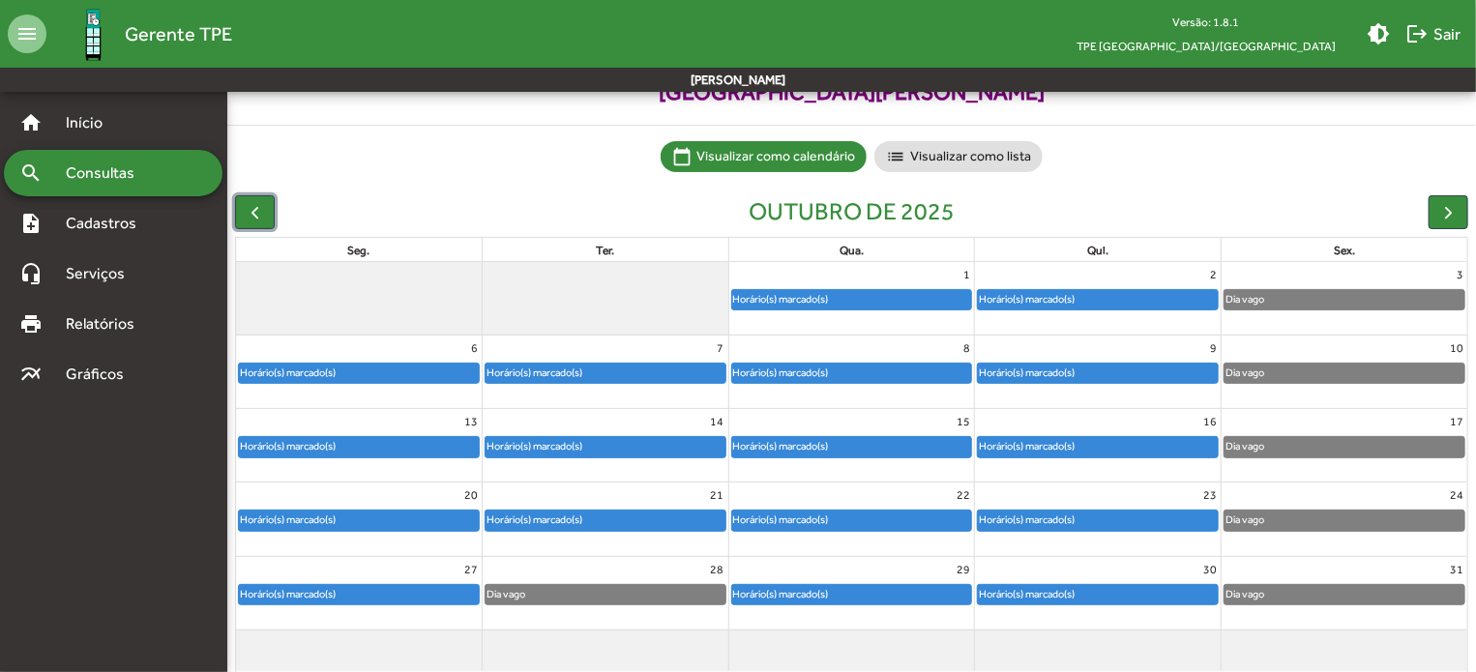
click at [423, 537] on div "Horário(s) marcado(s)" at bounding box center [359, 524] width 246 height 31
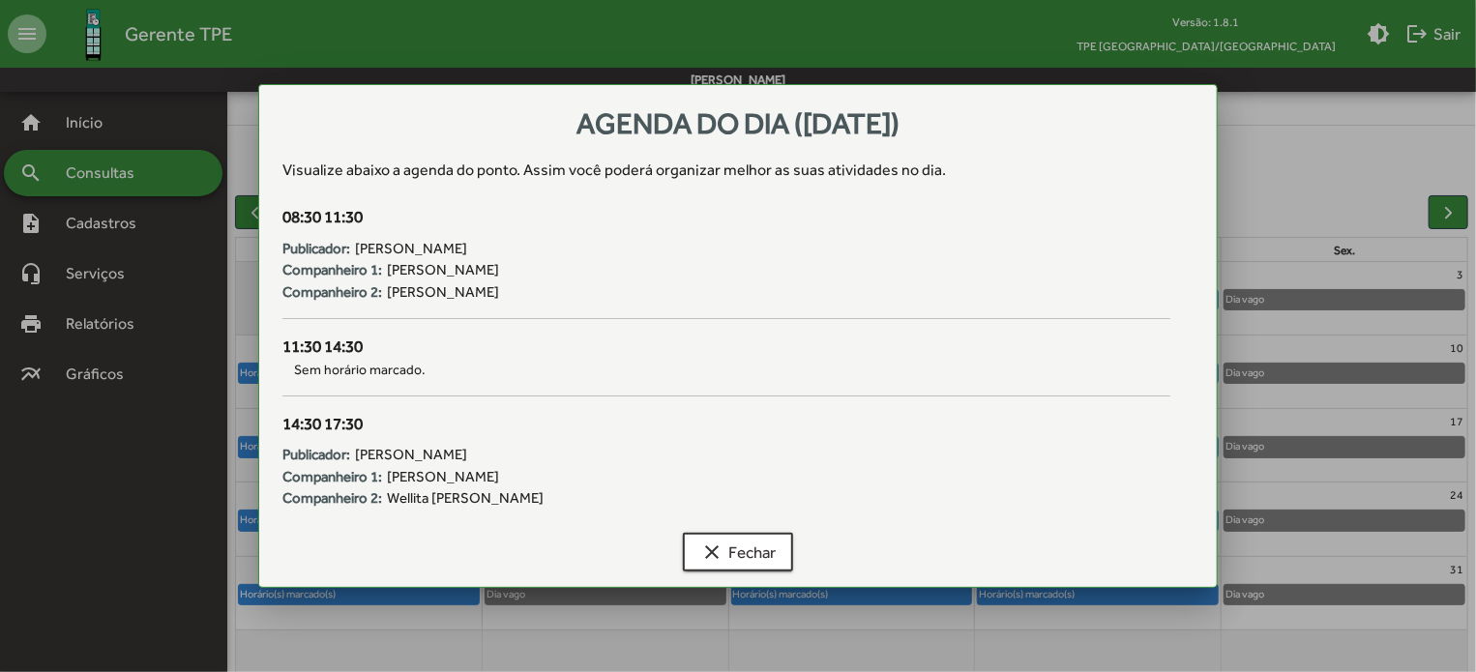
click at [402, 525] on div "clear Fechar" at bounding box center [737, 556] width 911 height 62
click at [719, 541] on mat-icon "clear" at bounding box center [711, 552] width 23 height 23
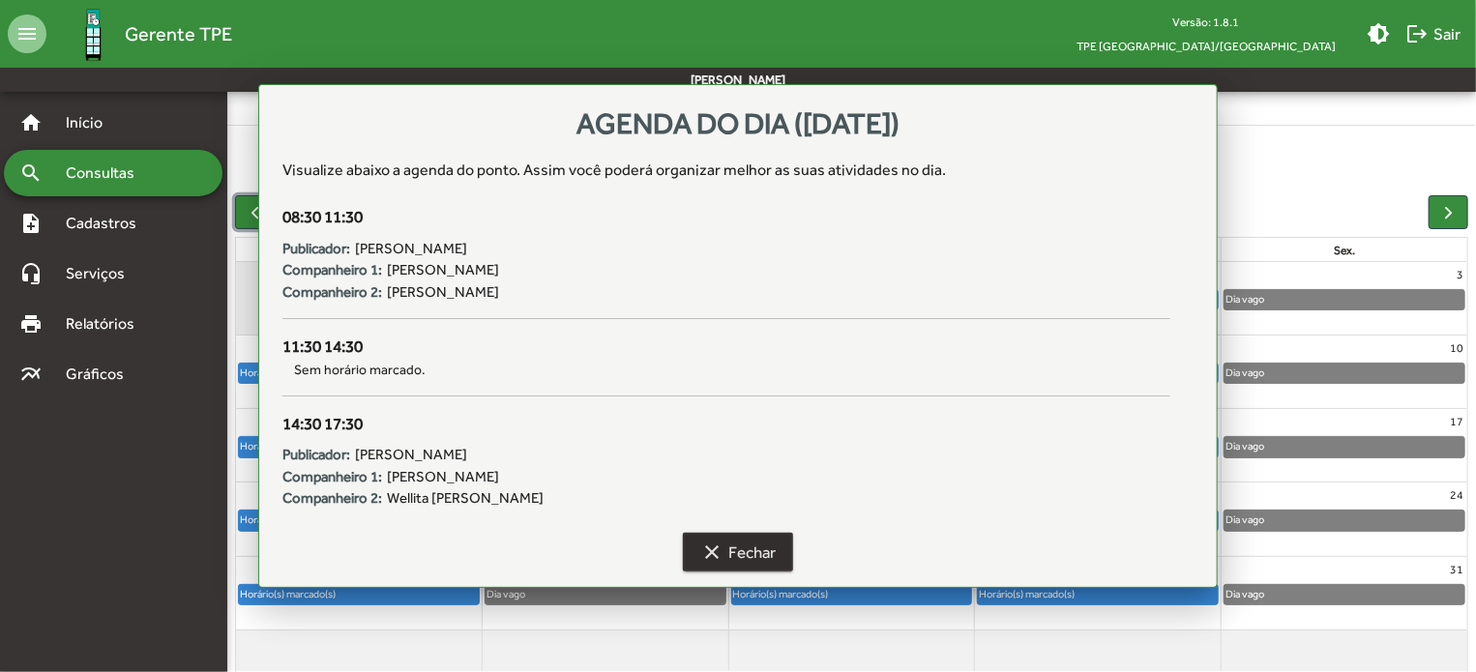
scroll to position [97, 0]
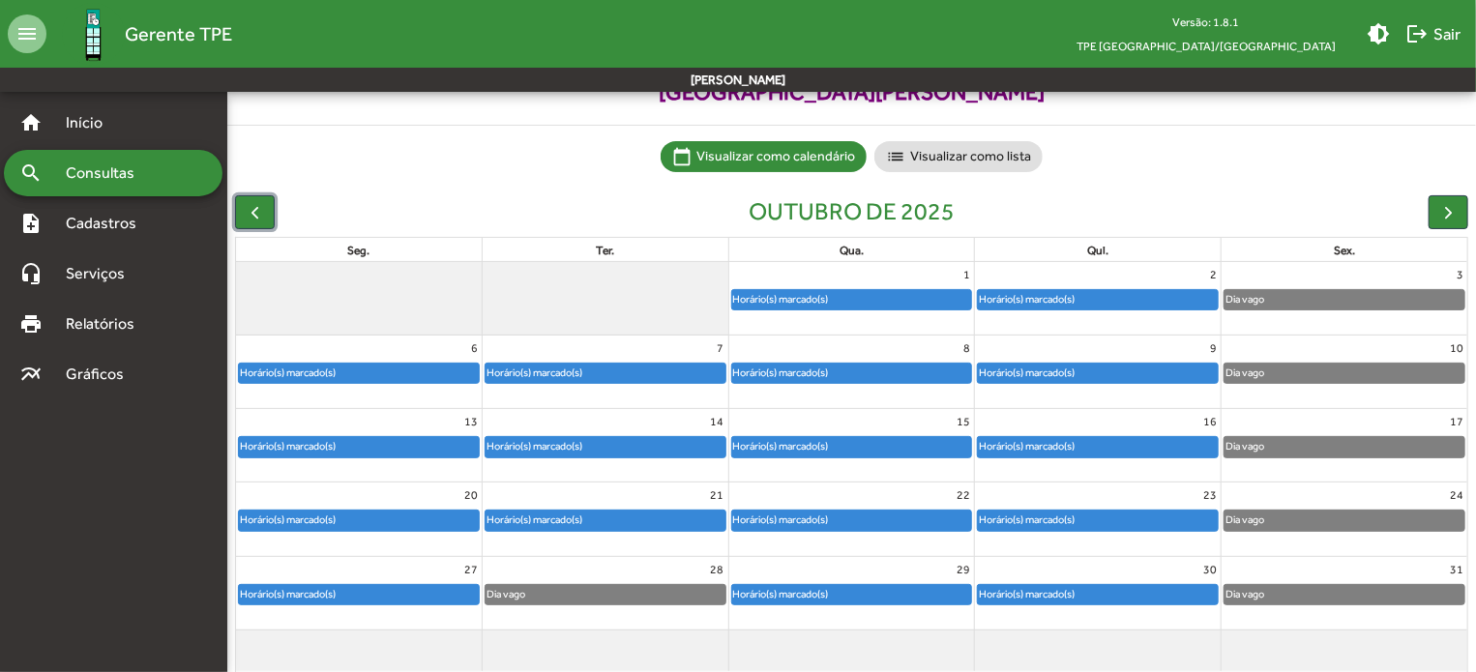
click at [783, 446] on div "Horário(s) marcado(s)" at bounding box center [781, 446] width 98 height 18
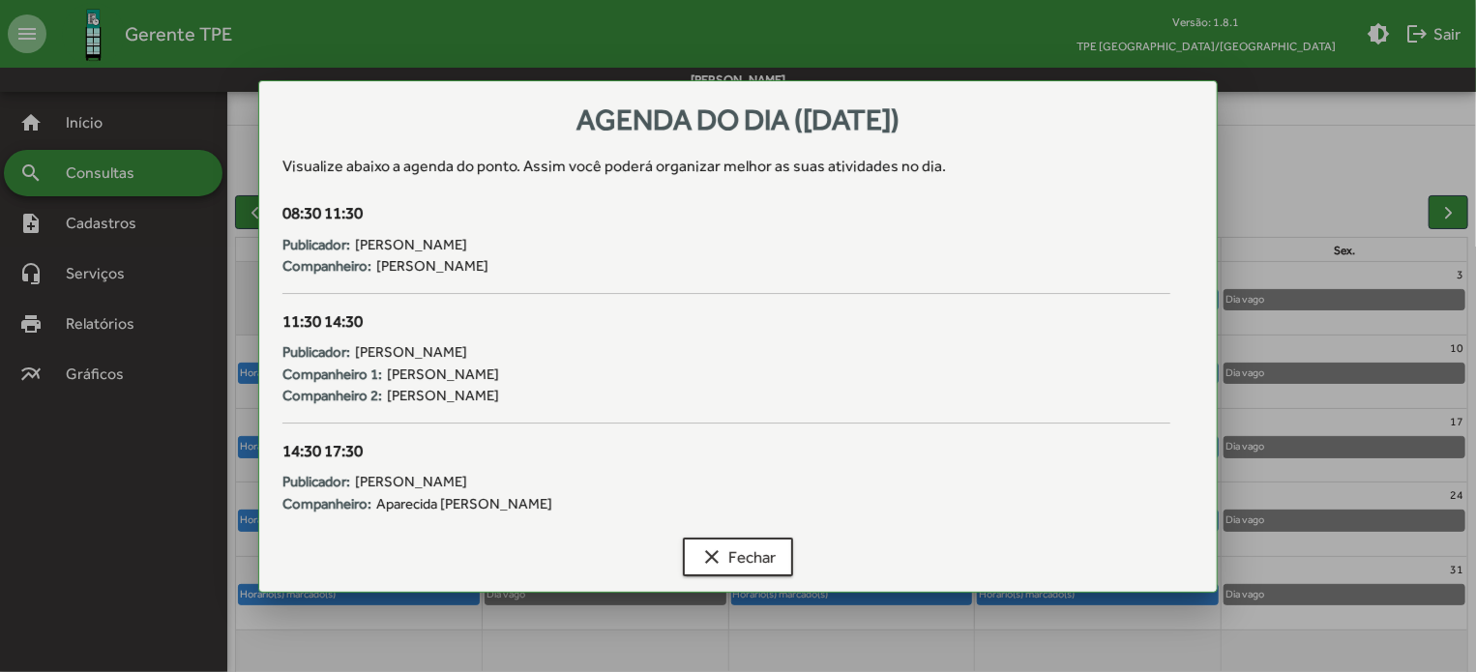
scroll to position [0, 0]
click at [751, 551] on span "clear Fechar" at bounding box center [737, 557] width 75 height 35
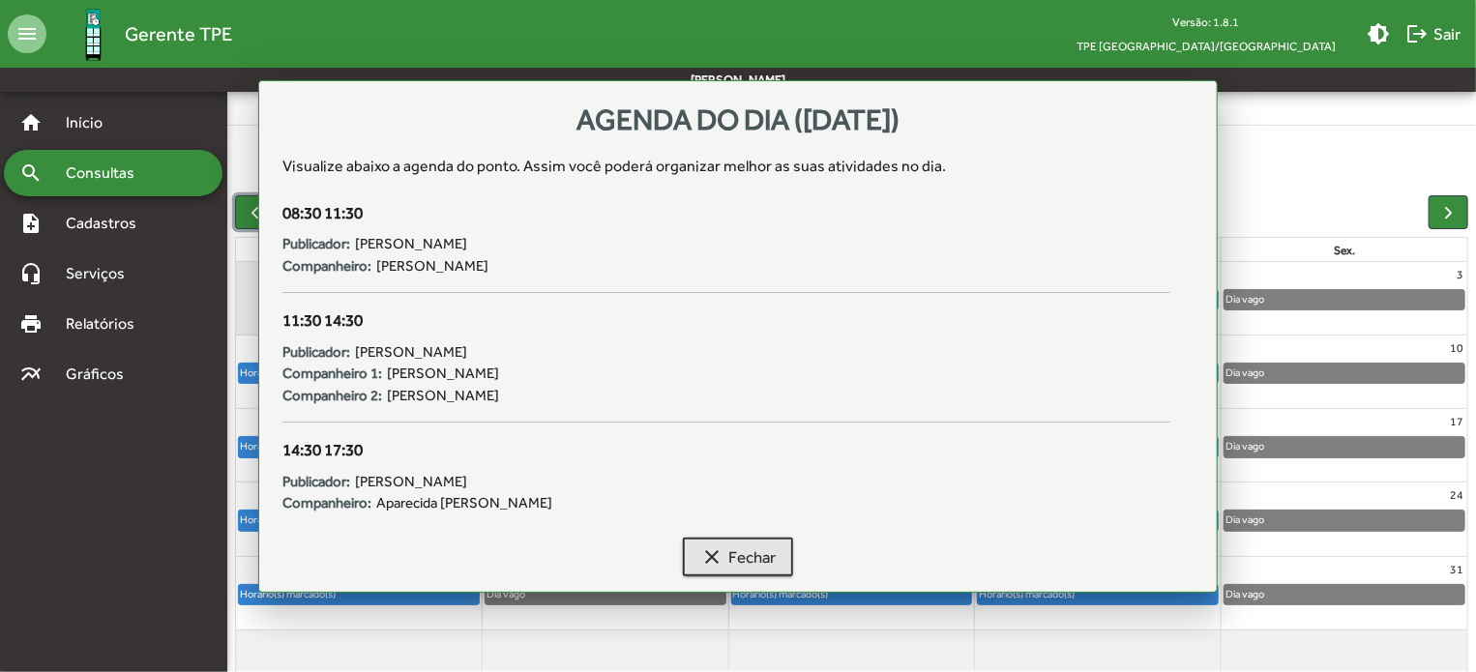
scroll to position [97, 0]
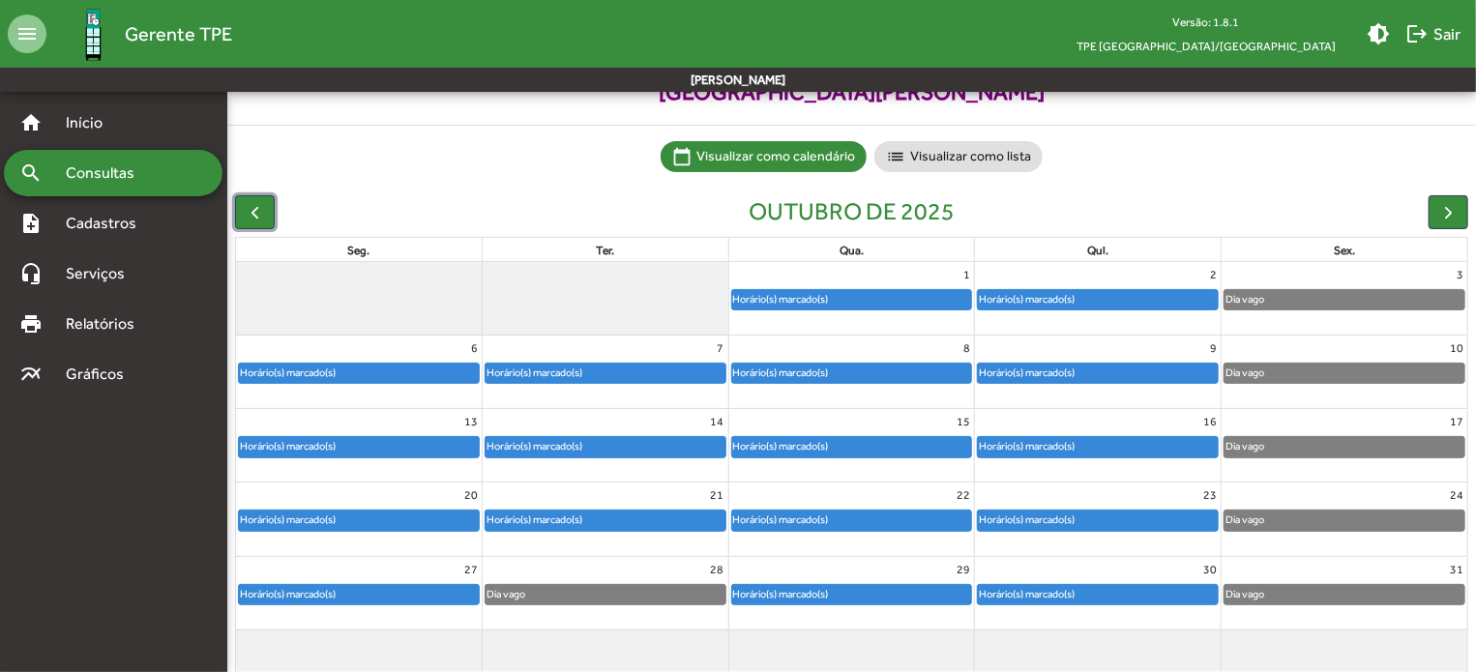
click at [830, 585] on div "Horário(s) marcado(s)" at bounding box center [781, 594] width 98 height 18
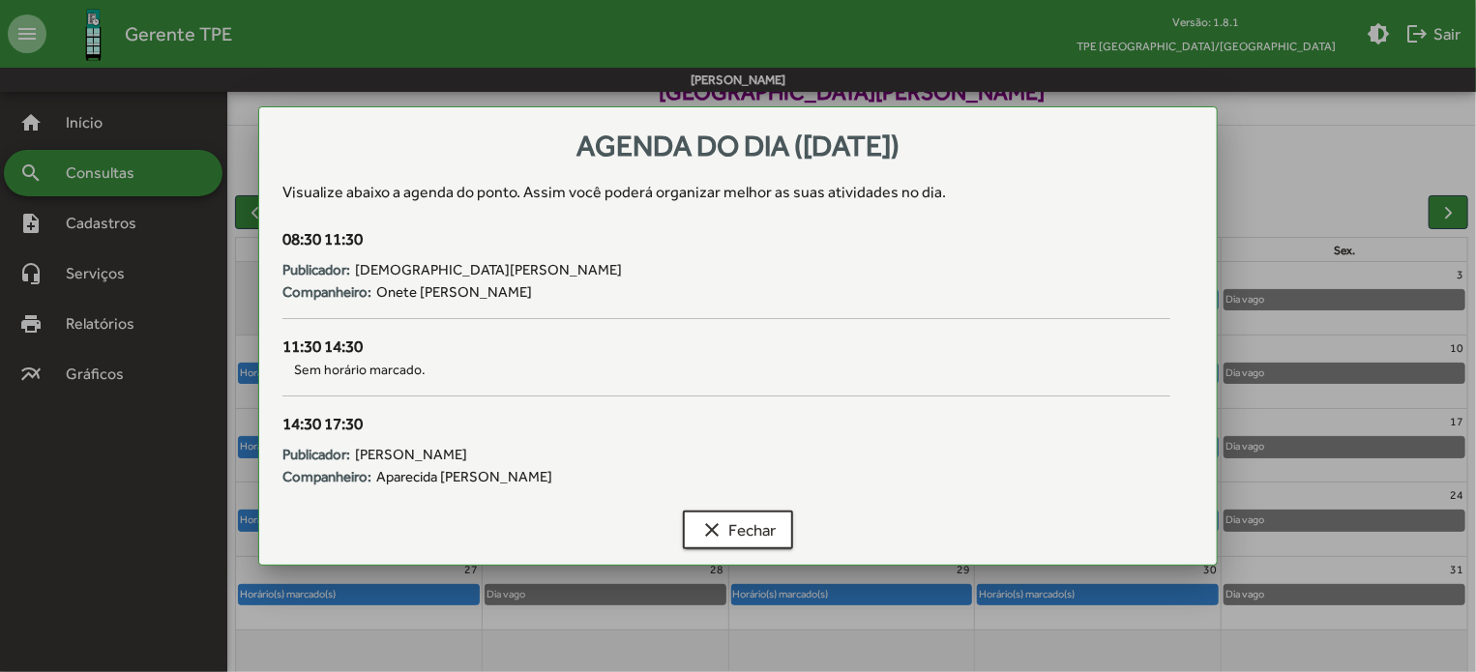
scroll to position [0, 0]
click at [771, 522] on span "clear Fechar" at bounding box center [737, 530] width 75 height 35
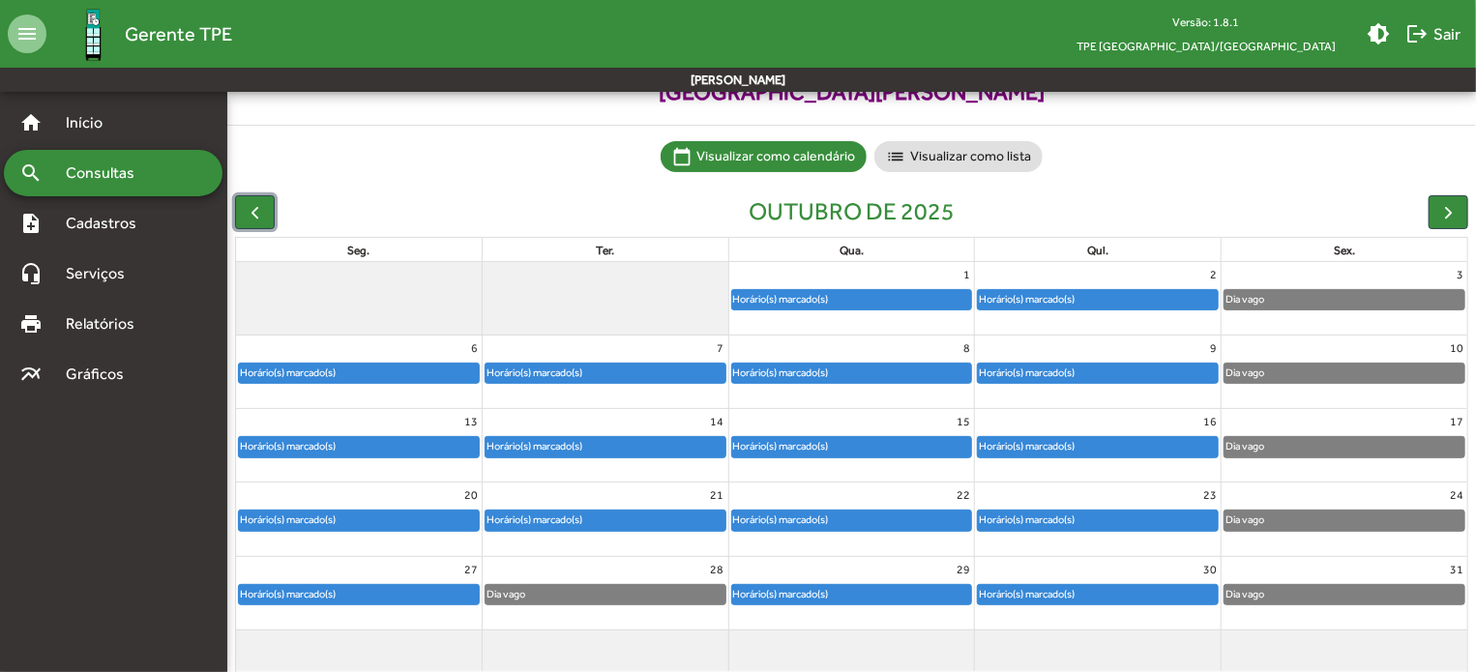
click at [815, 371] on div "Horário(s) marcado(s)" at bounding box center [781, 373] width 98 height 18
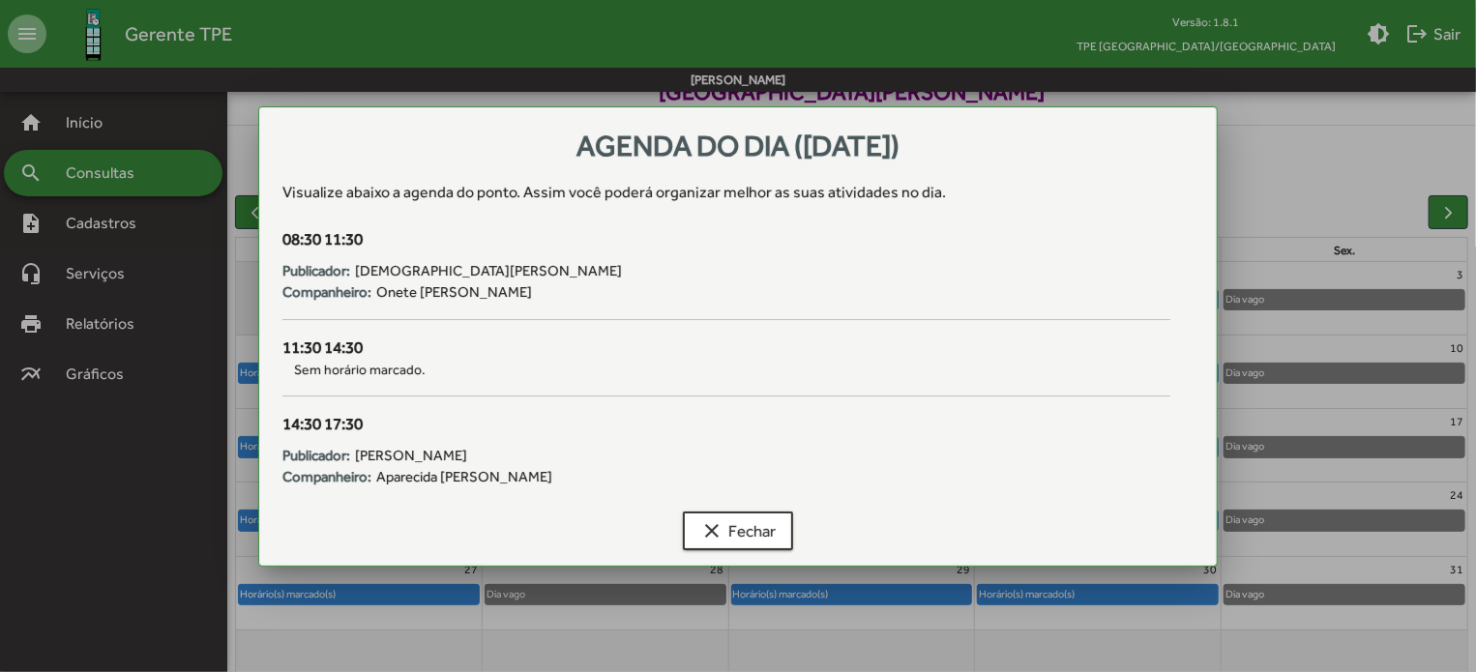
scroll to position [0, 0]
click at [722, 537] on mat-icon "clear" at bounding box center [711, 529] width 23 height 23
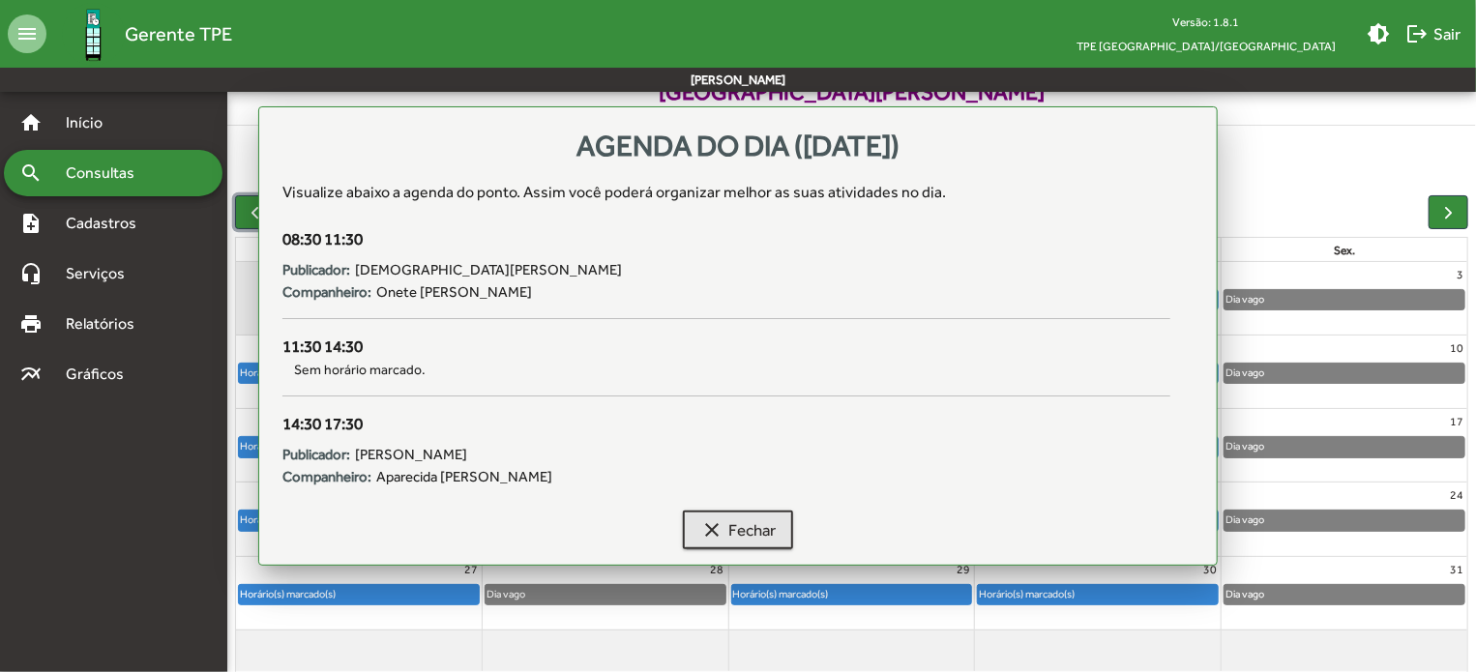
scroll to position [97, 0]
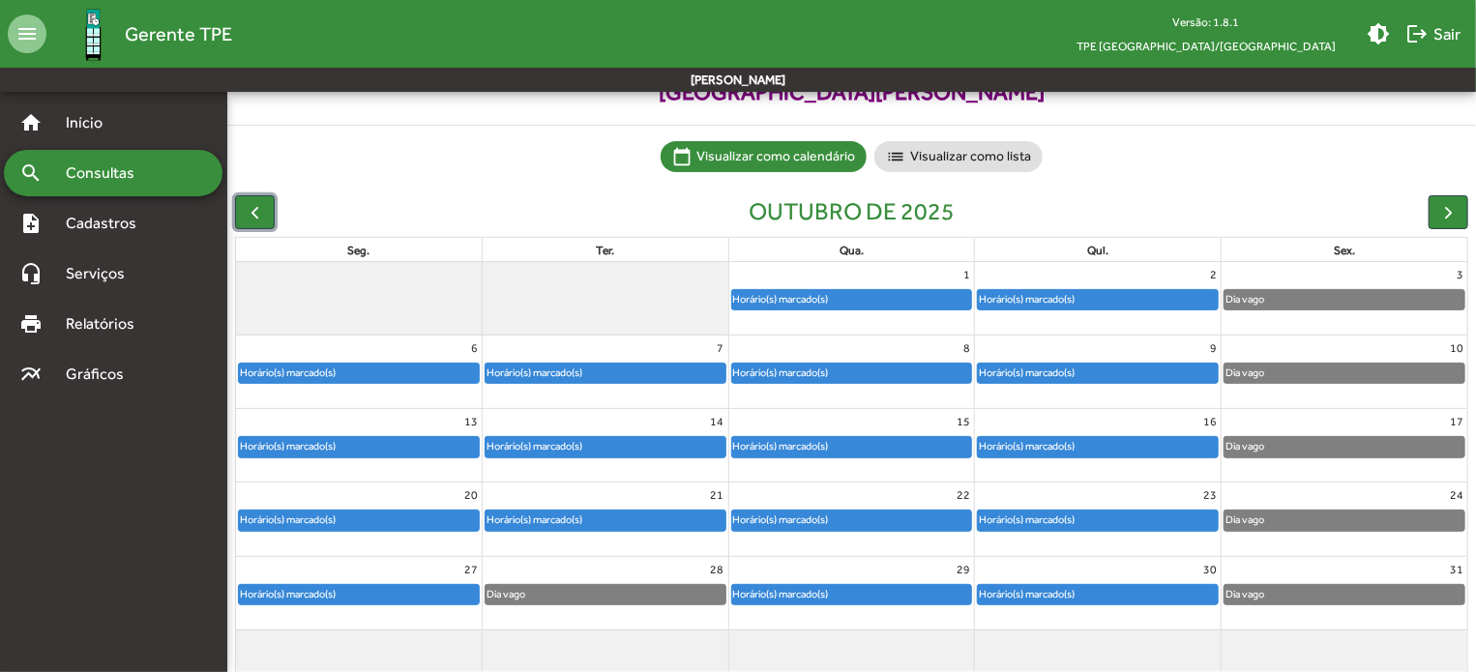
click at [817, 309] on div "Horário(s) marcado(s)" at bounding box center [852, 299] width 240 height 19
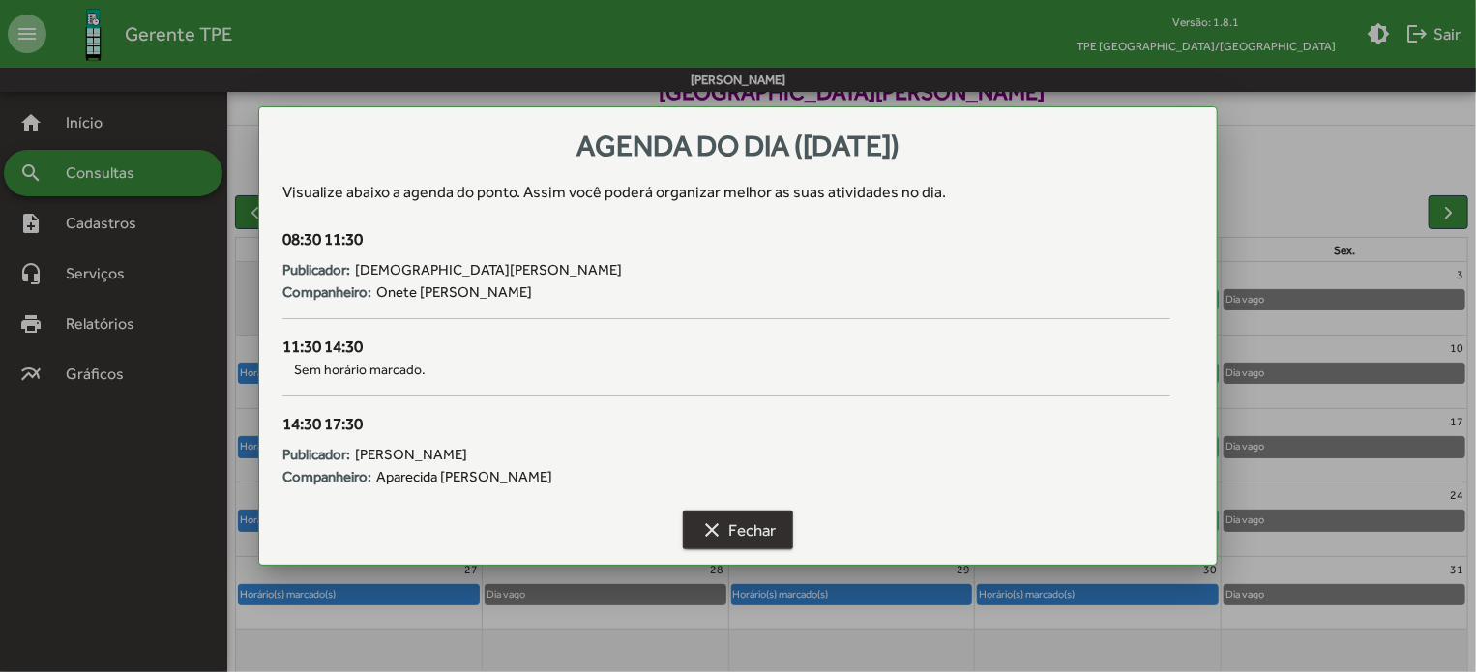
click at [755, 533] on span "clear Fechar" at bounding box center [737, 530] width 75 height 35
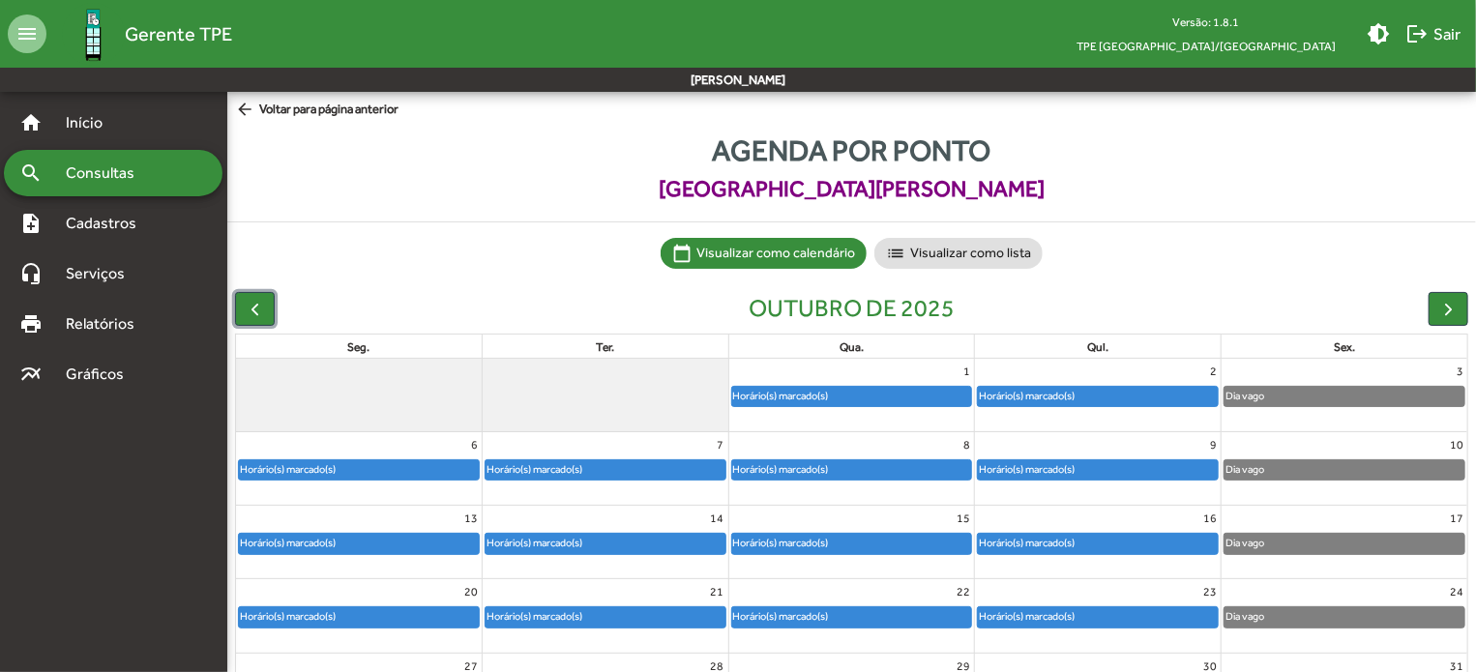
scroll to position [97, 0]
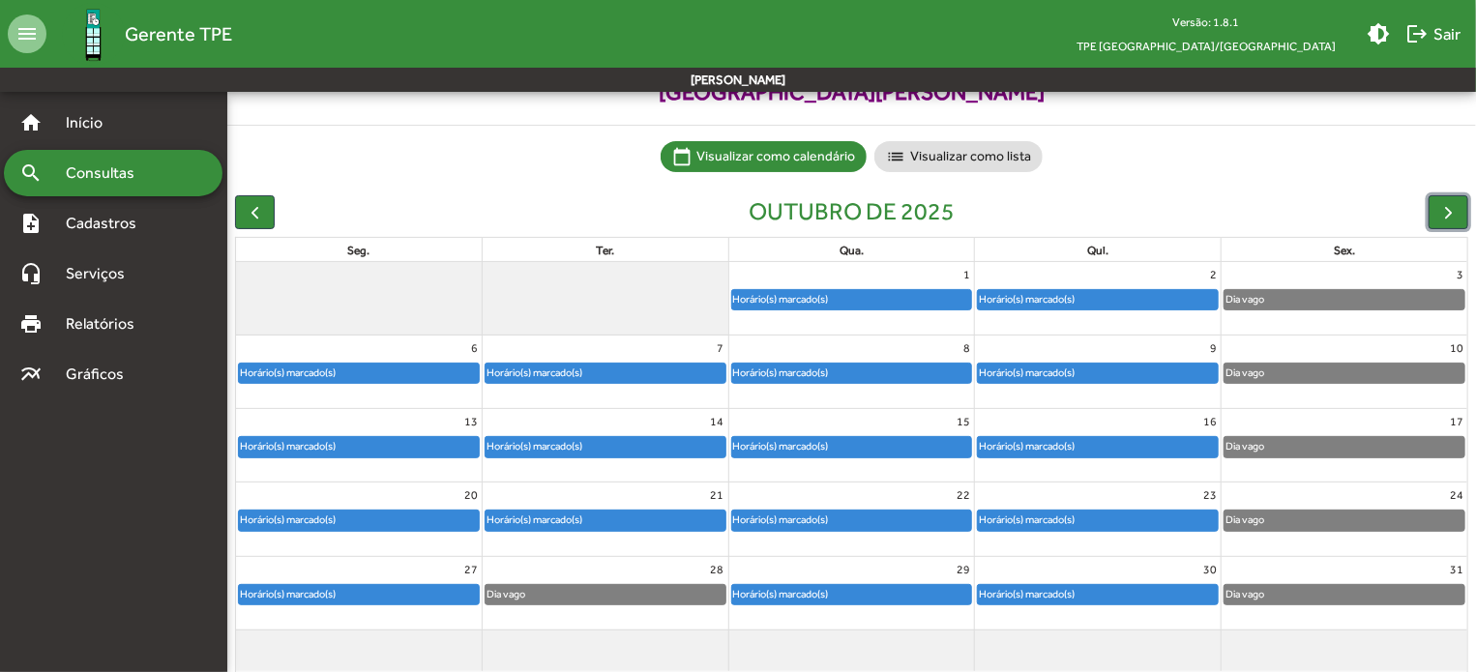
drag, startPoint x: 1437, startPoint y: 204, endPoint x: 1406, endPoint y: 210, distance: 32.4
click at [1437, 204] on button "button" at bounding box center [1449, 212] width 40 height 34
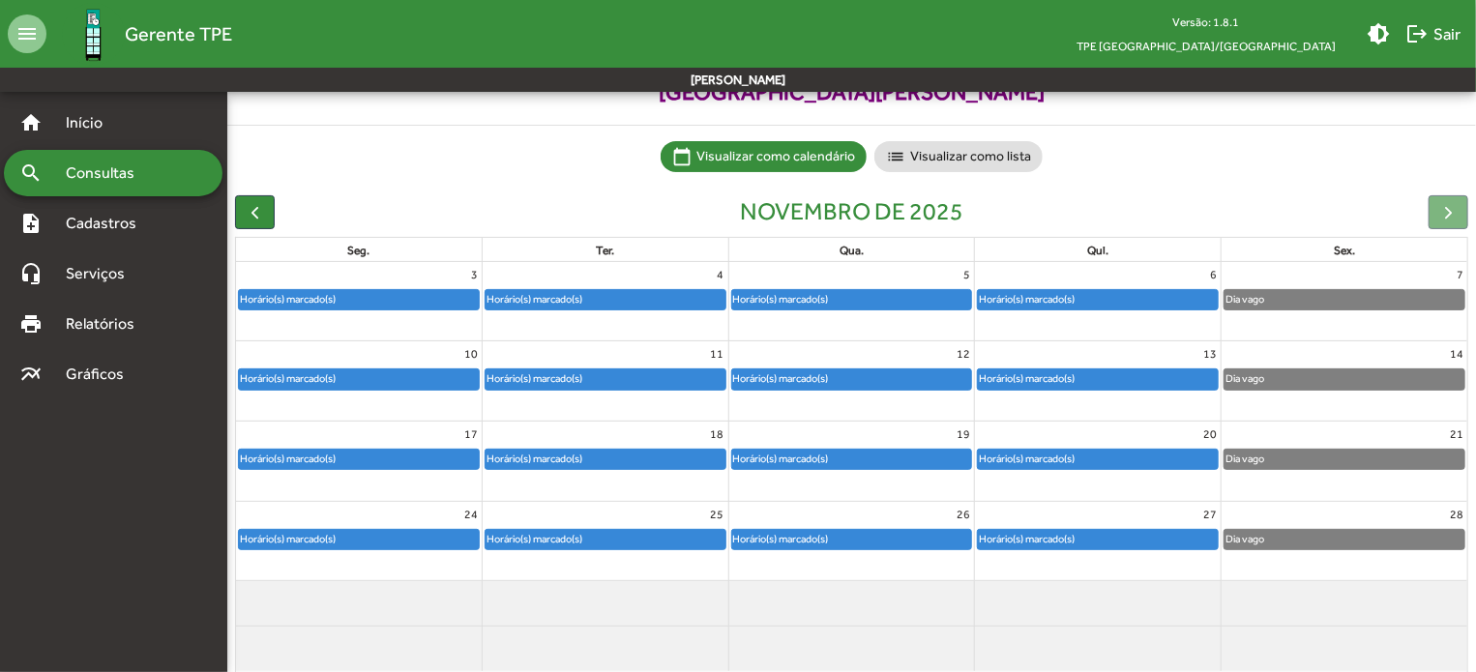
click at [820, 301] on div "Horário(s) marcado(s)" at bounding box center [781, 299] width 98 height 18
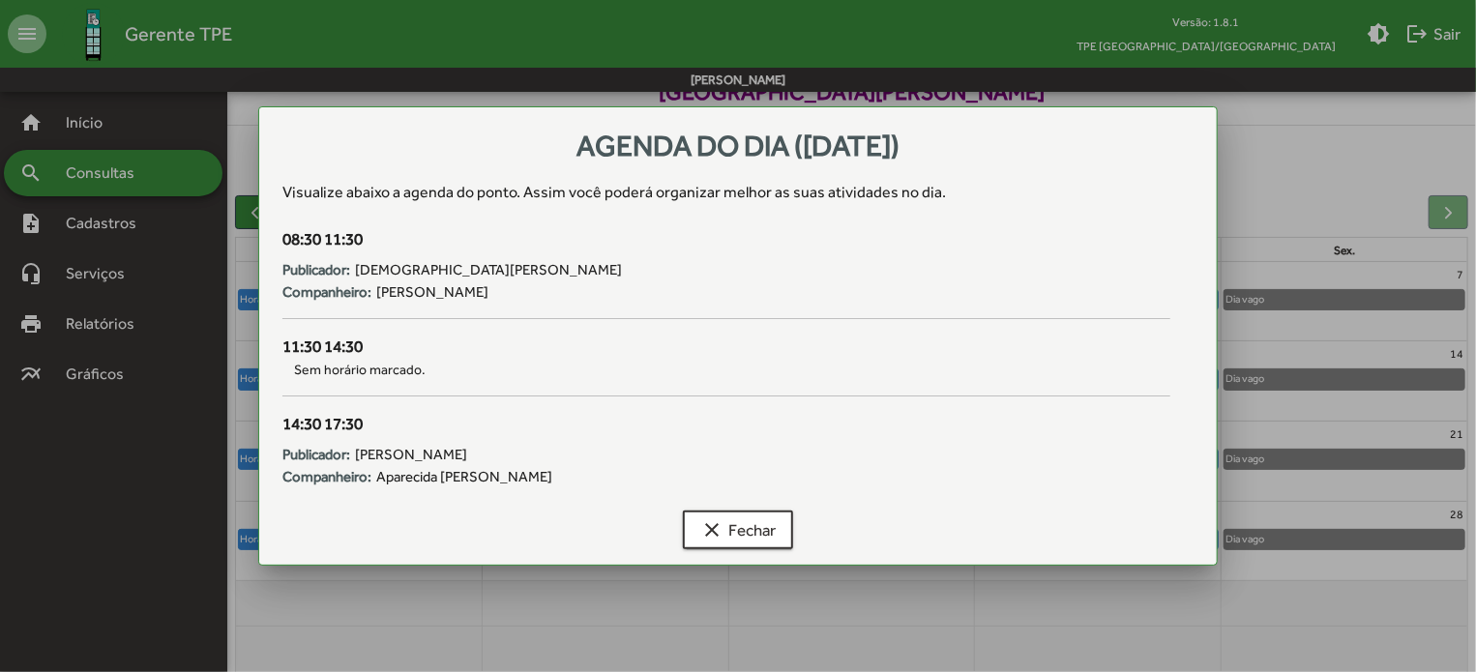
scroll to position [0, 0]
click at [762, 518] on span "clear Fechar" at bounding box center [737, 530] width 75 height 35
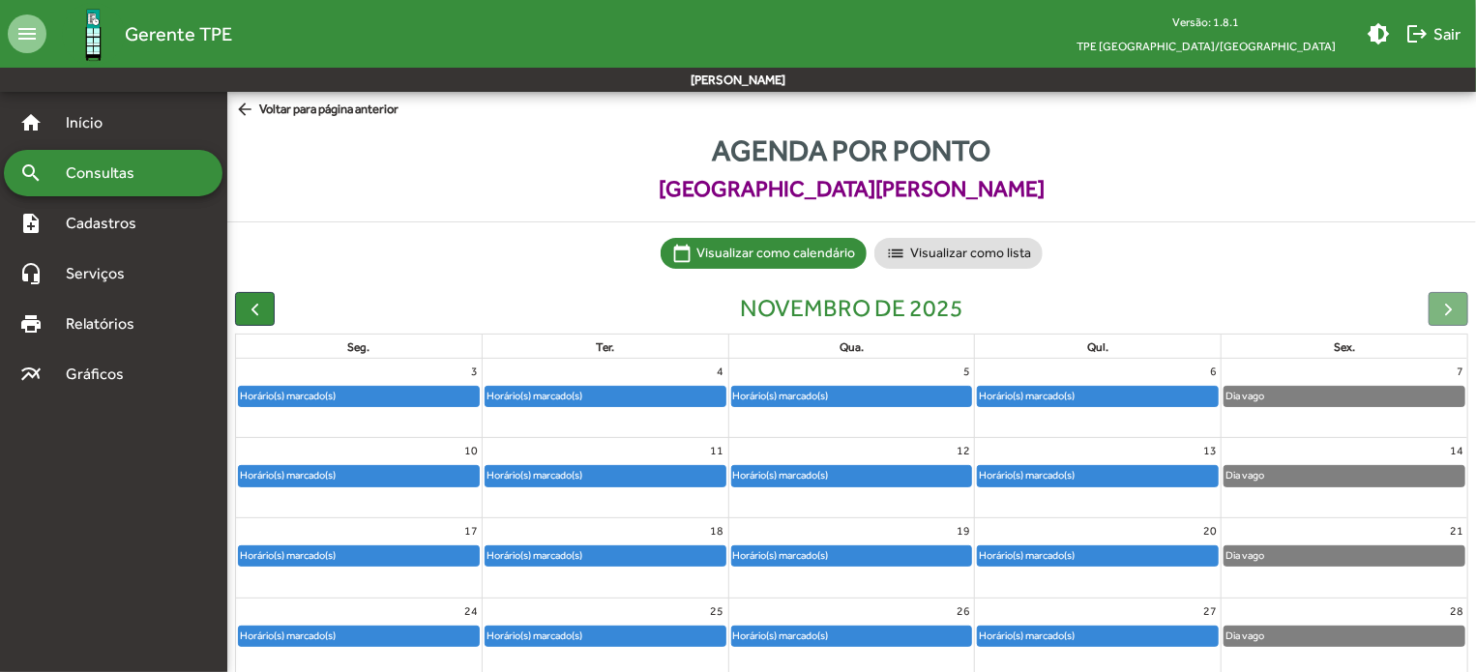
scroll to position [97, 0]
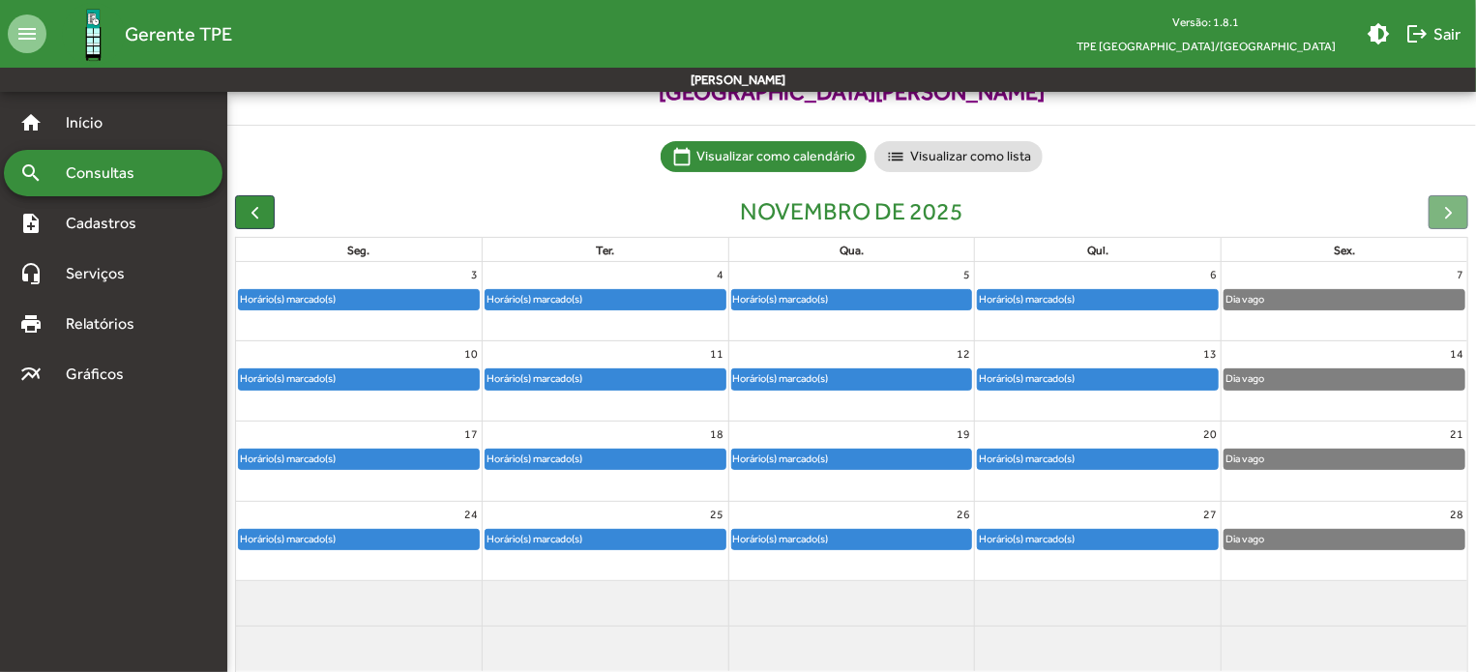
click at [788, 378] on div "Horário(s) marcado(s)" at bounding box center [781, 379] width 98 height 18
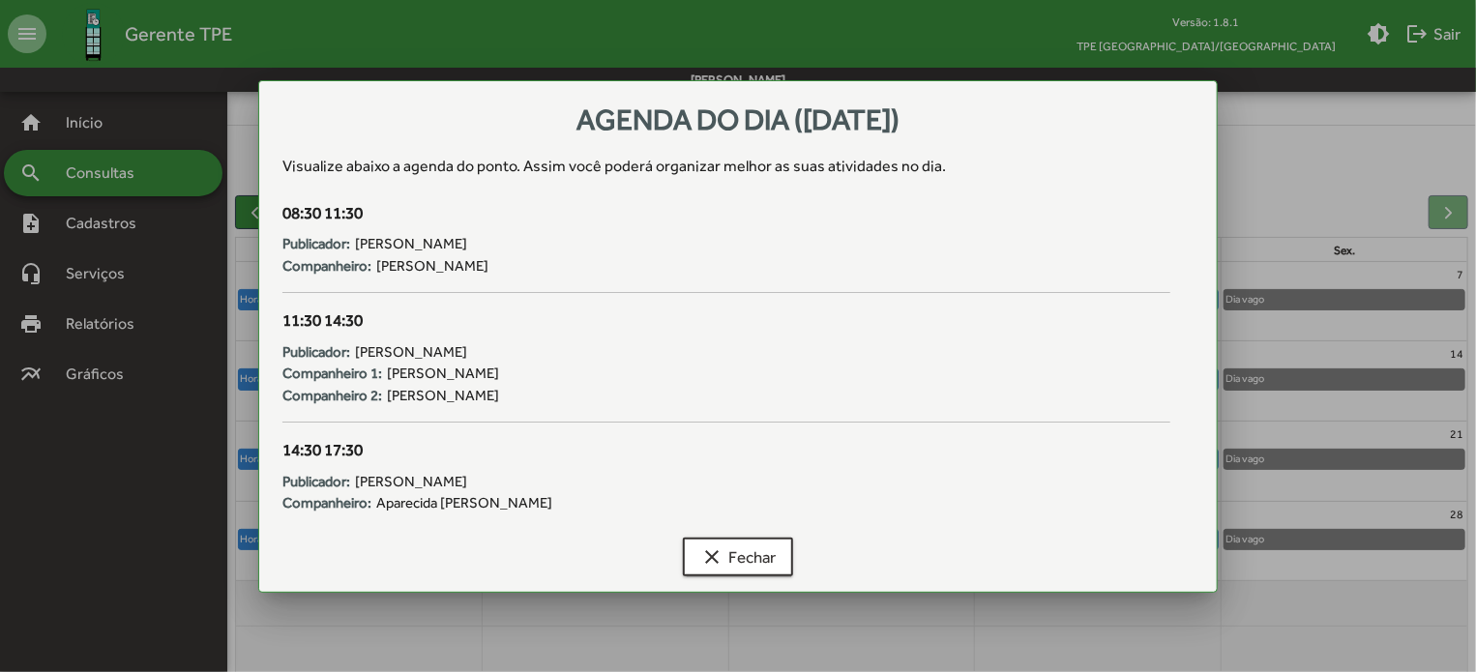
scroll to position [0, 0]
click at [754, 553] on span "clear Fechar" at bounding box center [737, 557] width 75 height 35
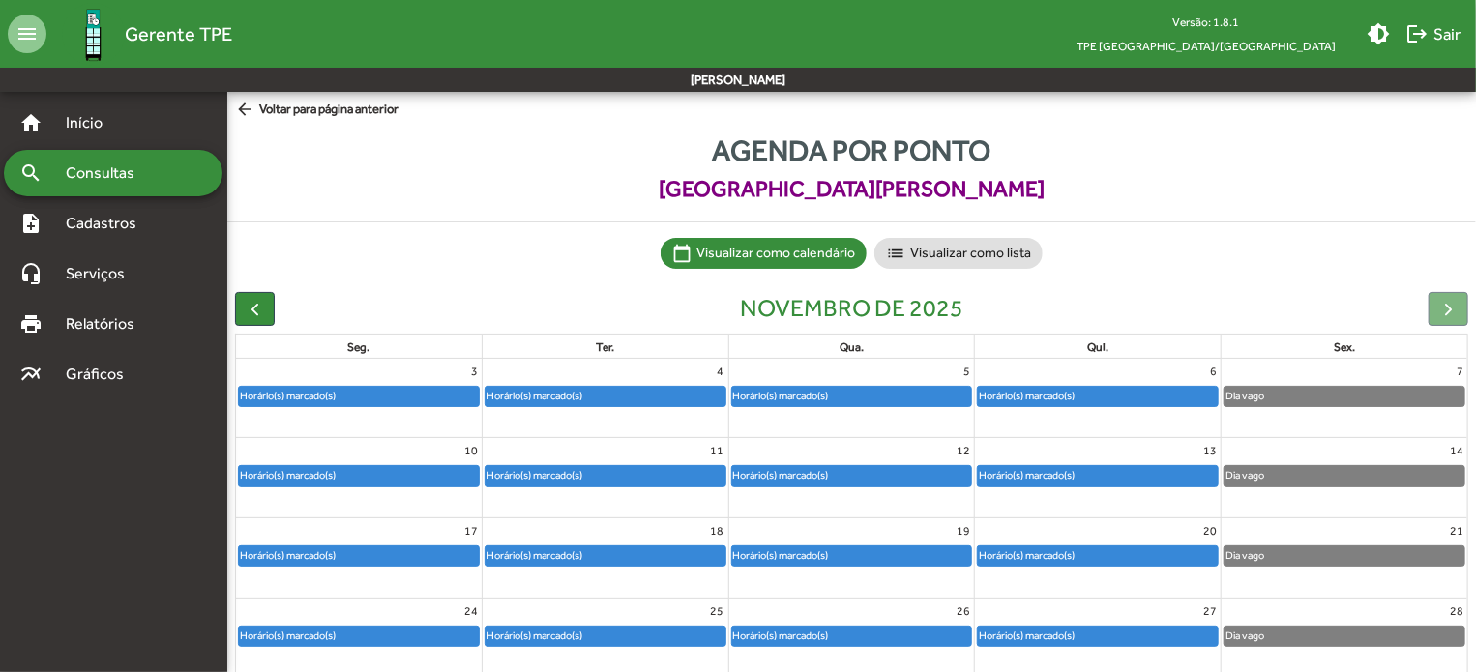
scroll to position [97, 0]
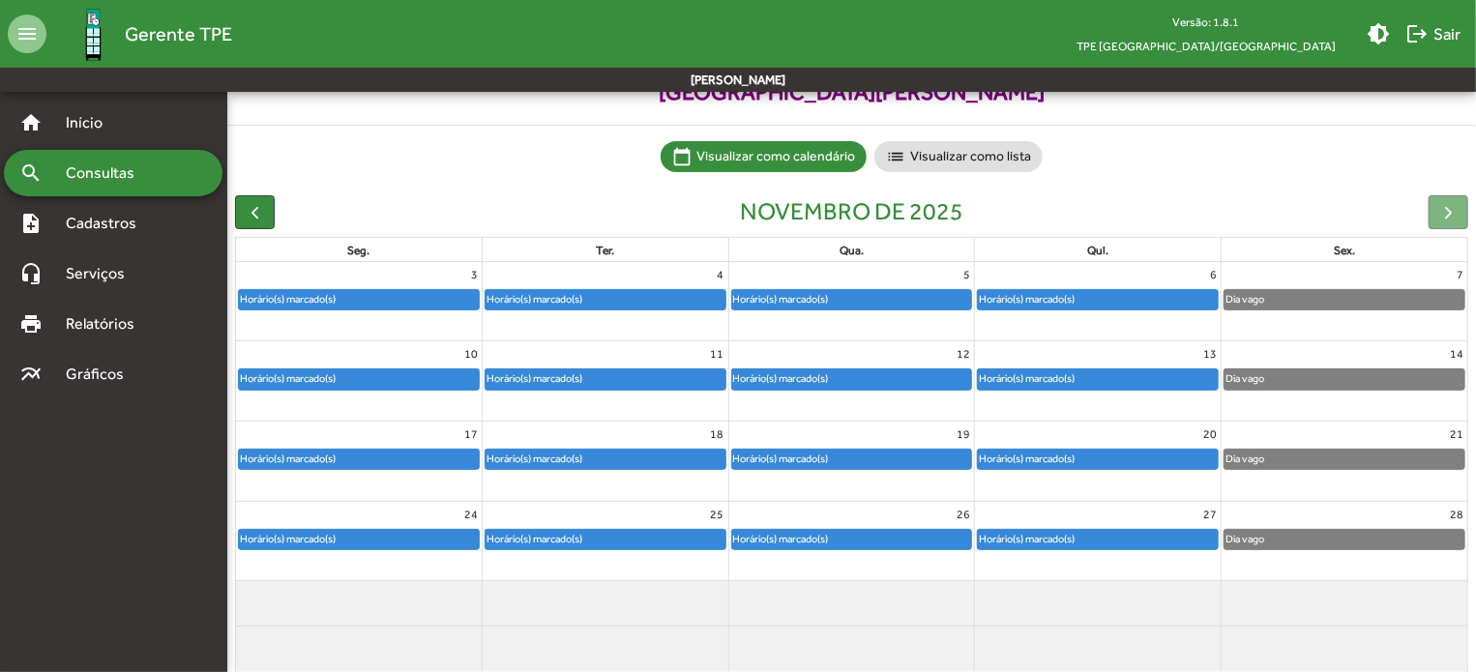
click at [820, 459] on div "Horário(s) marcado(s)" at bounding box center [781, 459] width 98 height 18
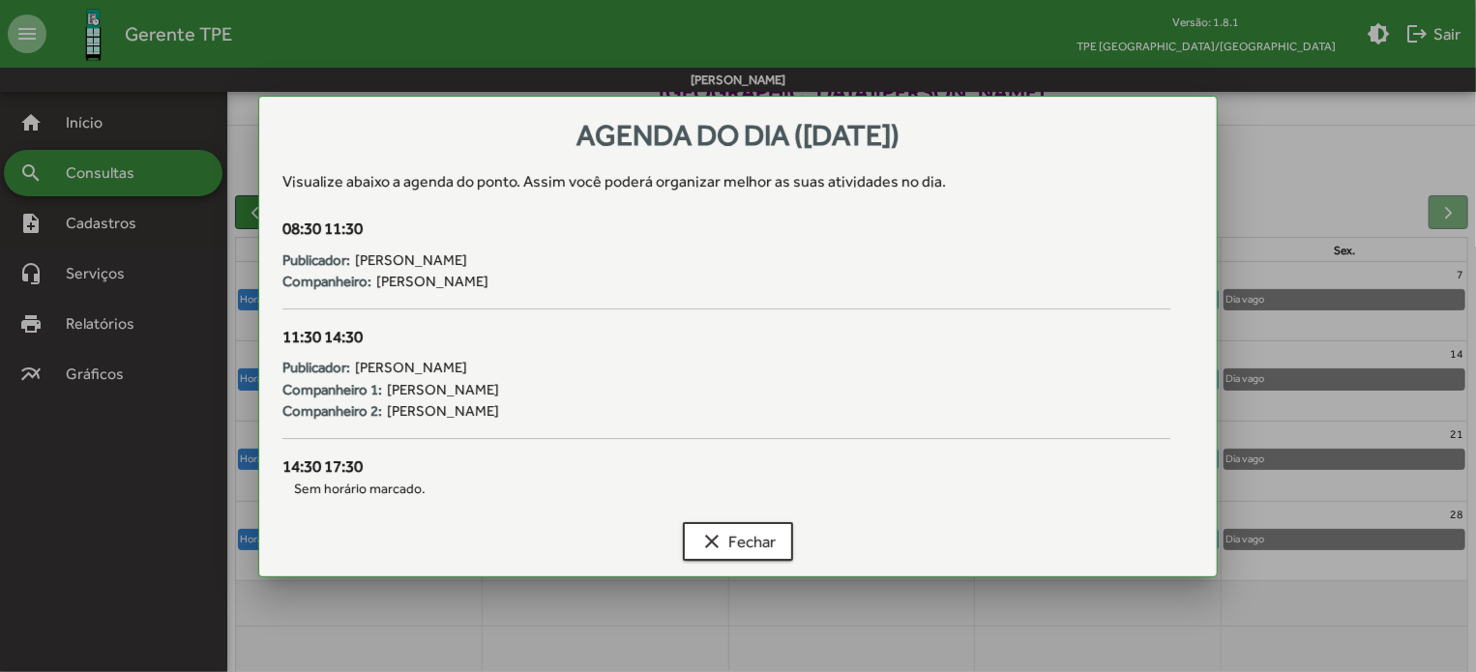
scroll to position [0, 0]
click at [740, 554] on span "clear Fechar" at bounding box center [737, 541] width 75 height 35
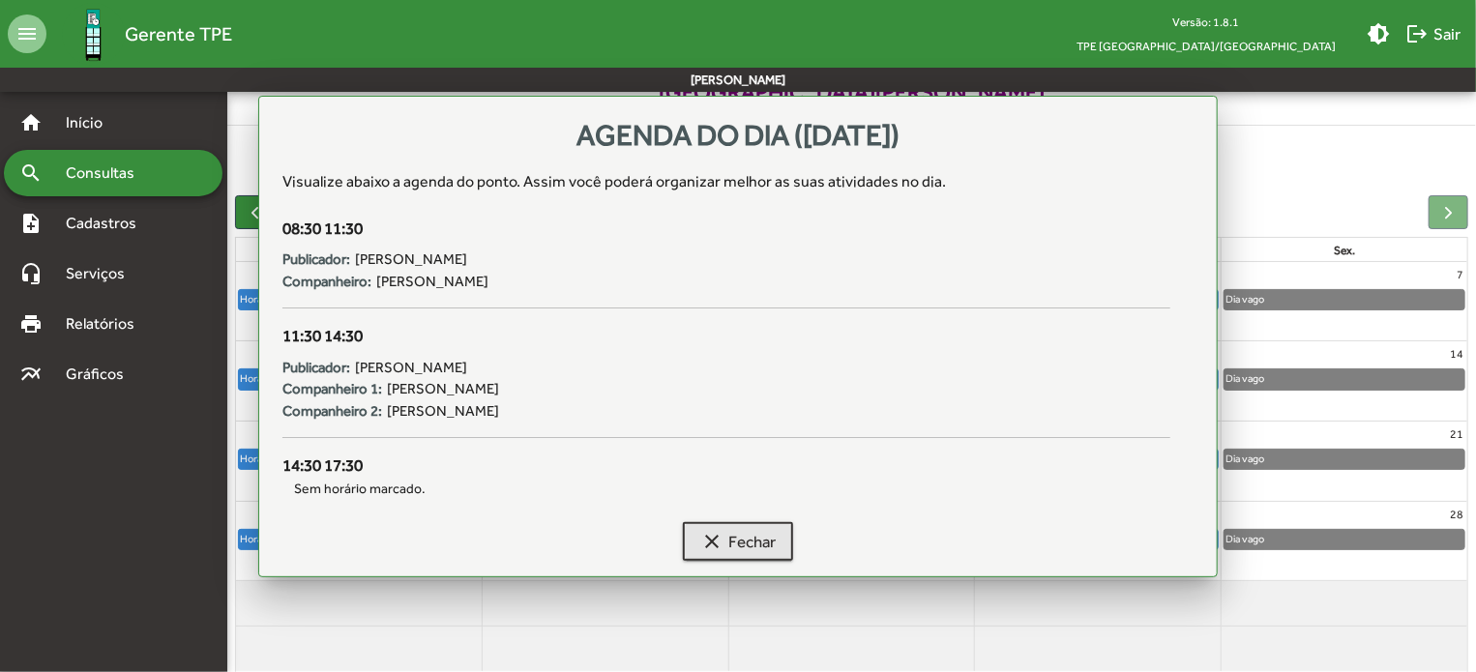
scroll to position [97, 0]
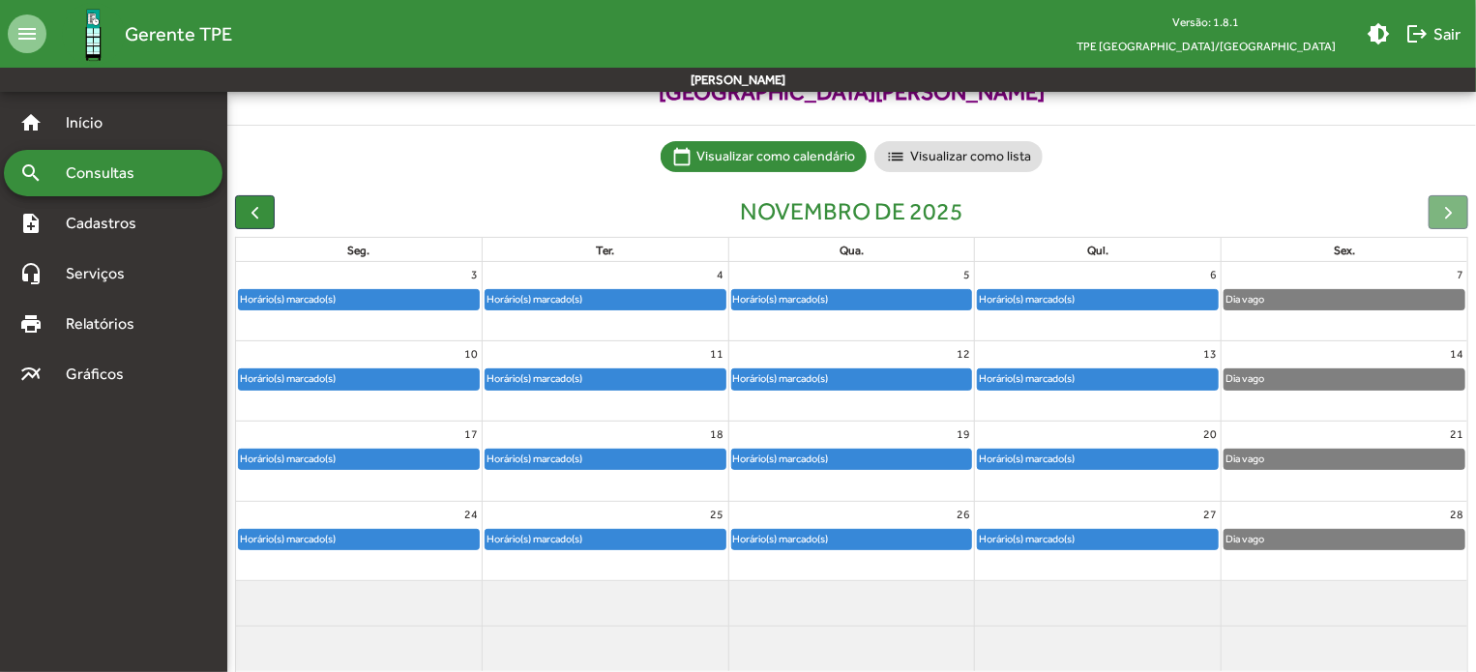
click at [828, 544] on div "Horário(s) marcado(s)" at bounding box center [781, 539] width 98 height 18
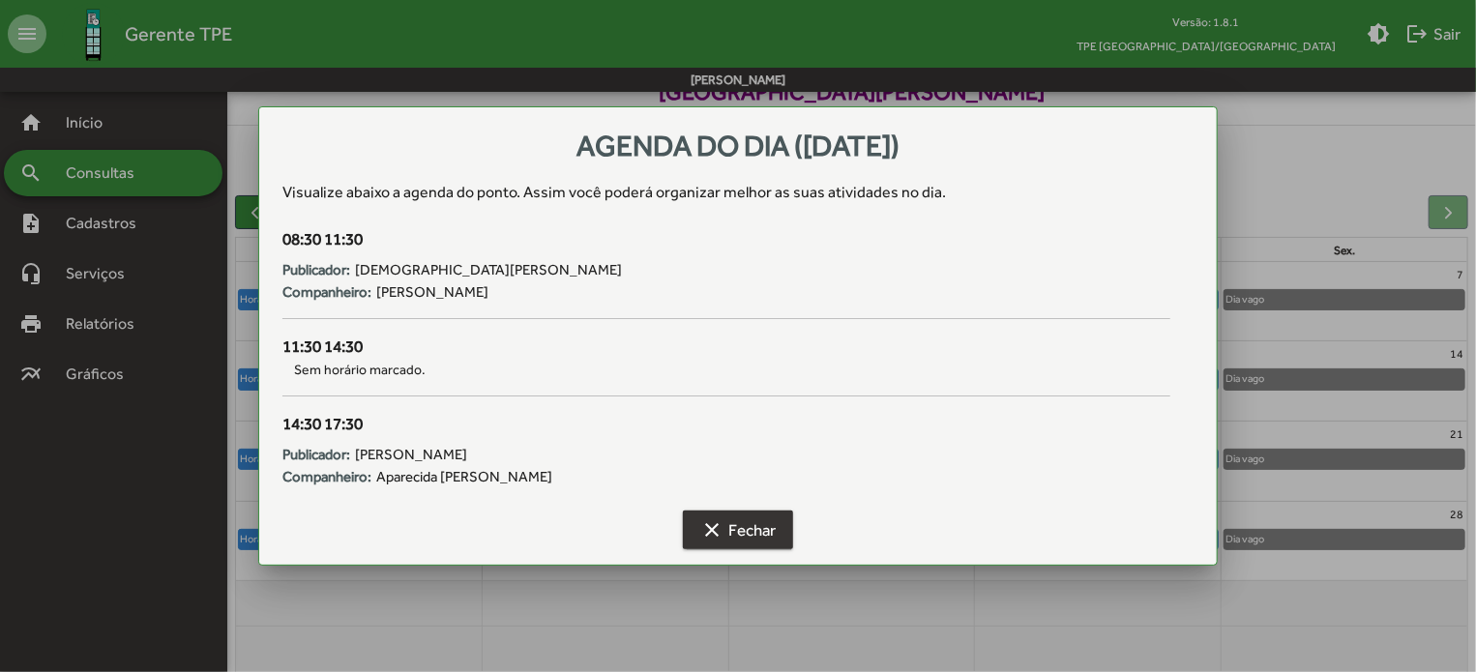
click at [765, 543] on span "clear Fechar" at bounding box center [737, 530] width 75 height 35
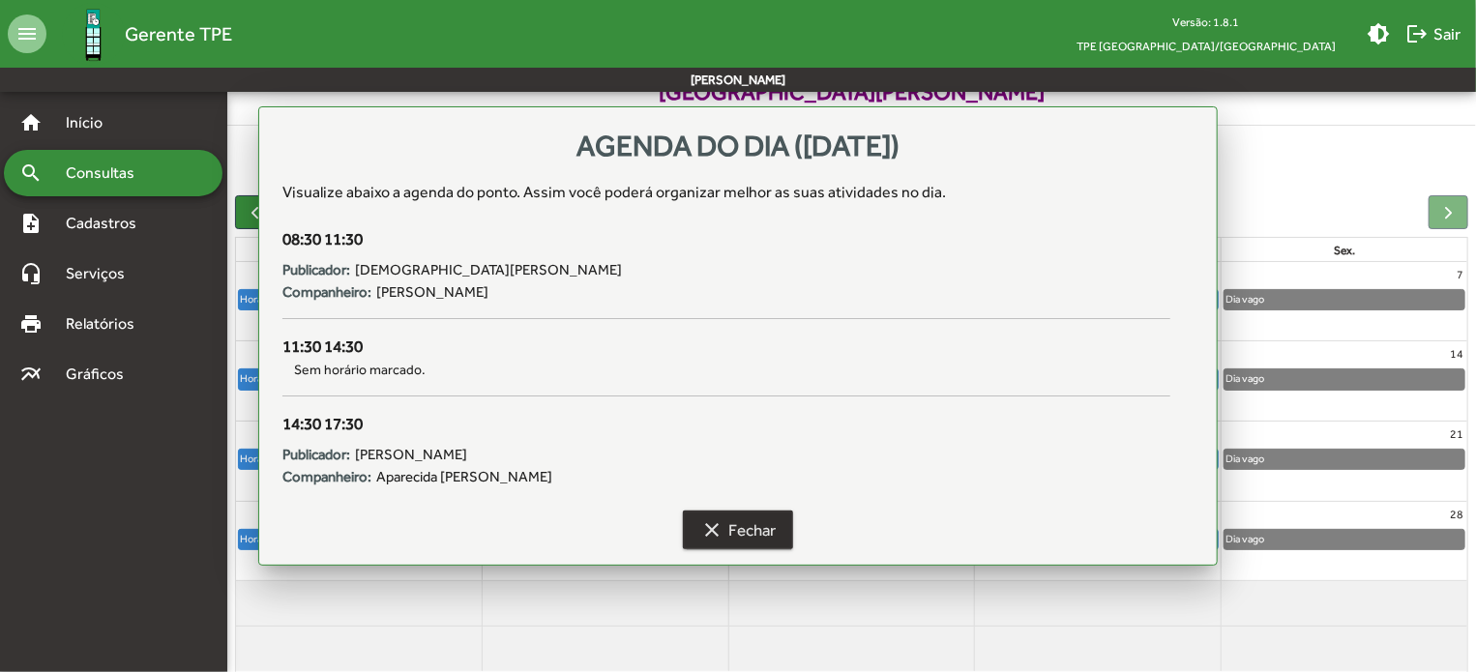
scroll to position [97, 0]
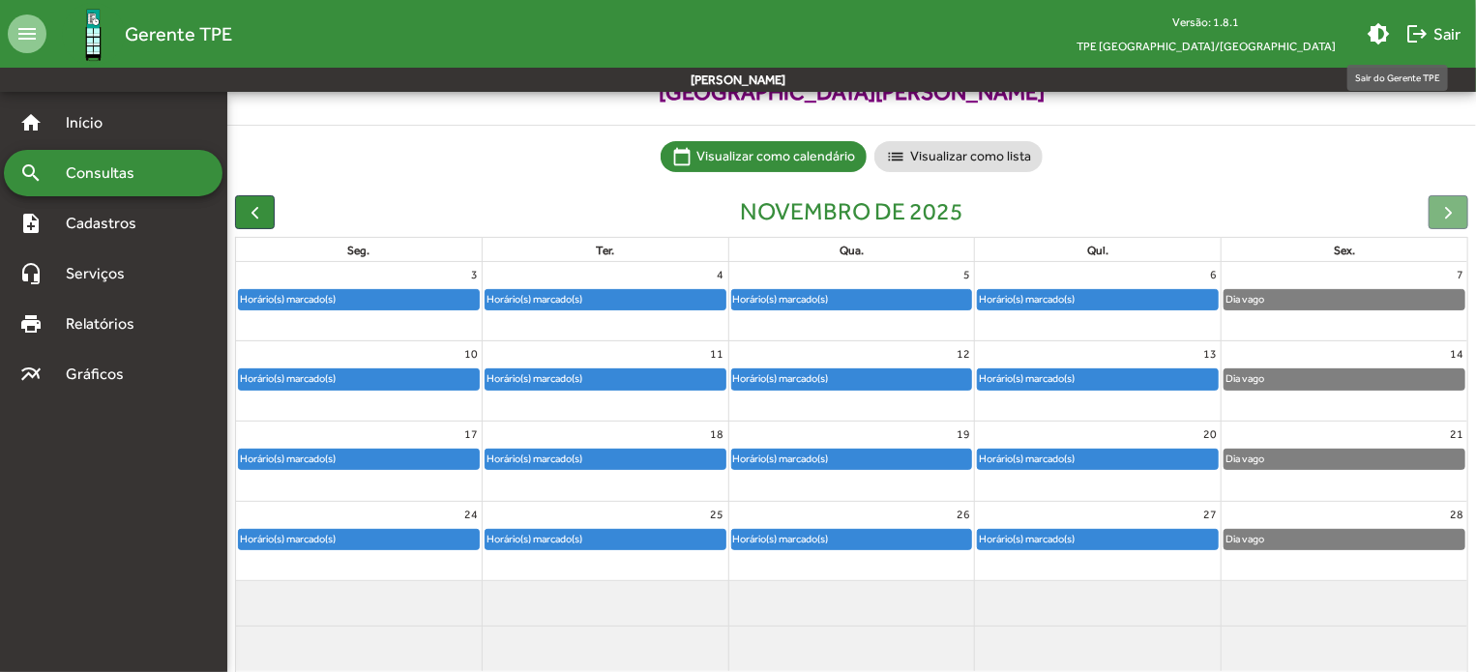
click at [1433, 34] on span "logout Sair" at bounding box center [1433, 33] width 55 height 35
